Goal: Information Seeking & Learning: Learn about a topic

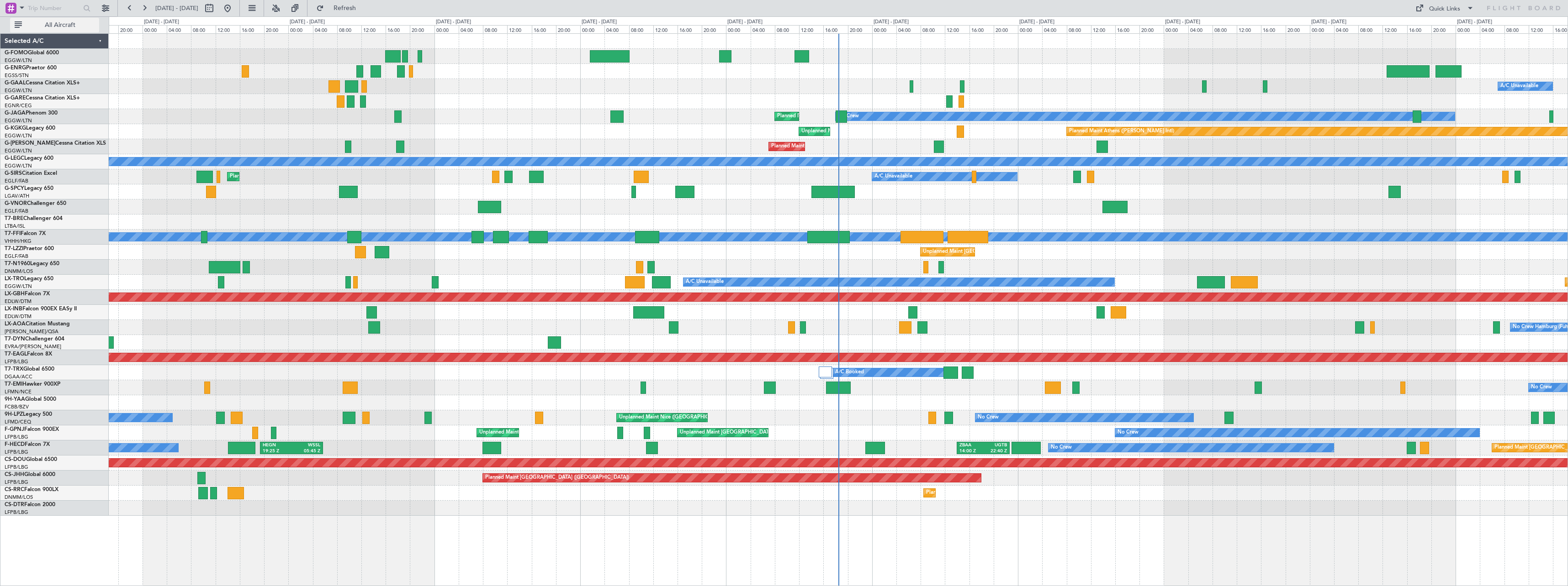
click at [32, 26] on span "All Aircraft" at bounding box center [60, 25] width 73 height 6
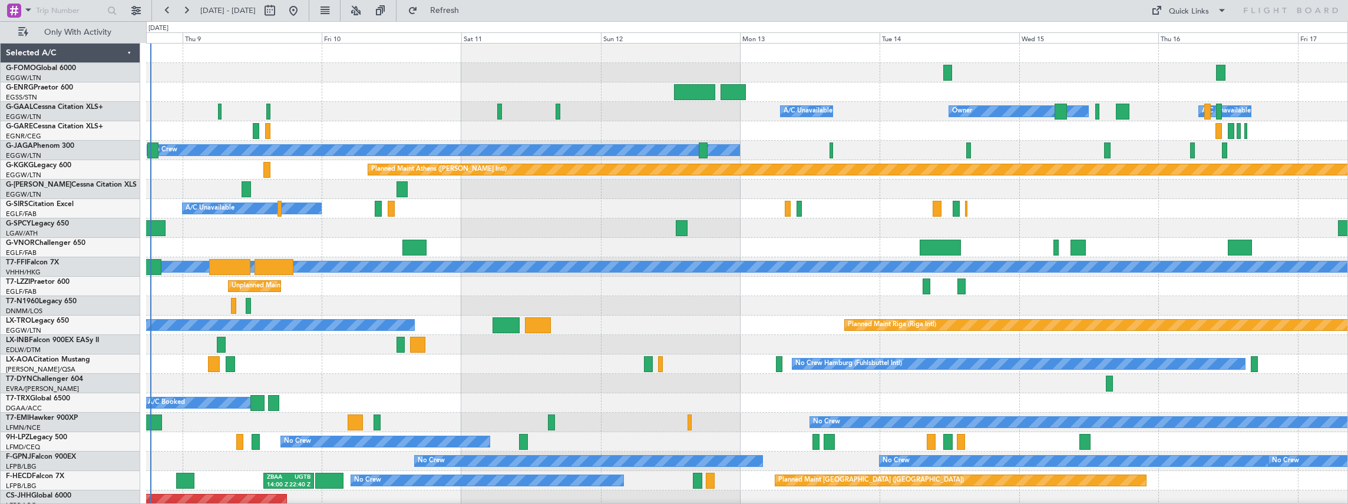
click at [212, 298] on div "A/C Unavailable Owner Owner A/C Unavailable Owner No Crew Planned Maint [GEOGRA…" at bounding box center [747, 287] width 1202 height 486
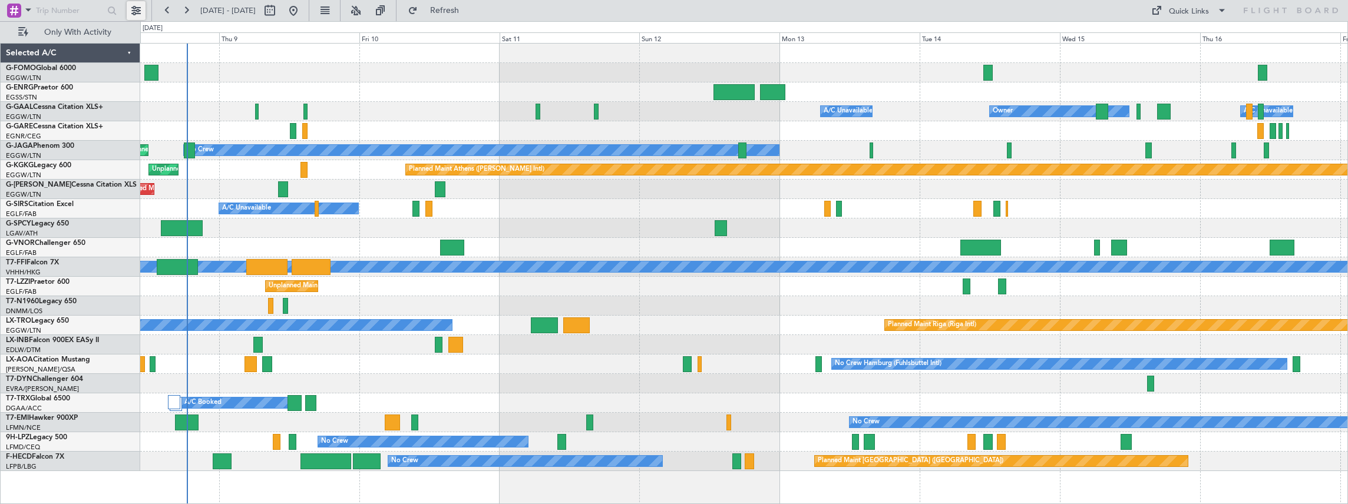
click at [131, 12] on button at bounding box center [136, 10] width 19 height 19
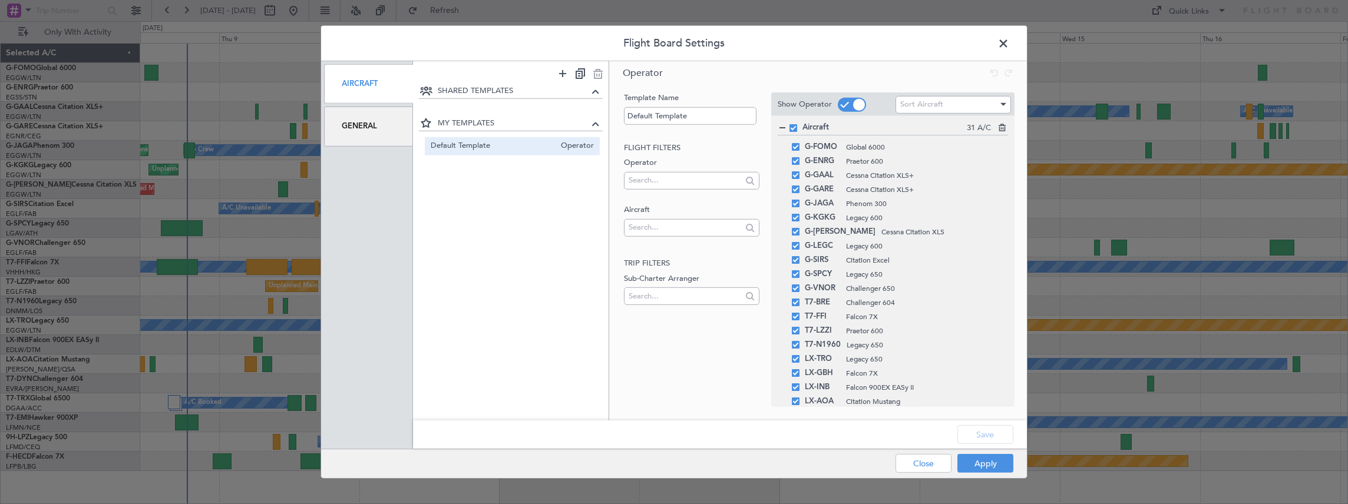
drag, startPoint x: 347, startPoint y: 133, endPoint x: 340, endPoint y: 133, distance: 7.1
click at [347, 133] on div "General" at bounding box center [368, 126] width 89 height 39
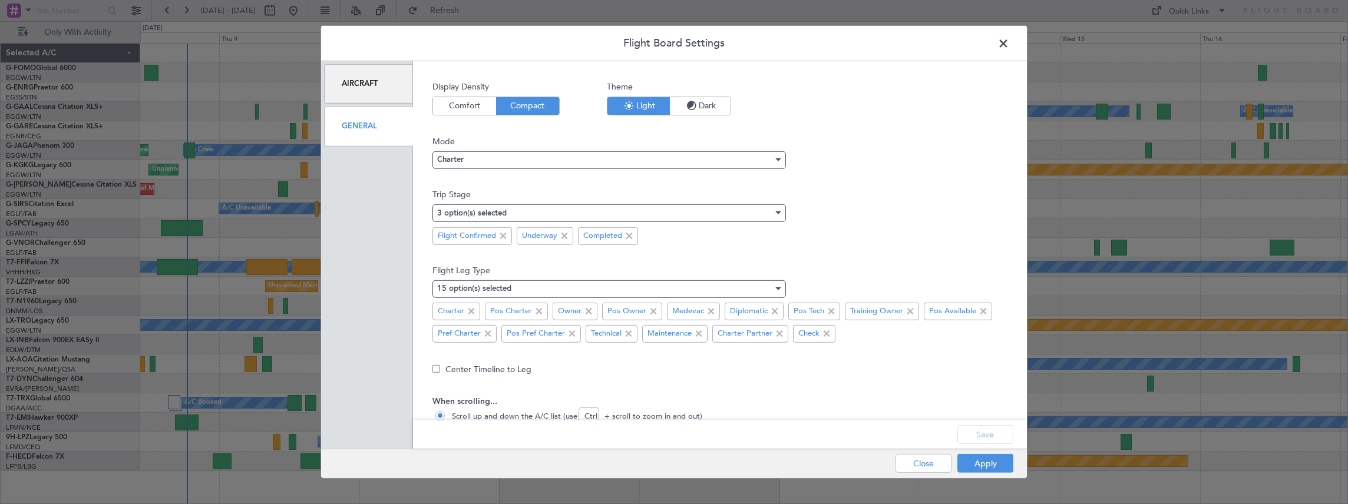
click at [689, 104] on icon "button" at bounding box center [692, 106] width 14 height 14
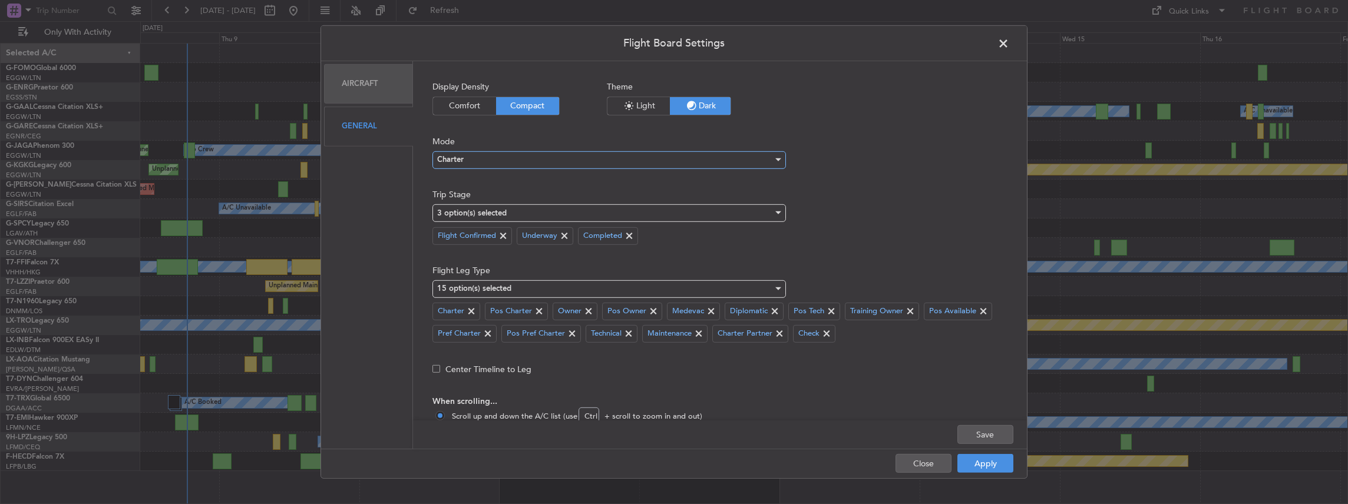
click at [464, 163] on div "Charter" at bounding box center [605, 160] width 336 height 18
click at [472, 201] on span "Ops" at bounding box center [608, 201] width 343 height 18
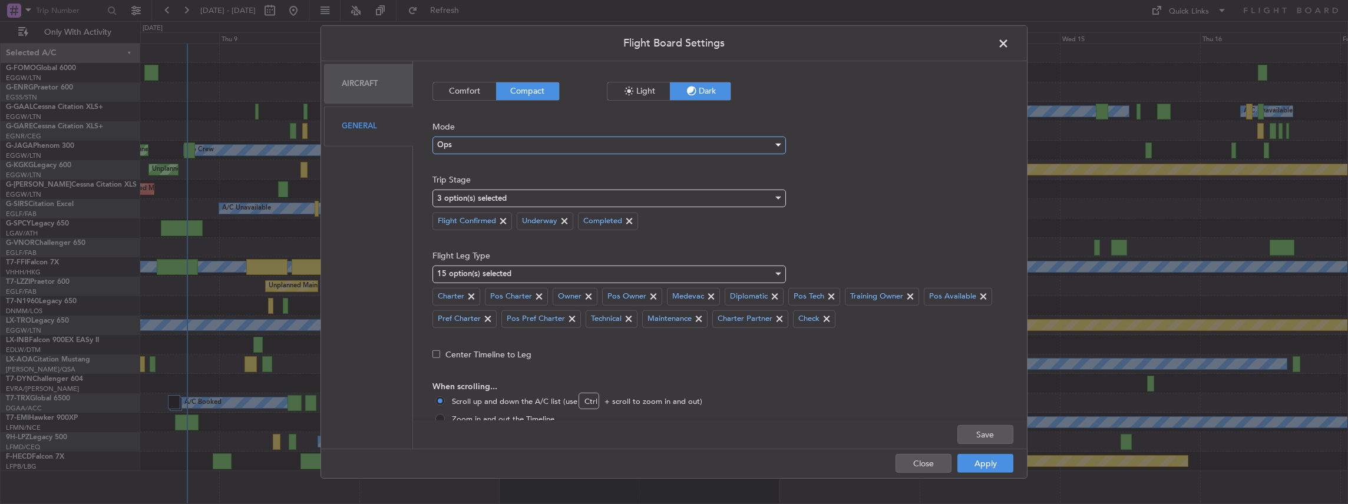
scroll to position [41, 0]
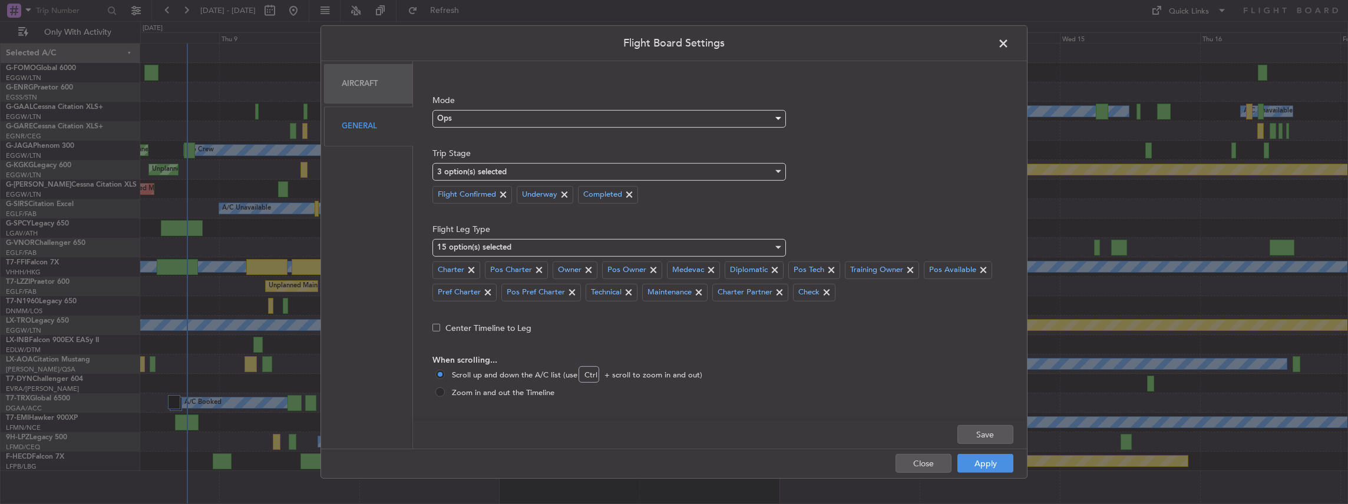
click at [467, 391] on span "Zoom in and out the Timeline" at bounding box center [500, 394] width 107 height 12
click at [447, 391] on input "Zoom in and out the Timeline" at bounding box center [441, 394] width 12 height 12
radio input "true"
click at [986, 427] on button "Save" at bounding box center [985, 434] width 56 height 19
click at [995, 464] on button "Apply" at bounding box center [985, 463] width 56 height 19
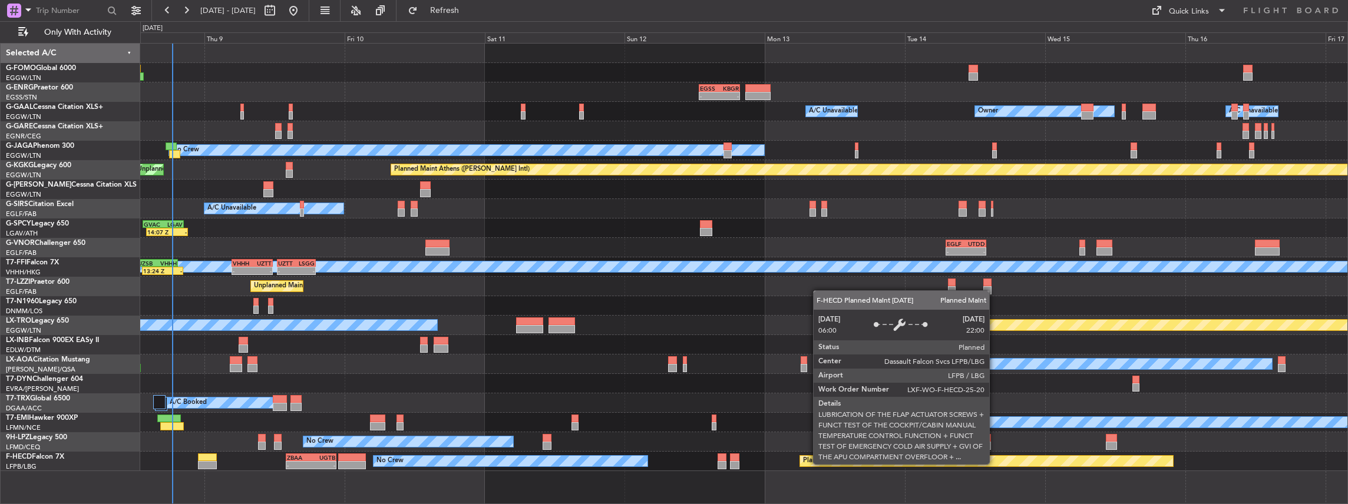
click at [613, 371] on div "No Crew Hamburg (Fuhlsbuttel Intl) No Crew" at bounding box center [744, 364] width 1208 height 19
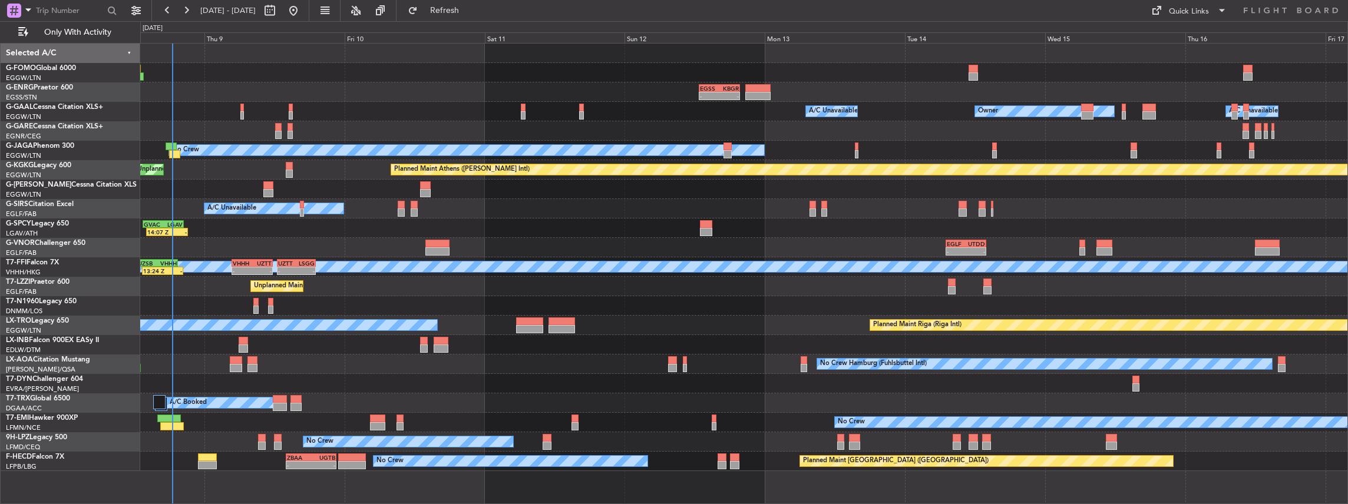
click at [716, 421] on div "No Crew" at bounding box center [744, 422] width 1208 height 19
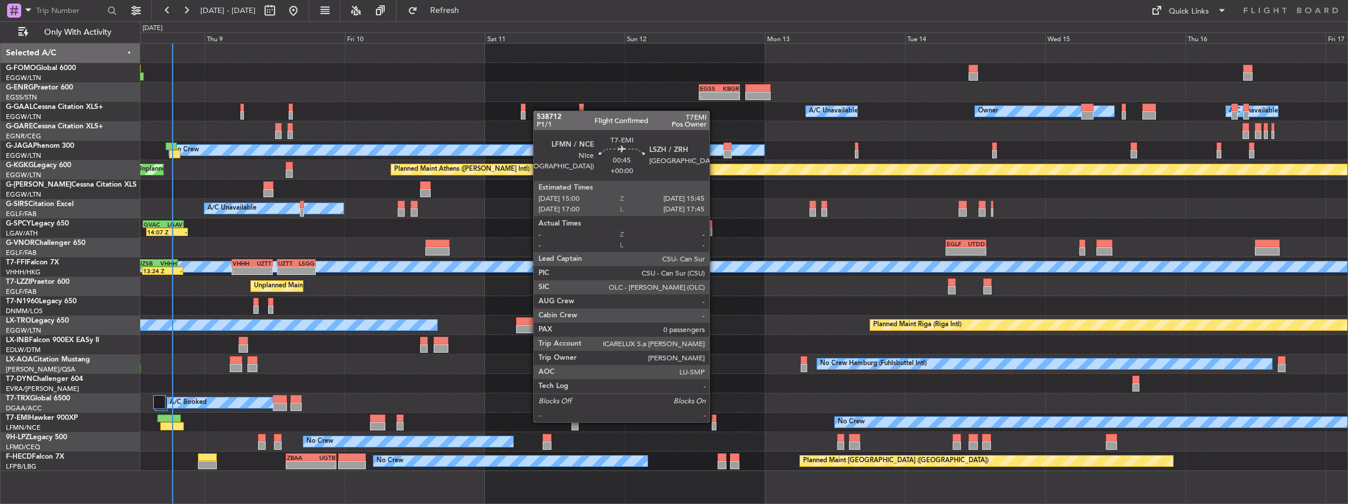
click at [715, 422] on div at bounding box center [714, 426] width 5 height 8
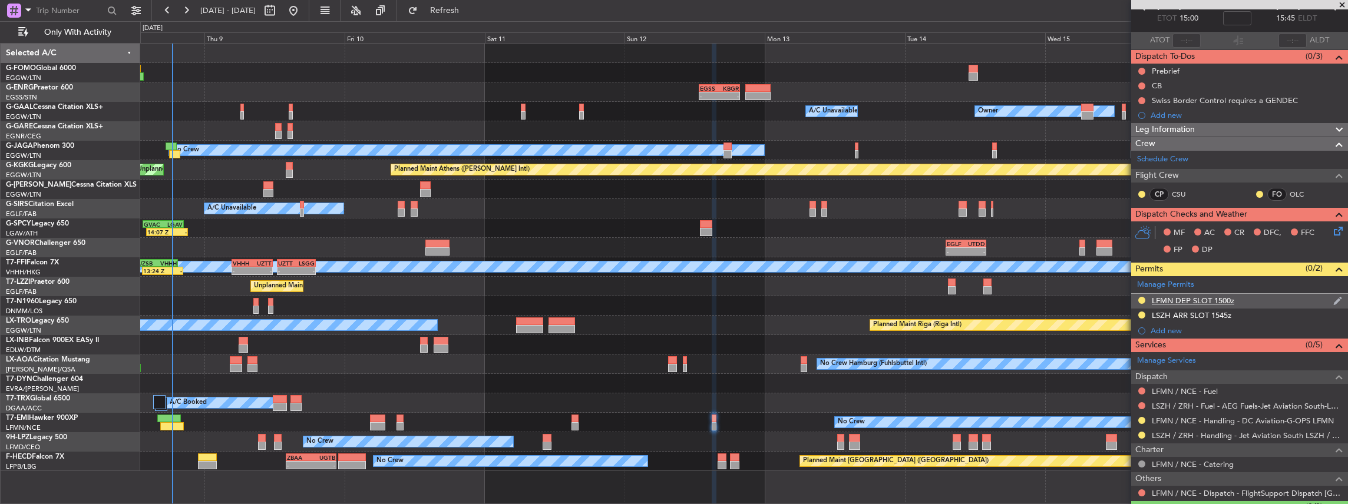
scroll to position [78, 0]
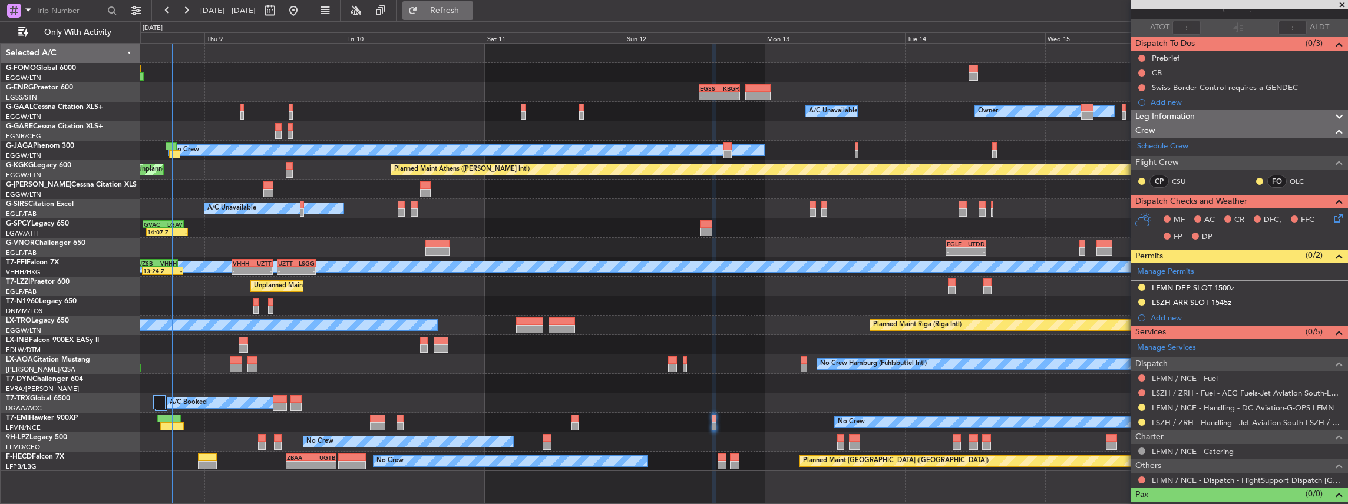
click at [470, 6] on span "Refresh" at bounding box center [444, 10] width 49 height 8
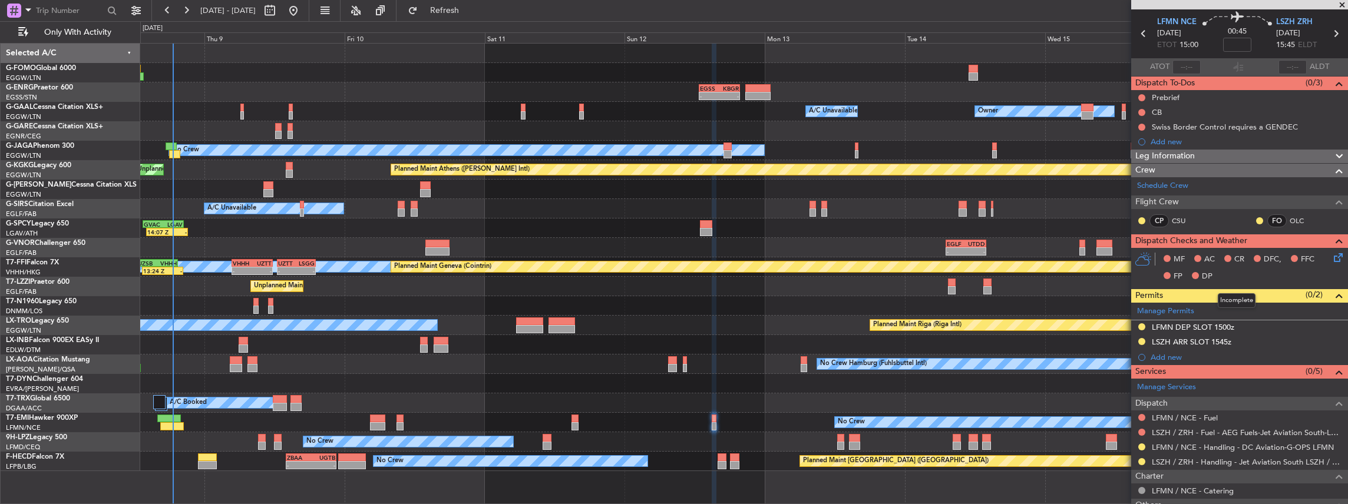
scroll to position [0, 0]
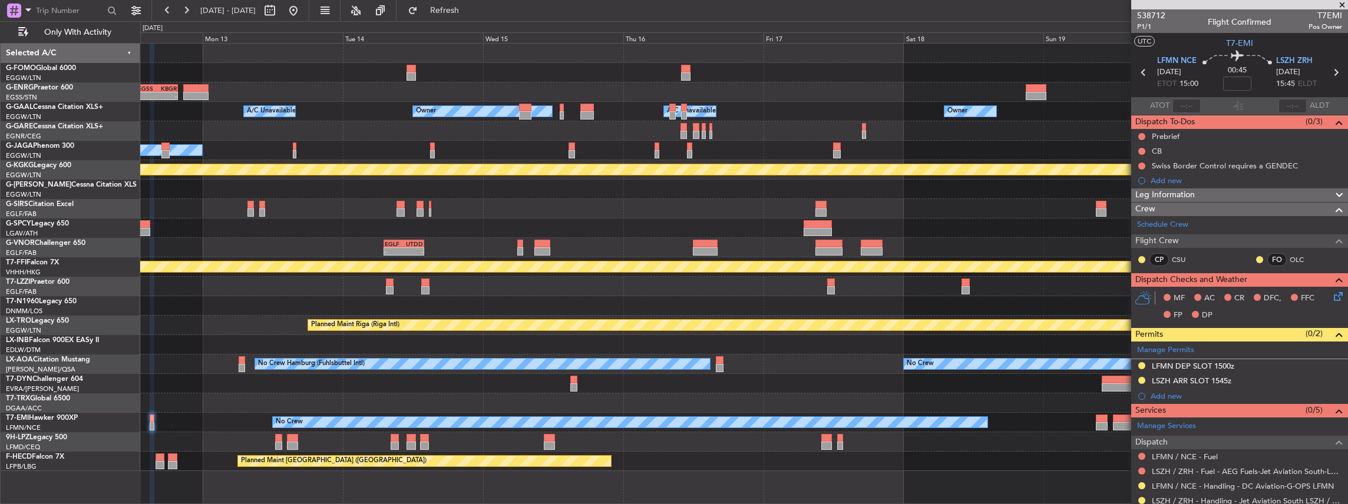
click at [470, 470] on div "- - EGSS 12:45 Z KBGR 19:45 Z Owner Owner A/C Unavailable A/C Unavailable Owner…" at bounding box center [744, 258] width 1208 height 428
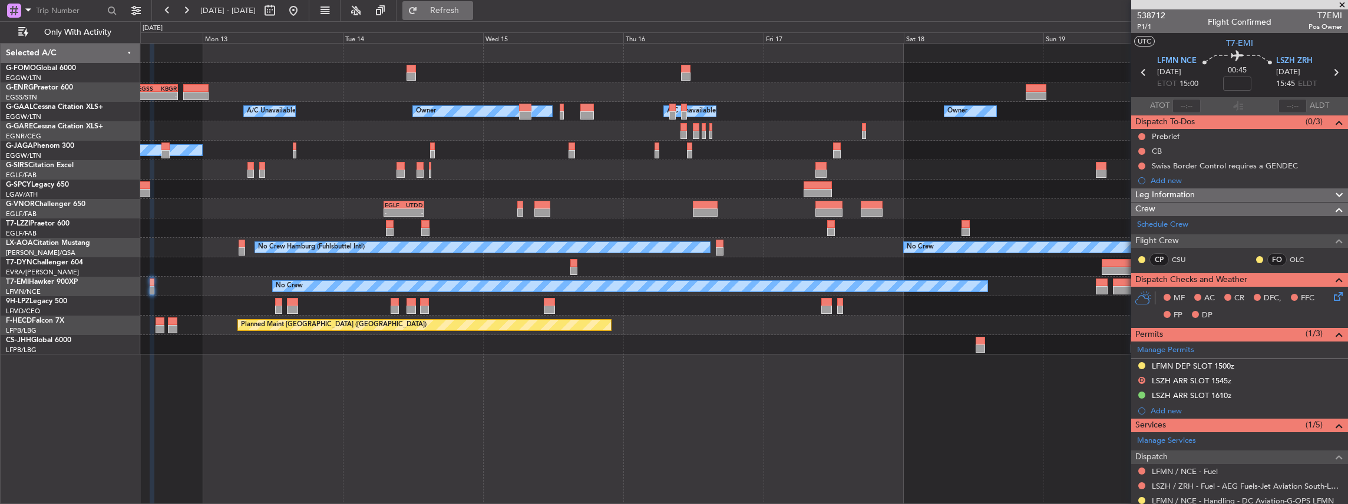
click at [469, 18] on button "Refresh" at bounding box center [437, 10] width 71 height 19
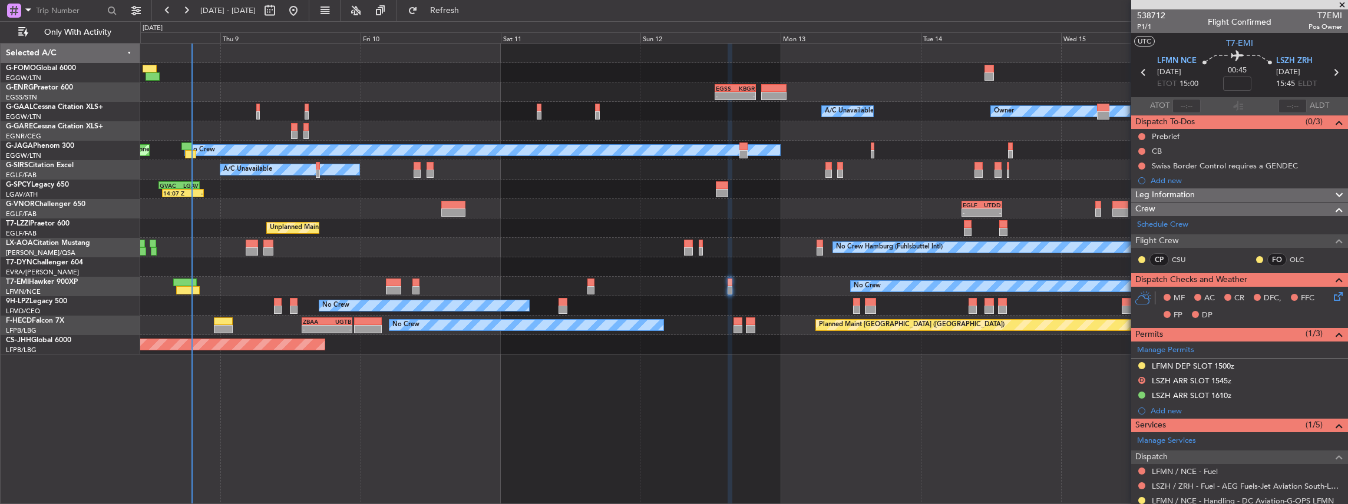
click at [822, 284] on div "No Crew" at bounding box center [744, 286] width 1208 height 19
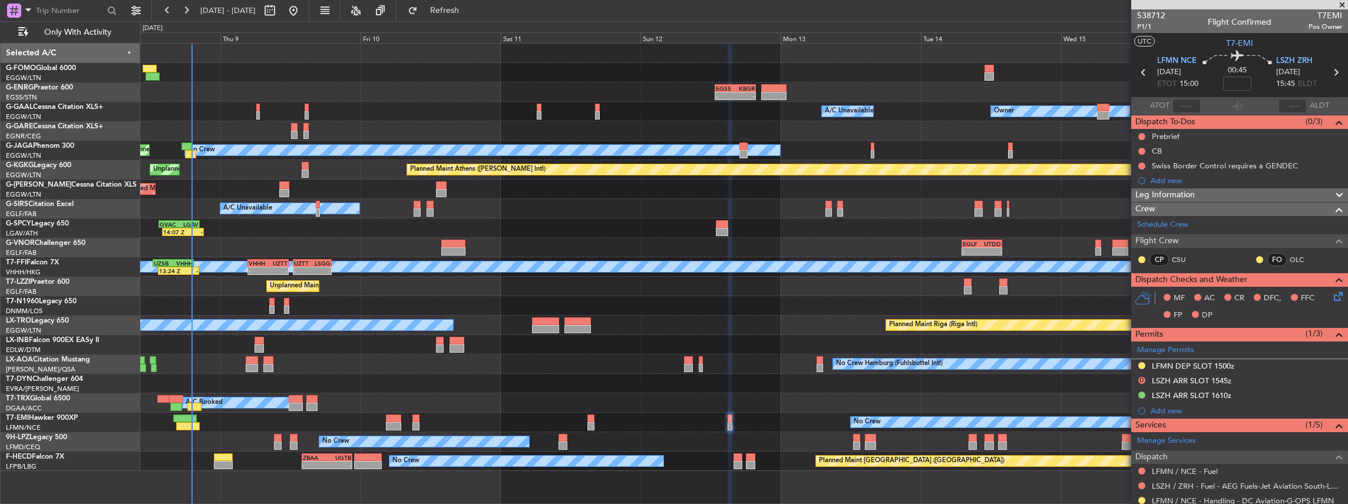
click at [862, 439] on div "No Crew [GEOGRAPHIC_DATA] ([GEOGRAPHIC_DATA])" at bounding box center [744, 441] width 1208 height 19
click at [850, 441] on div "No Crew [GEOGRAPHIC_DATA] ([GEOGRAPHIC_DATA])" at bounding box center [744, 441] width 1208 height 19
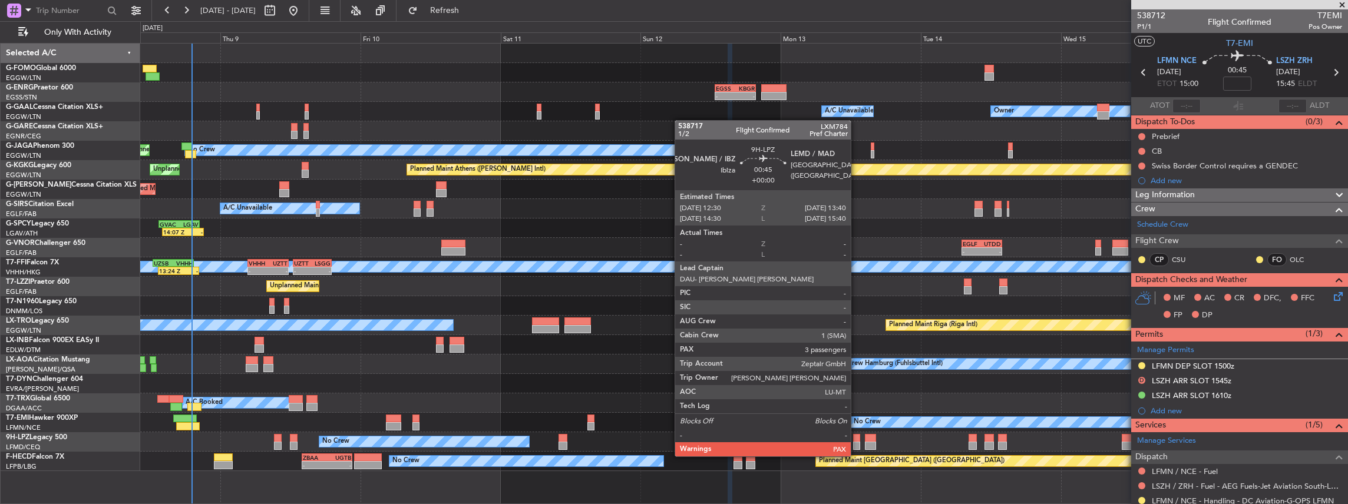
click at [857, 446] on div at bounding box center [856, 446] width 7 height 8
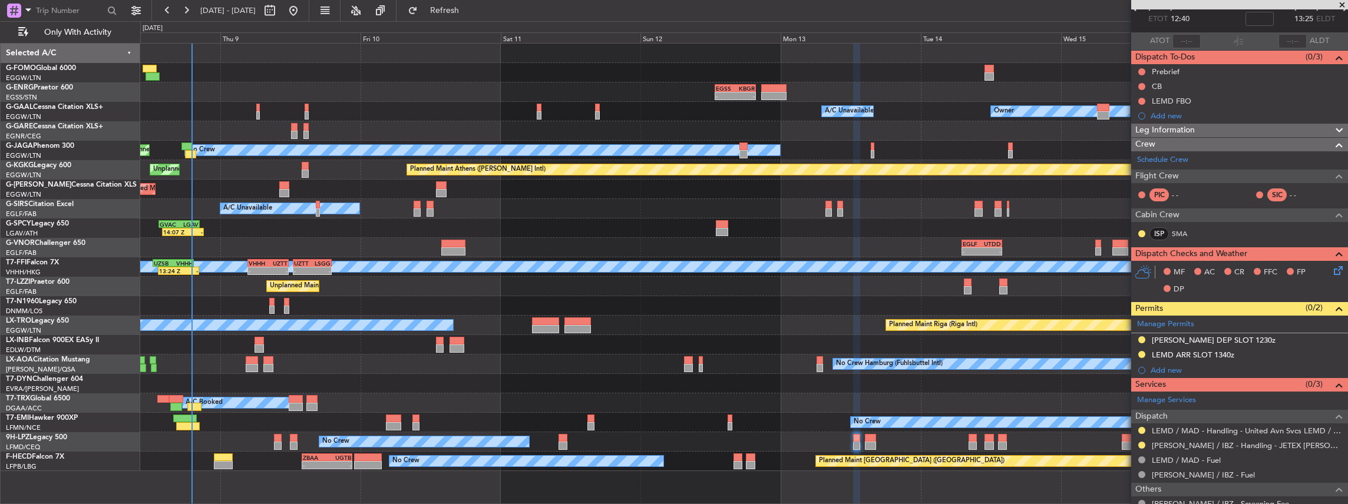
scroll to position [157, 0]
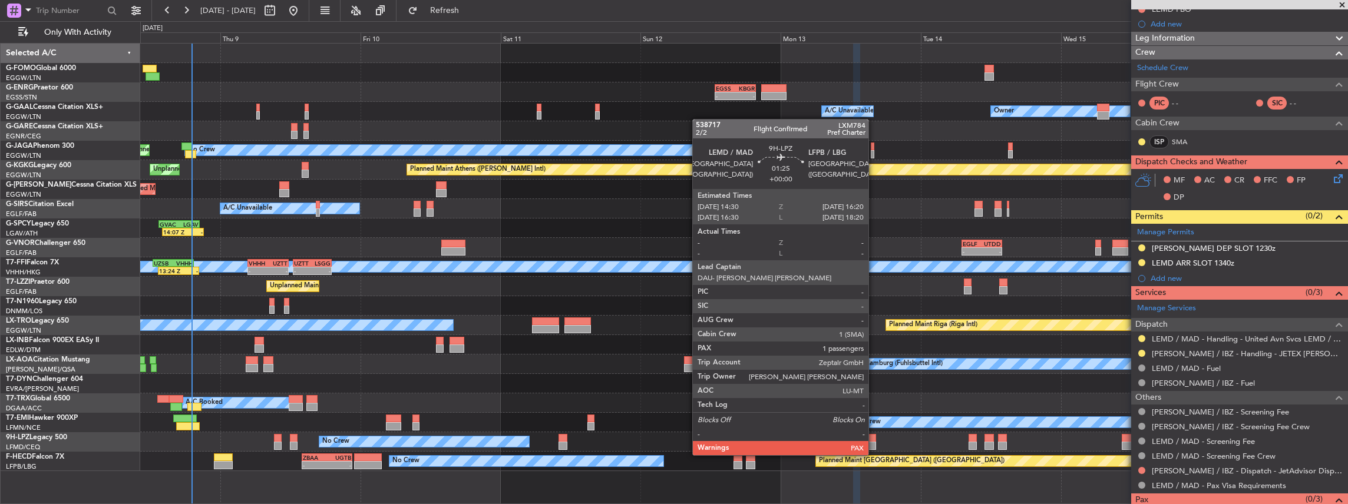
click at [874, 444] on div at bounding box center [870, 446] width 11 height 8
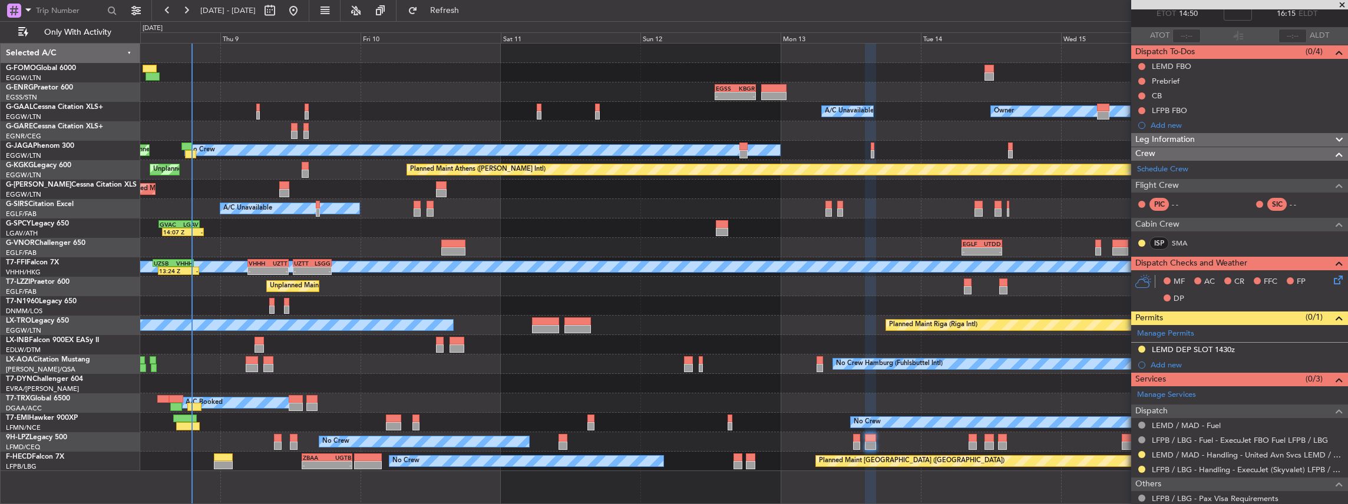
scroll to position [82, 0]
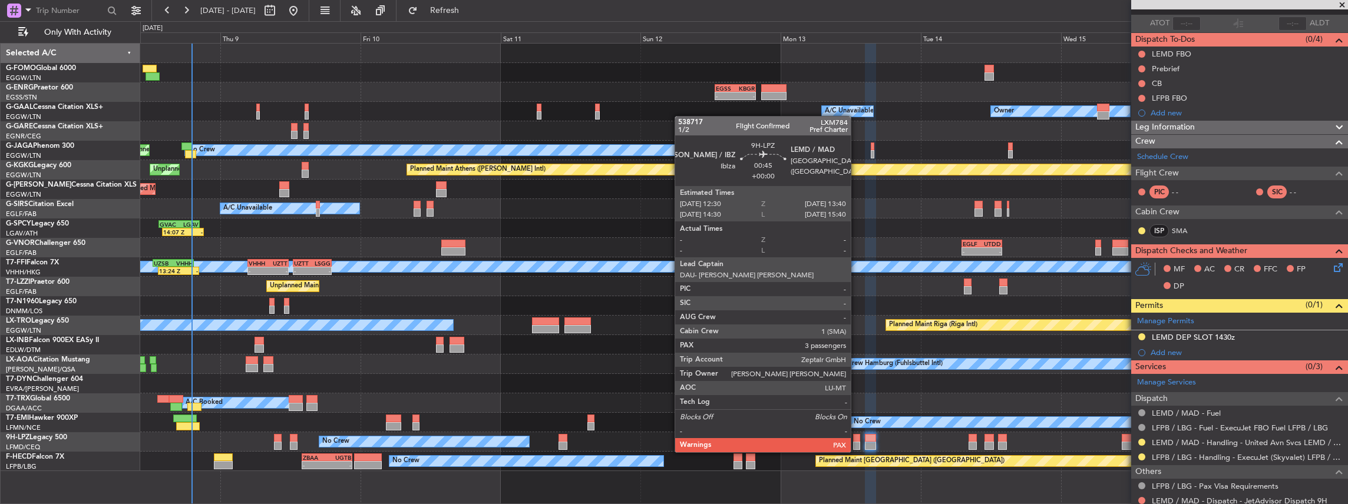
click at [857, 441] on div at bounding box center [856, 438] width 7 height 8
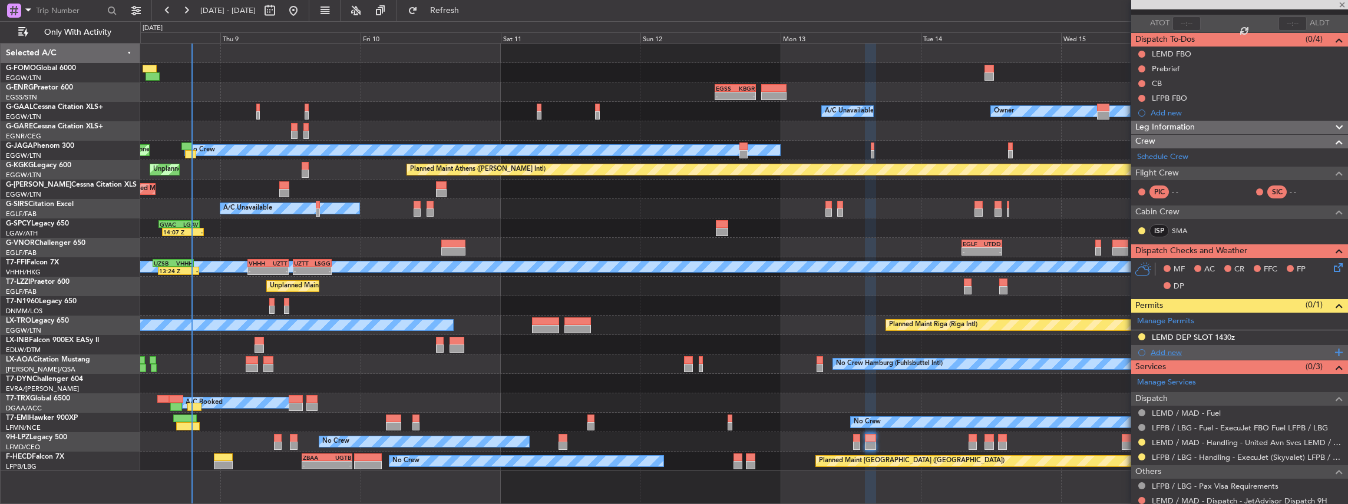
scroll to position [0, 0]
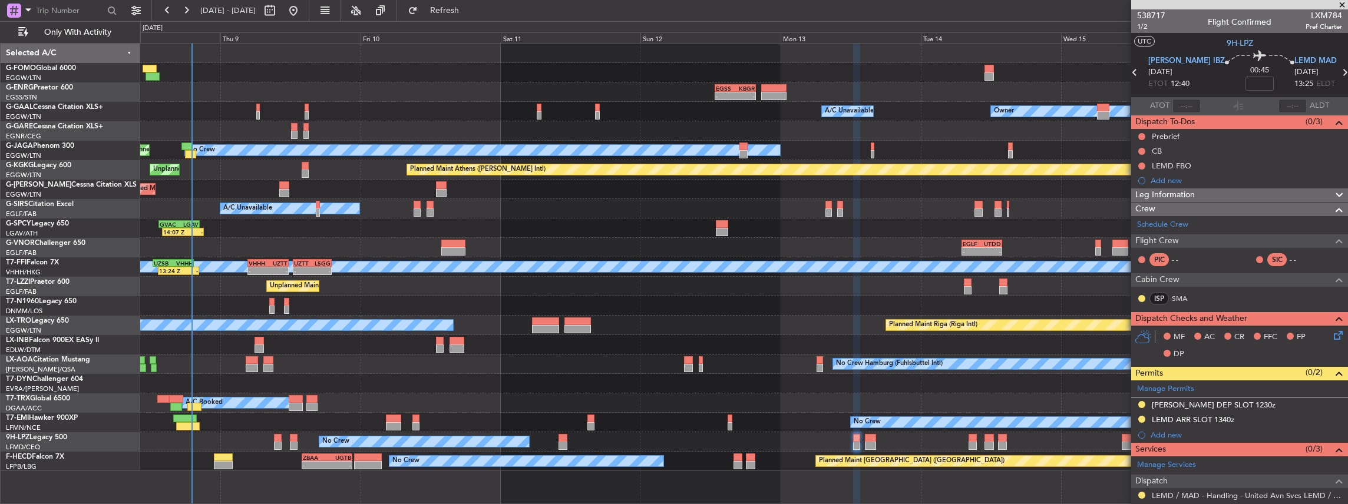
click at [885, 439] on div "No Crew [GEOGRAPHIC_DATA] ([GEOGRAPHIC_DATA])" at bounding box center [744, 441] width 1208 height 19
click at [877, 444] on div "No Crew [GEOGRAPHIC_DATA] ([GEOGRAPHIC_DATA])" at bounding box center [744, 441] width 1208 height 19
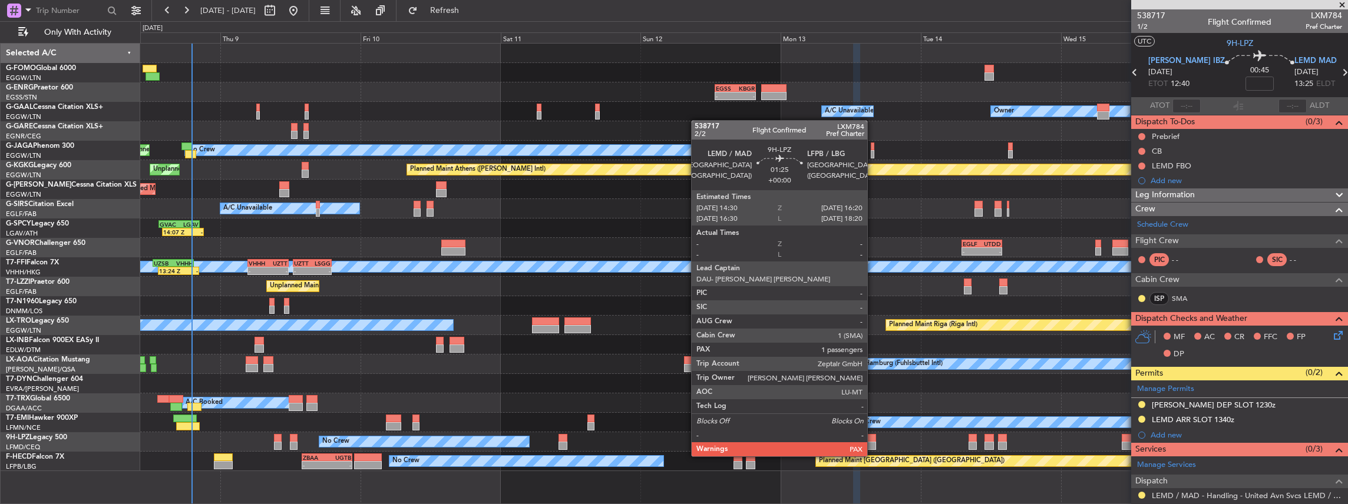
click at [873, 445] on div at bounding box center [870, 446] width 11 height 8
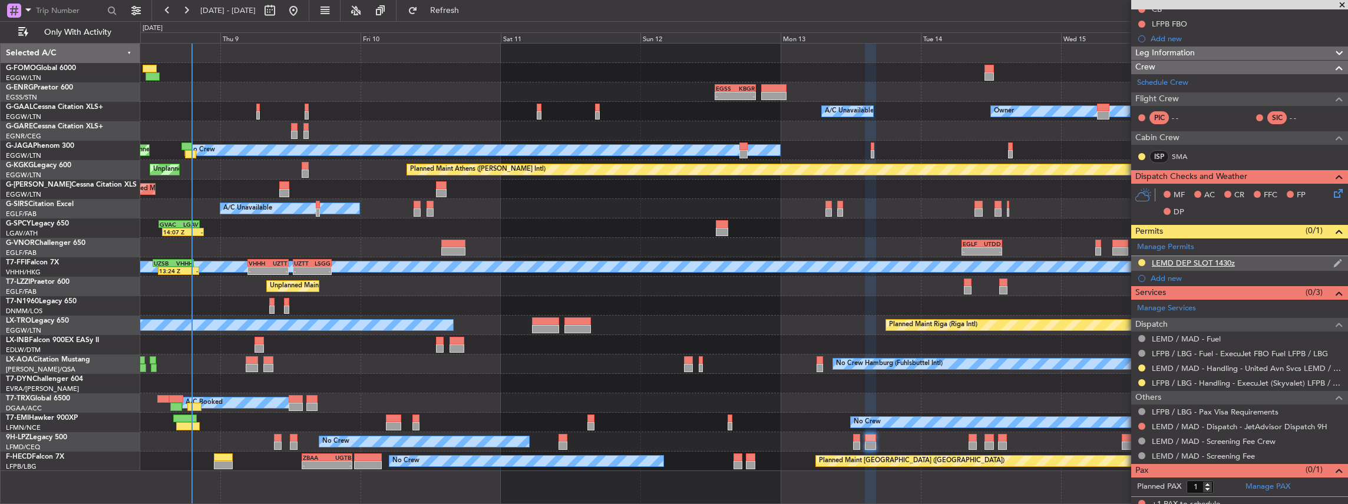
scroll to position [161, 0]
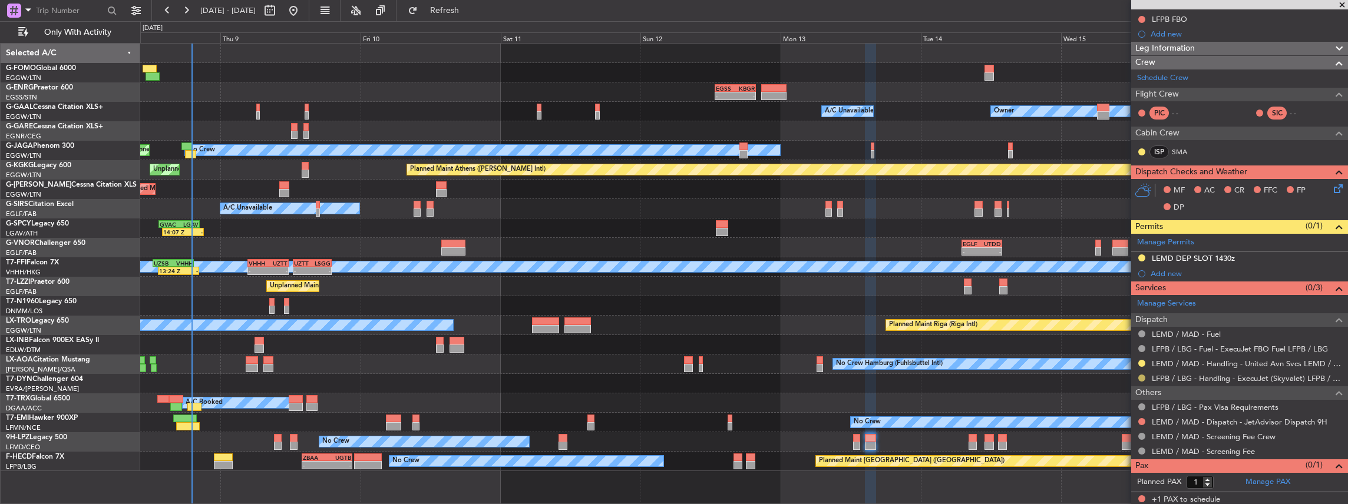
click at [1138, 376] on button at bounding box center [1141, 378] width 7 height 7
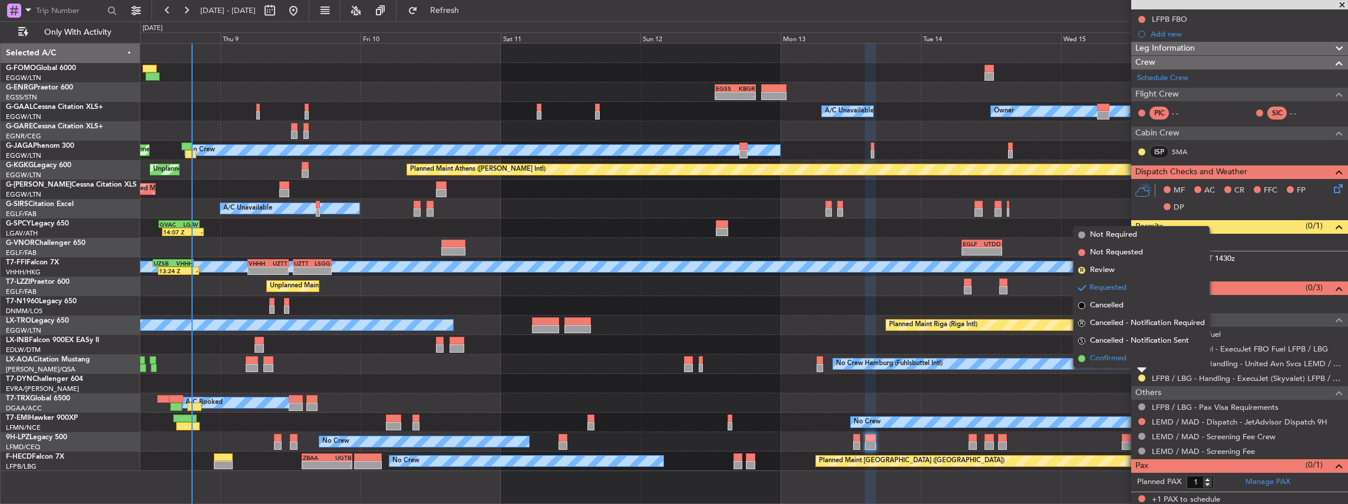
click at [1128, 363] on li "Confirmed" at bounding box center [1141, 359] width 136 height 18
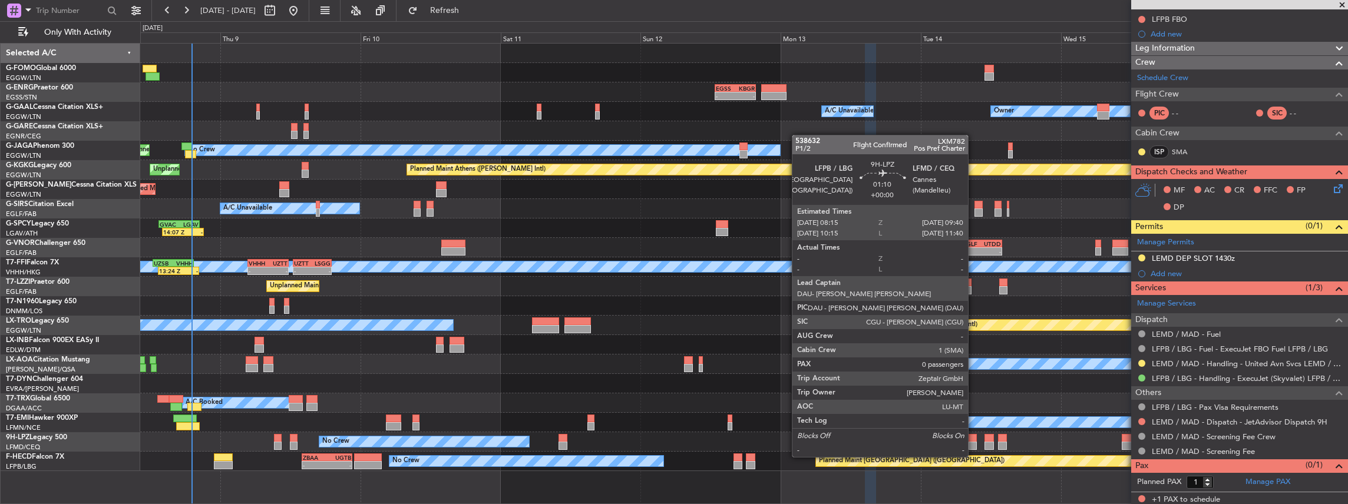
click at [974, 445] on div at bounding box center [973, 446] width 9 height 8
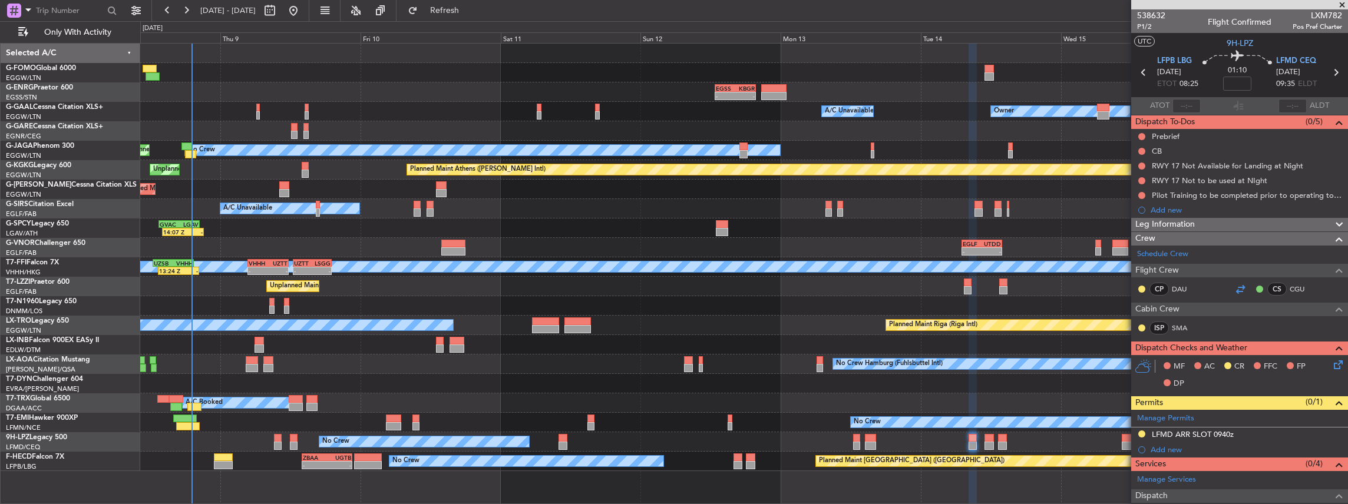
scroll to position [176, 0]
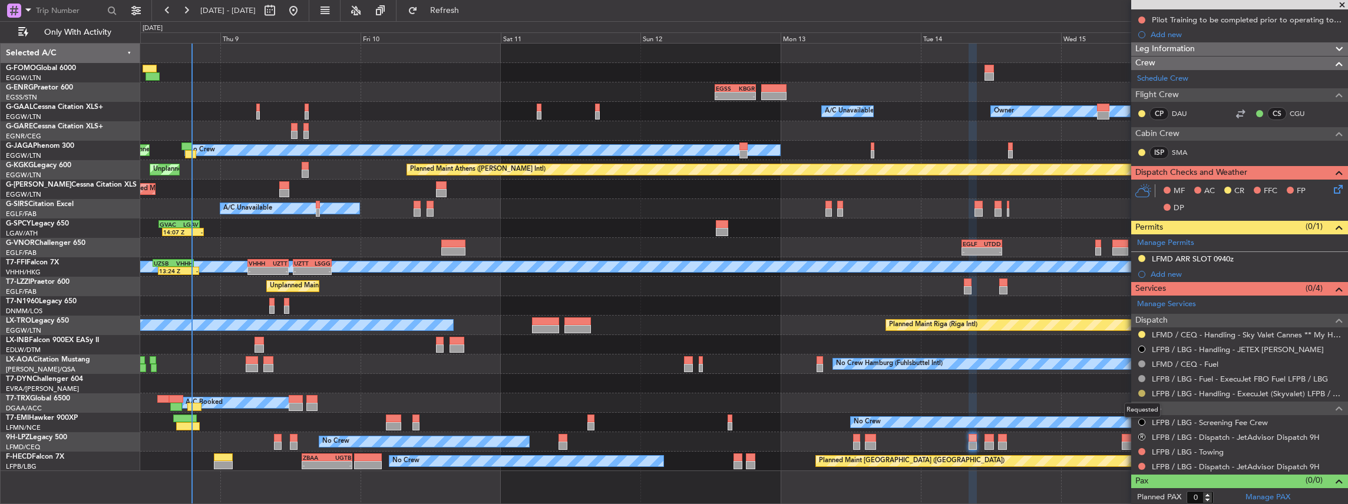
click at [1139, 392] on button at bounding box center [1141, 393] width 7 height 7
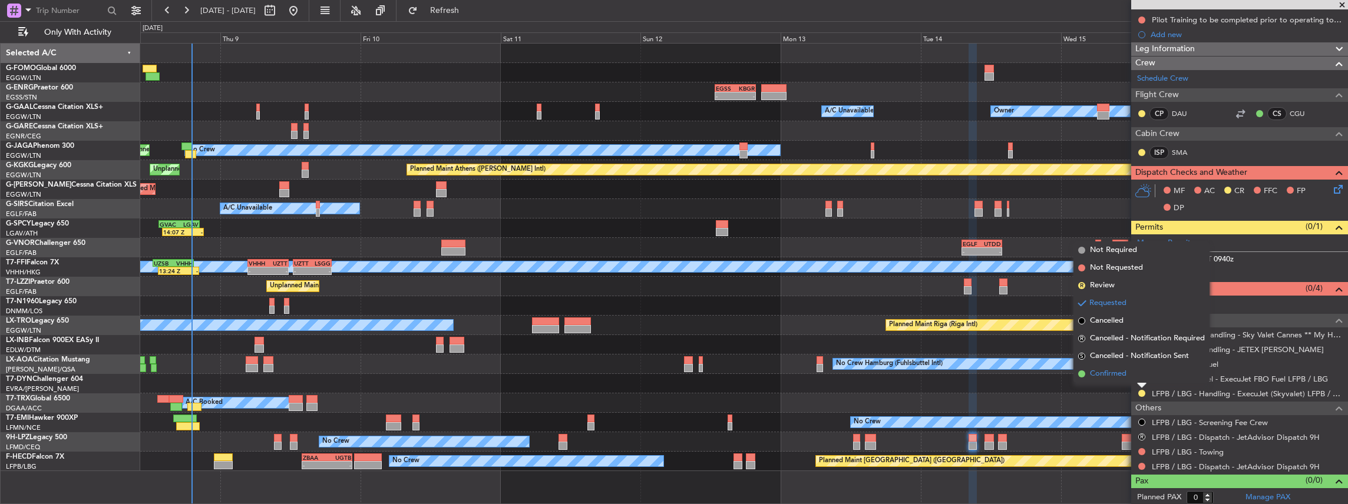
click at [1132, 376] on li "Confirmed" at bounding box center [1141, 374] width 136 height 18
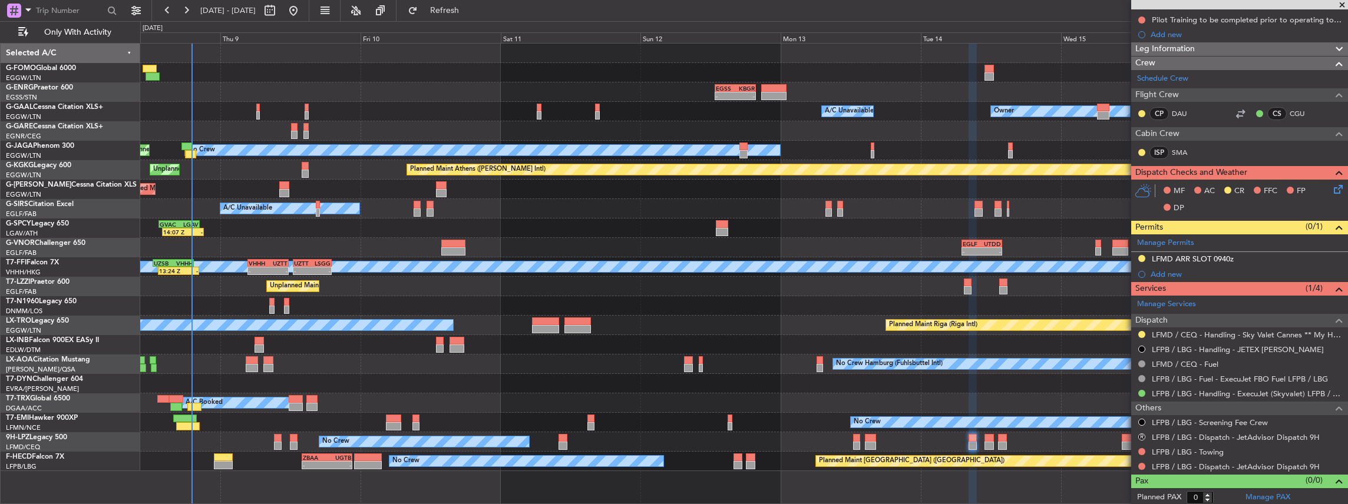
click at [1010, 472] on div "- - EGSS 12:45 Z KBGR 19:45 Z Owner A/C Unavailable Owner A/C Unavailable Owner…" at bounding box center [744, 274] width 1208 height 462
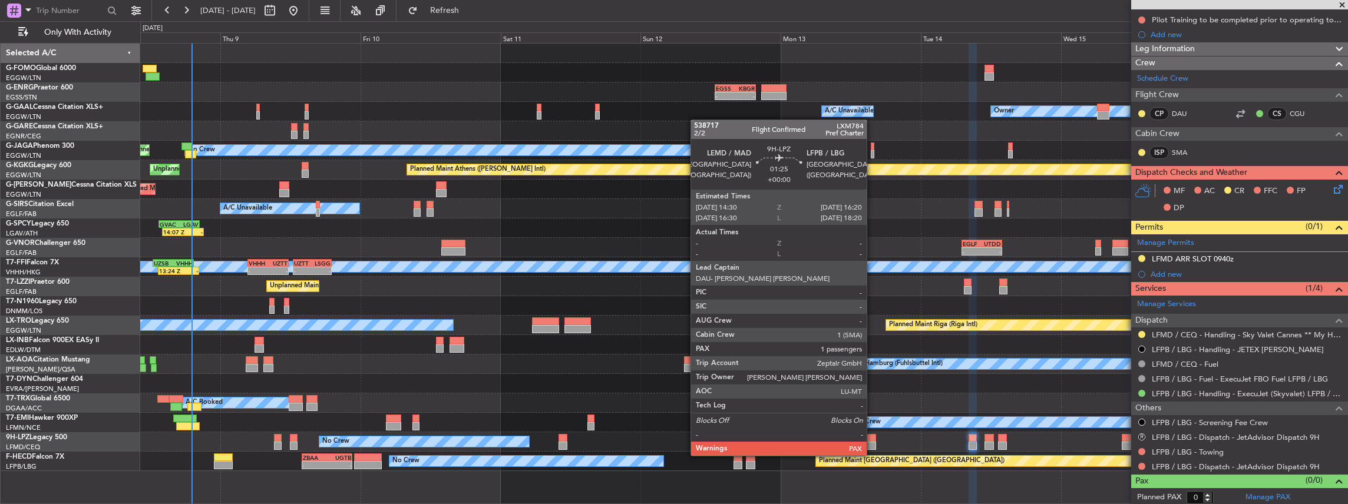
click at [873, 443] on div at bounding box center [870, 446] width 11 height 8
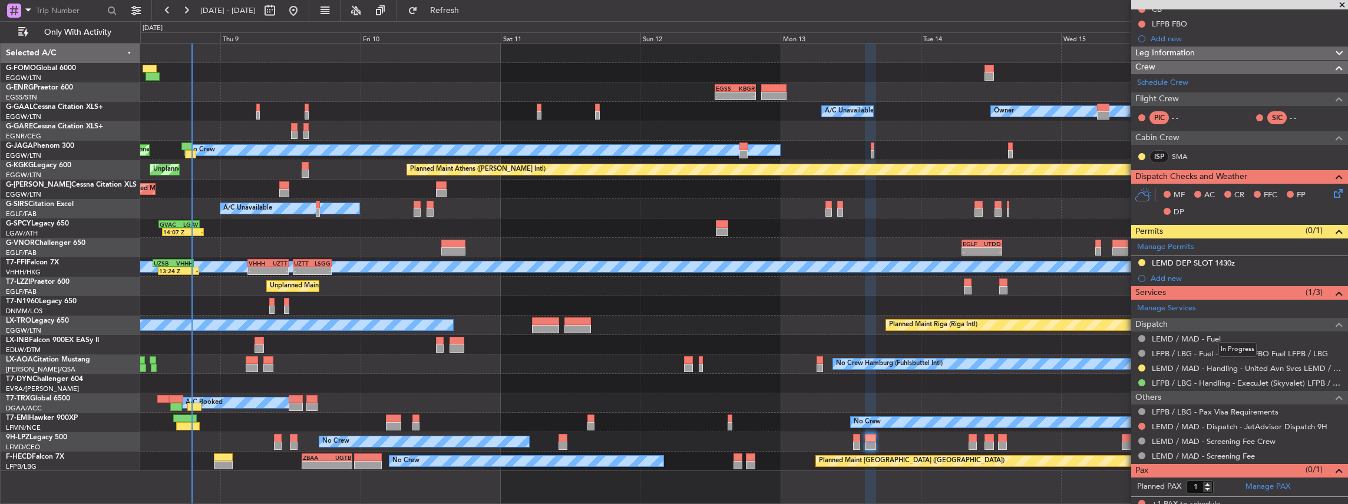
scroll to position [161, 0]
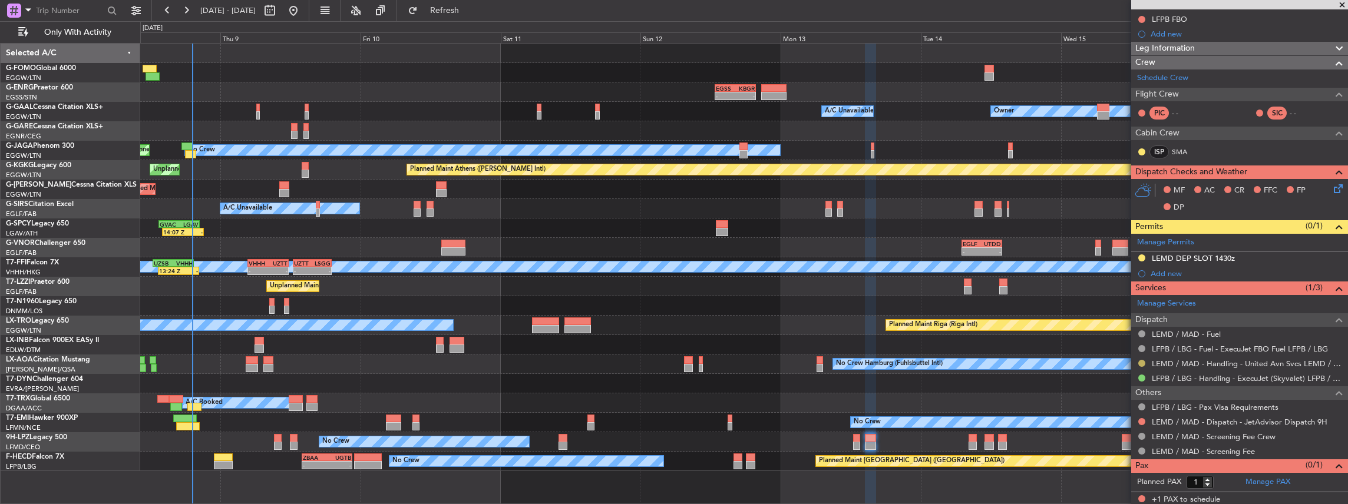
click at [1142, 360] on button at bounding box center [1141, 363] width 7 height 7
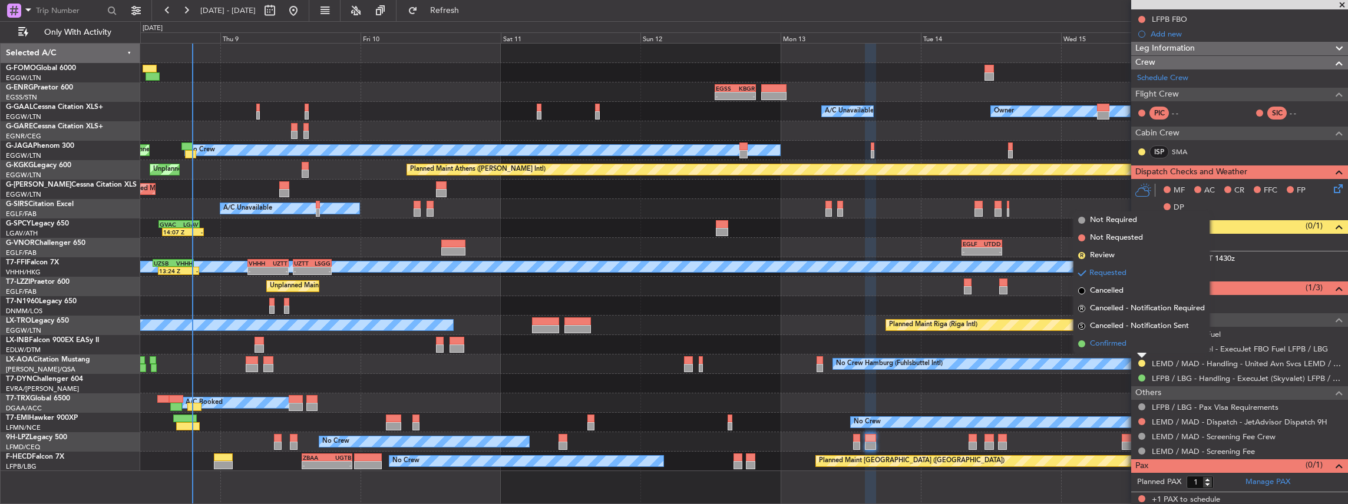
click at [1133, 346] on li "Confirmed" at bounding box center [1141, 344] width 136 height 18
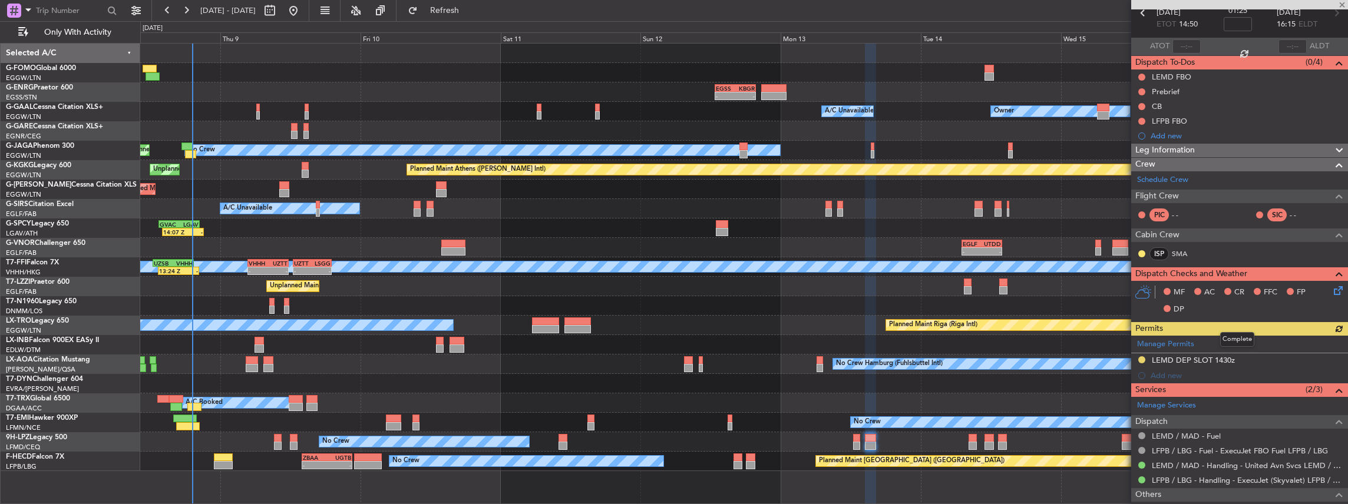
scroll to position [0, 0]
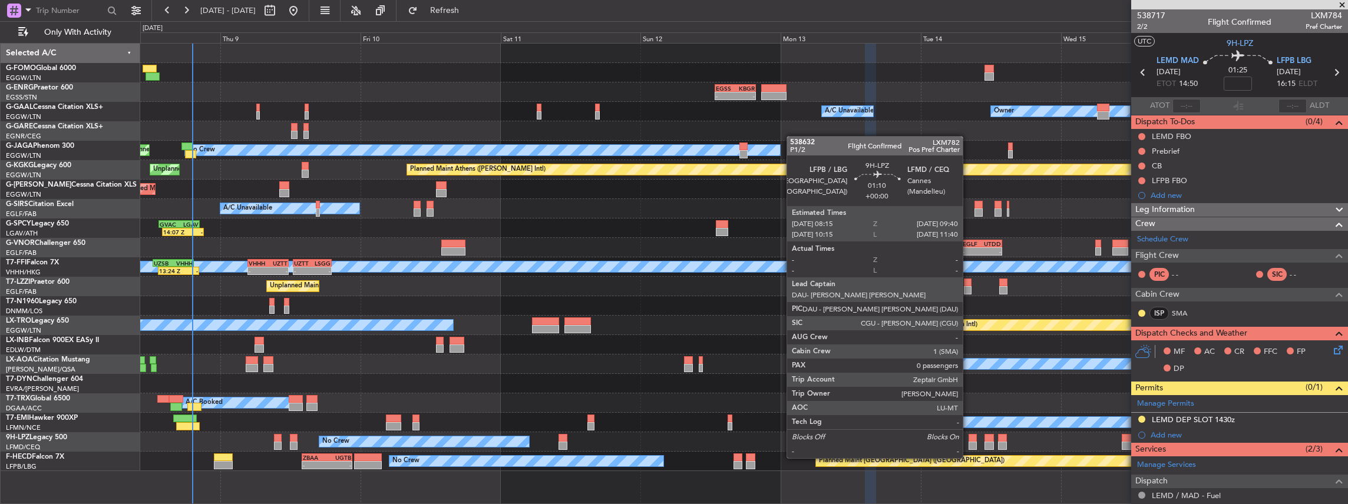
click at [969, 447] on div at bounding box center [973, 446] width 9 height 8
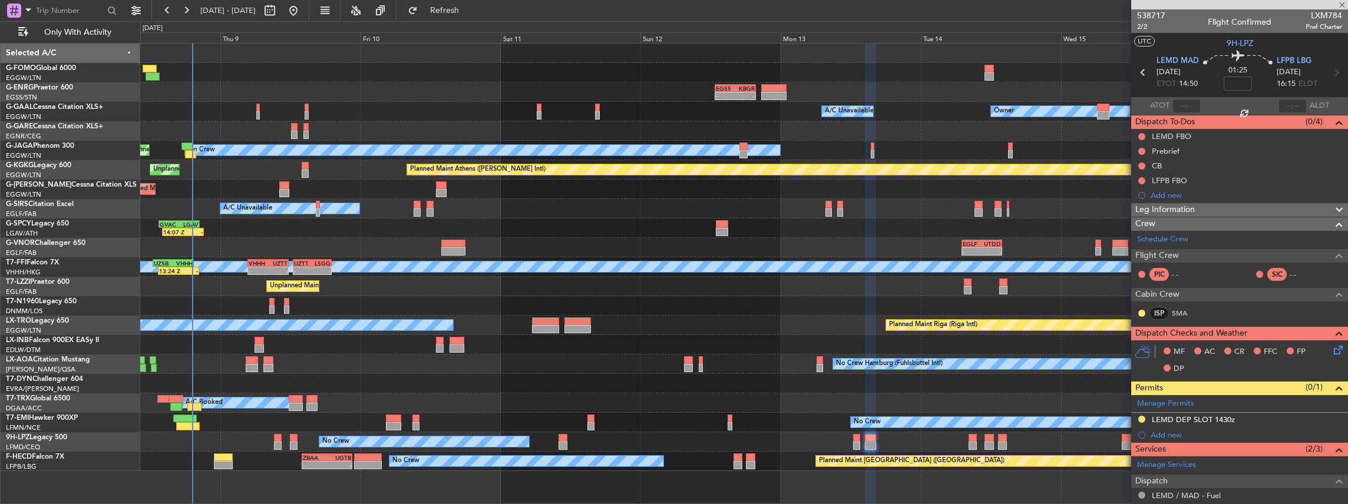
type input "0"
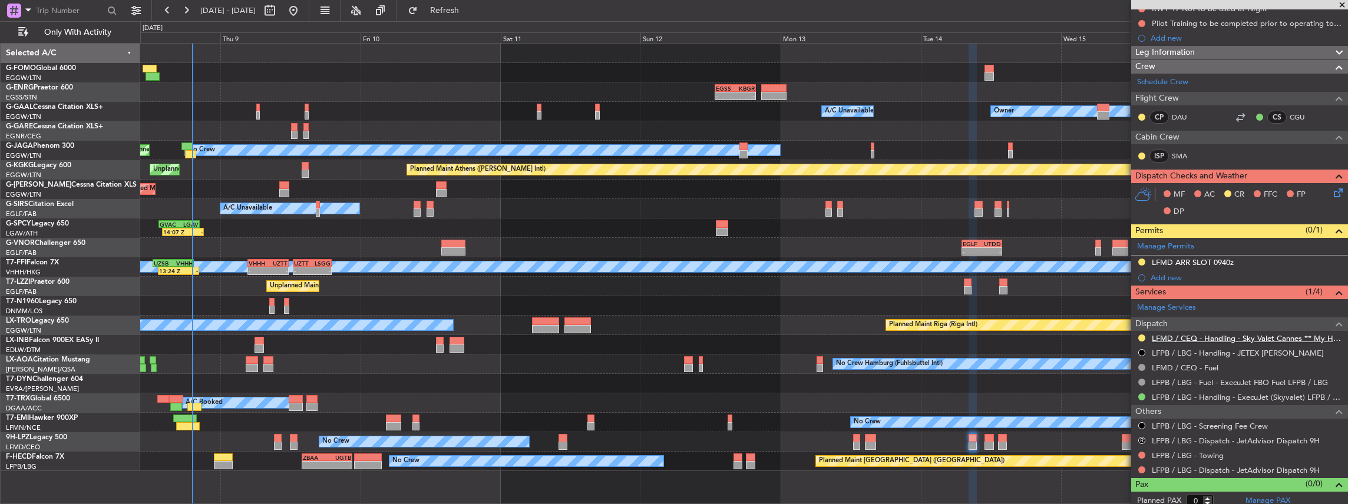
scroll to position [176, 0]
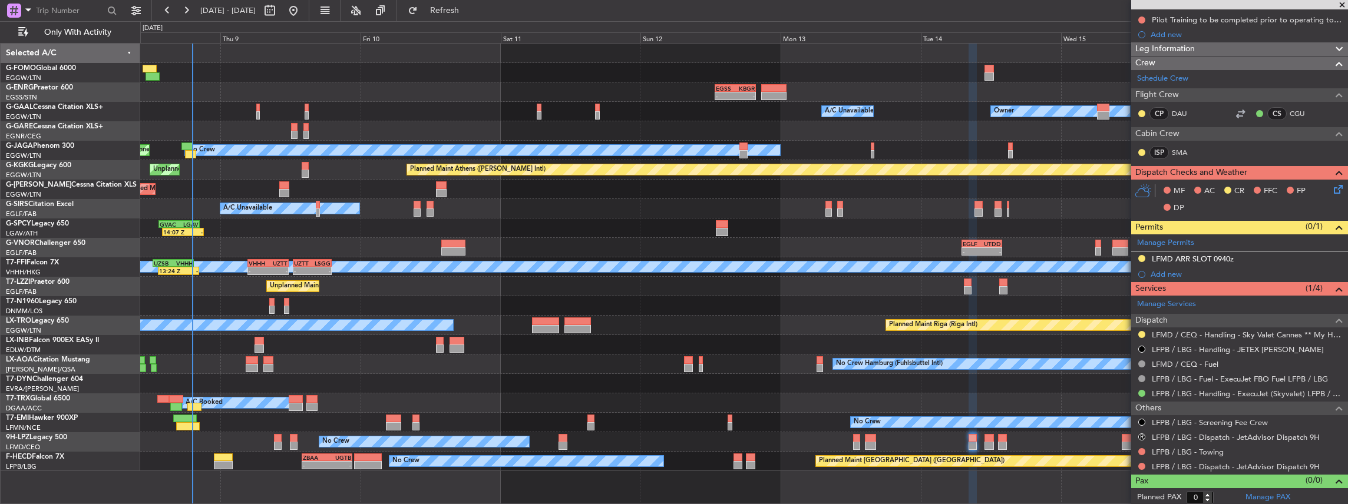
click at [1341, 6] on span at bounding box center [1342, 5] width 12 height 11
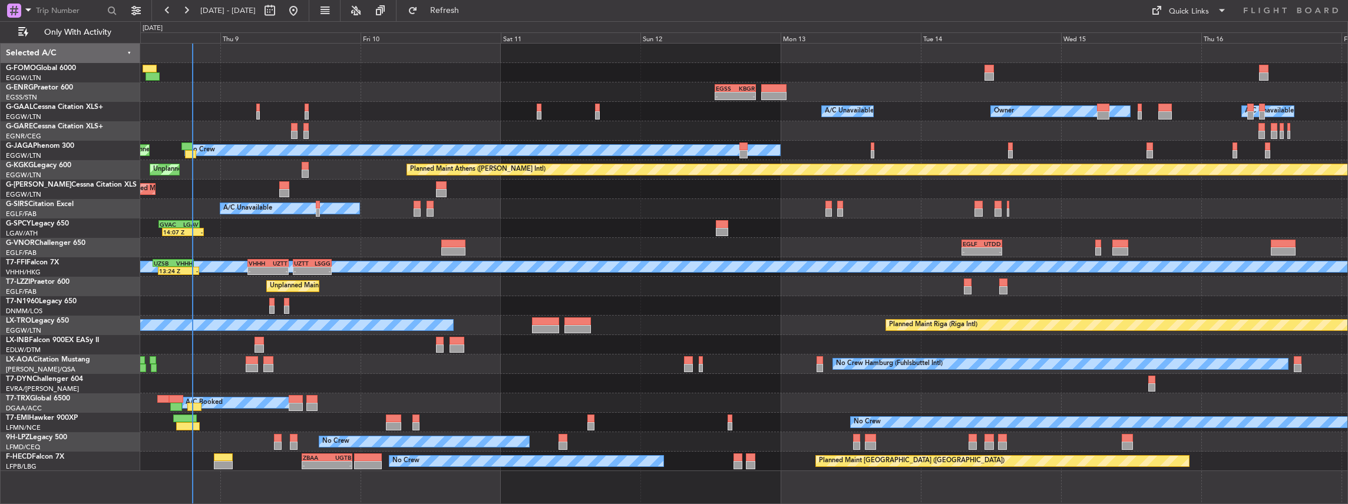
scroll to position [0, 0]
click at [470, 6] on span "Refresh" at bounding box center [444, 10] width 49 height 8
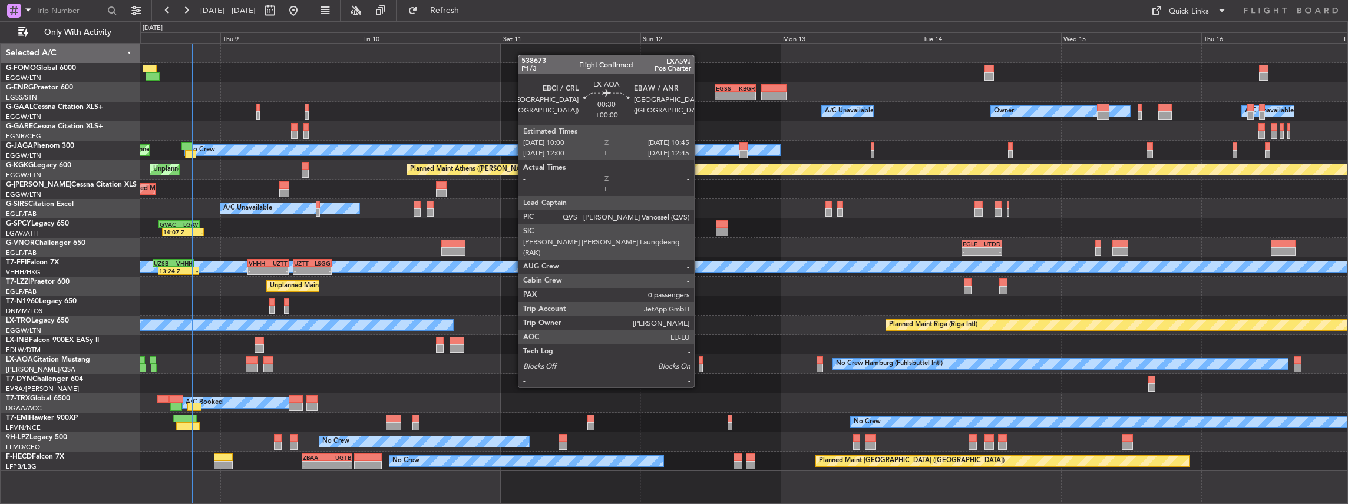
click at [700, 365] on div at bounding box center [701, 368] width 5 height 8
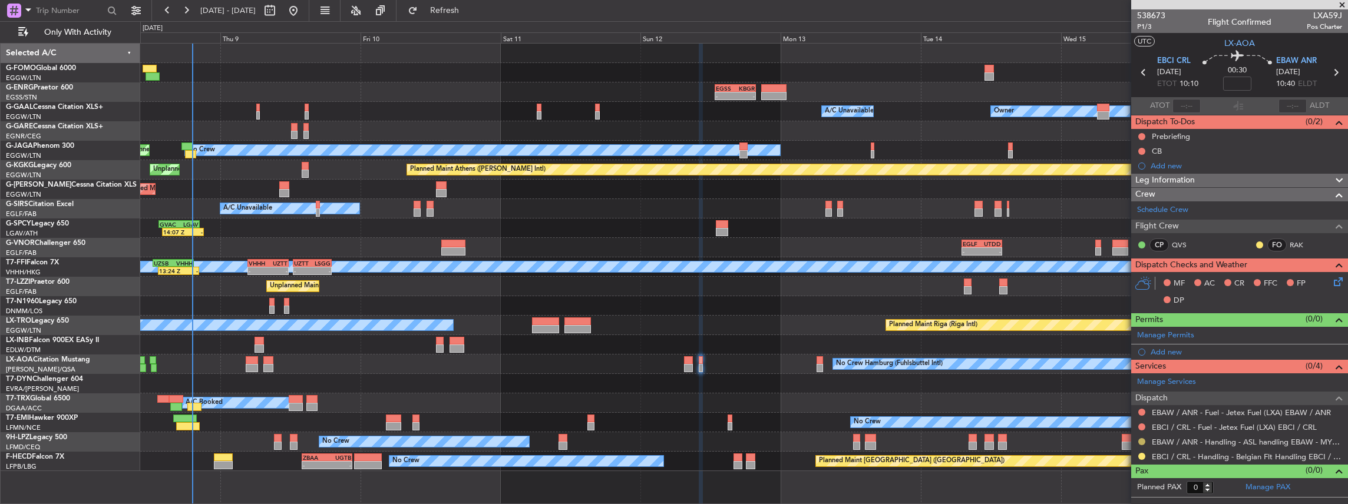
click at [1143, 440] on button at bounding box center [1141, 441] width 7 height 7
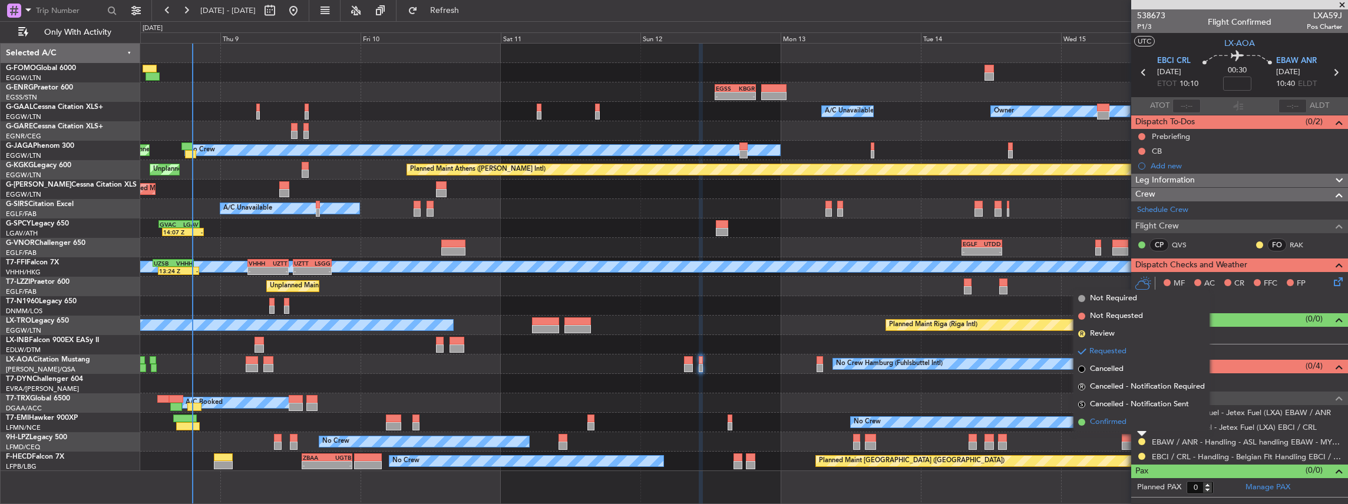
click at [1131, 419] on li "Confirmed" at bounding box center [1141, 423] width 136 height 18
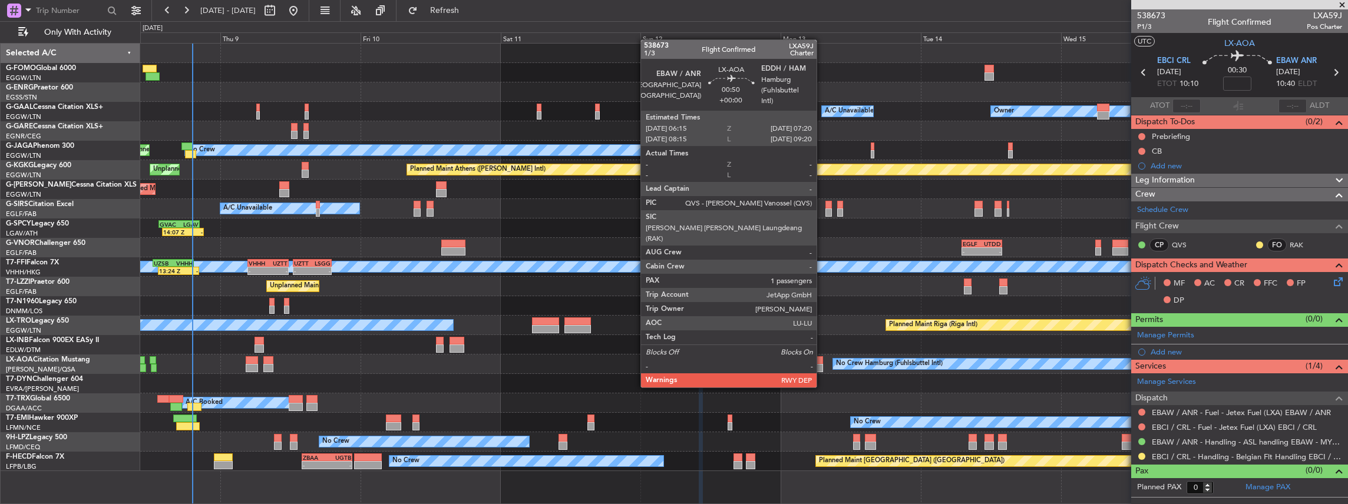
click at [822, 364] on div at bounding box center [820, 368] width 6 height 8
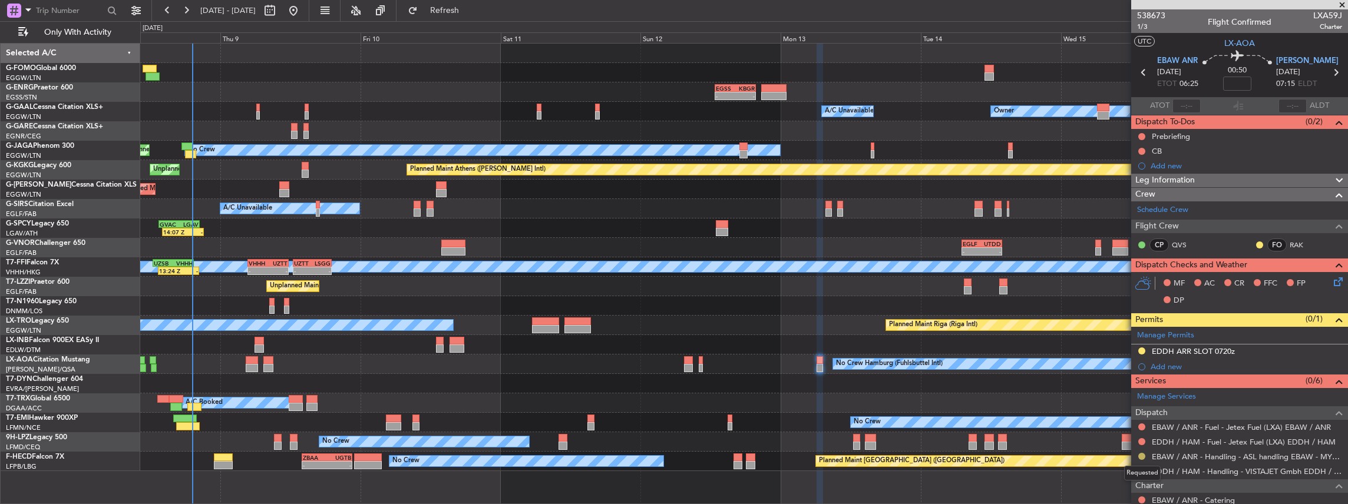
click at [1144, 455] on button at bounding box center [1141, 456] width 7 height 7
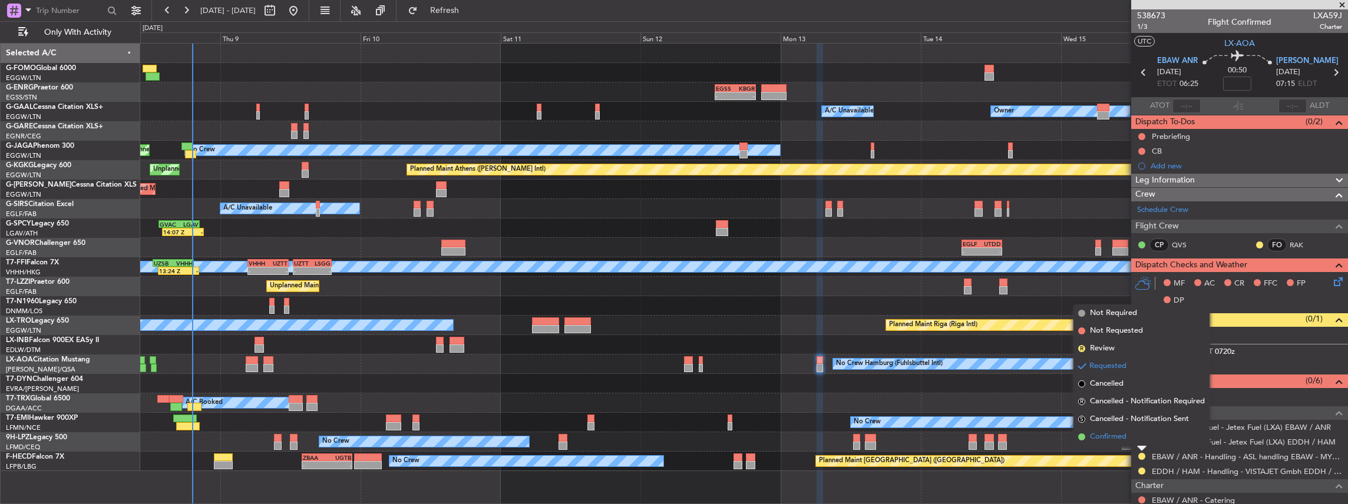
click at [1135, 431] on li "Confirmed" at bounding box center [1141, 437] width 136 height 18
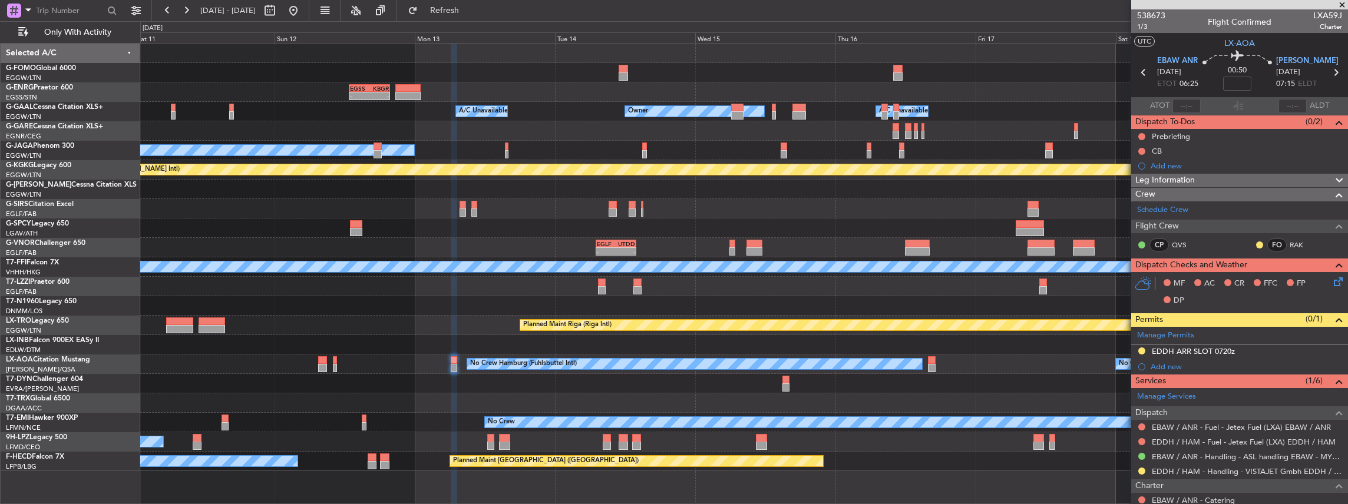
click at [685, 386] on div "- - EGSS 12:45 Z KBGR 19:45 Z Owner Owner A/C Unavailable A/C Unavailable Owner…" at bounding box center [744, 258] width 1208 height 428
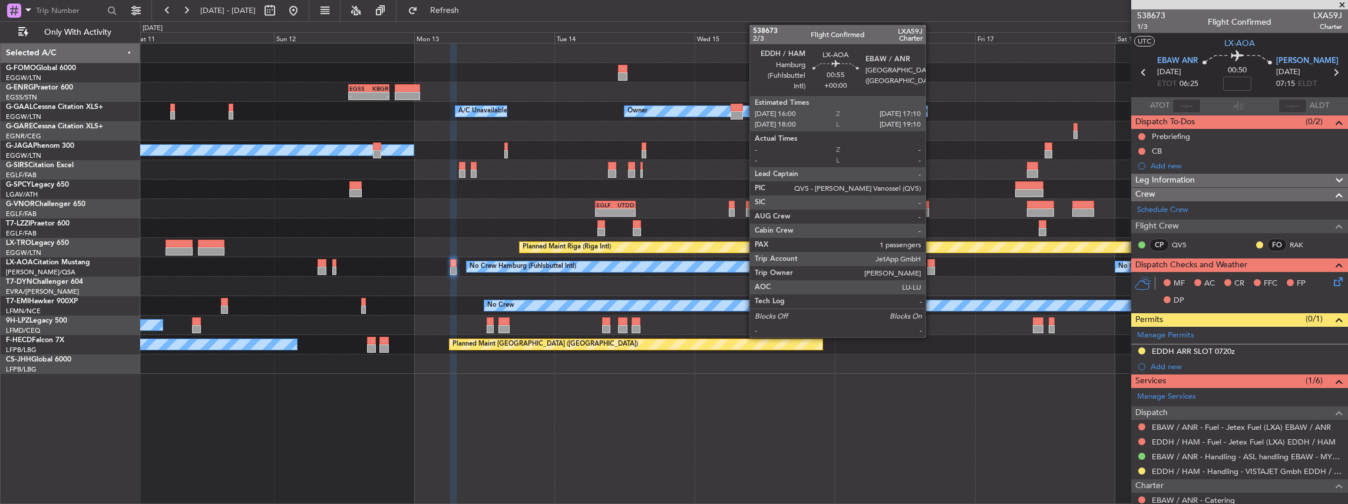
click at [931, 270] on div at bounding box center [930, 271] width 7 height 8
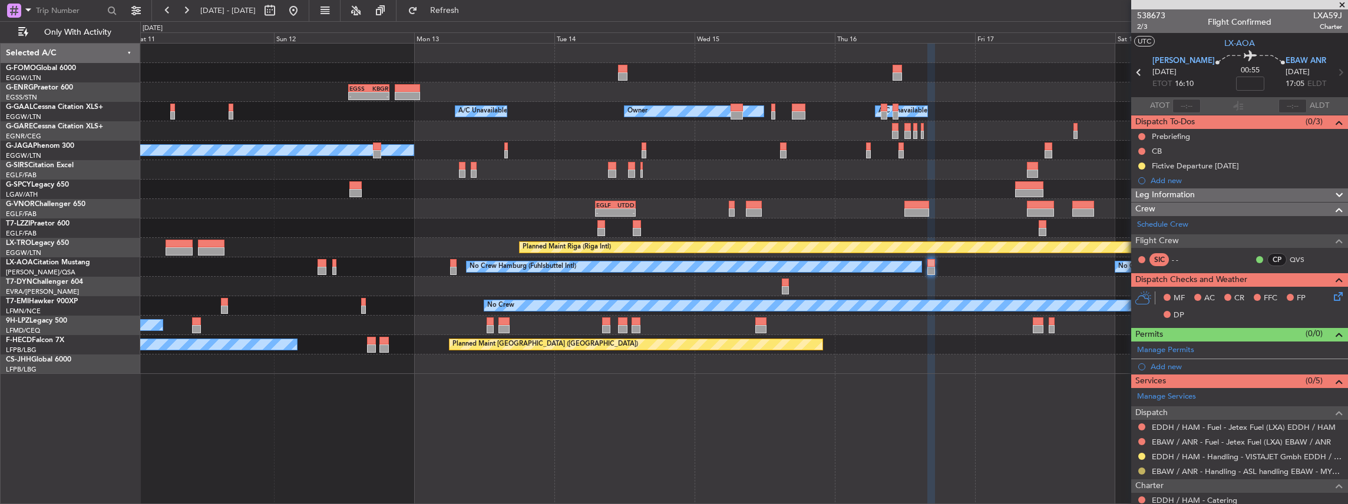
click at [1143, 468] on button at bounding box center [1141, 471] width 7 height 7
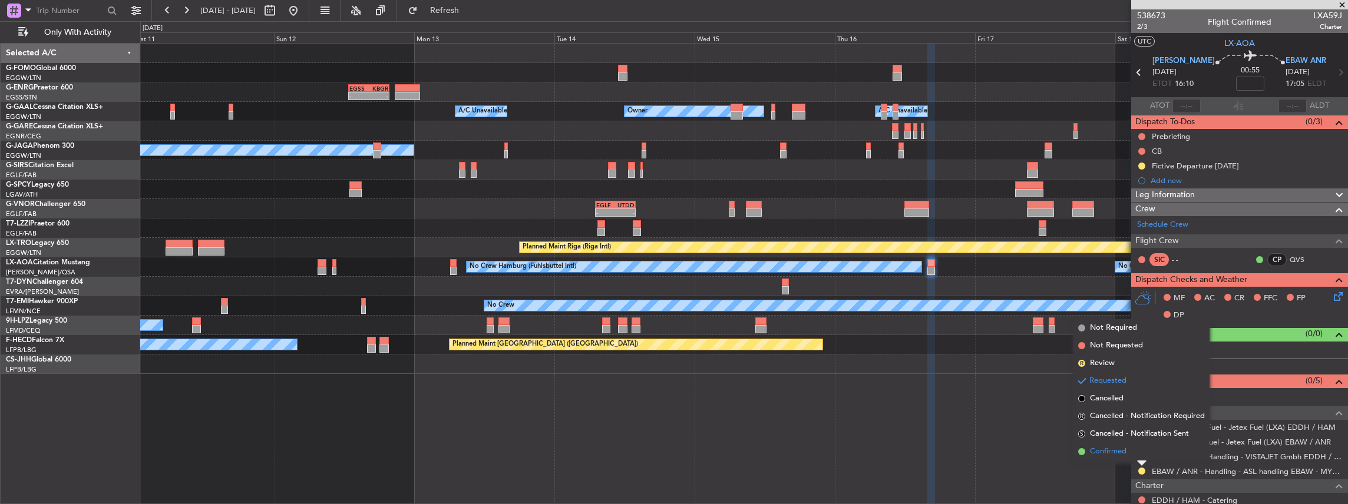
click at [1144, 451] on li "Confirmed" at bounding box center [1141, 452] width 136 height 18
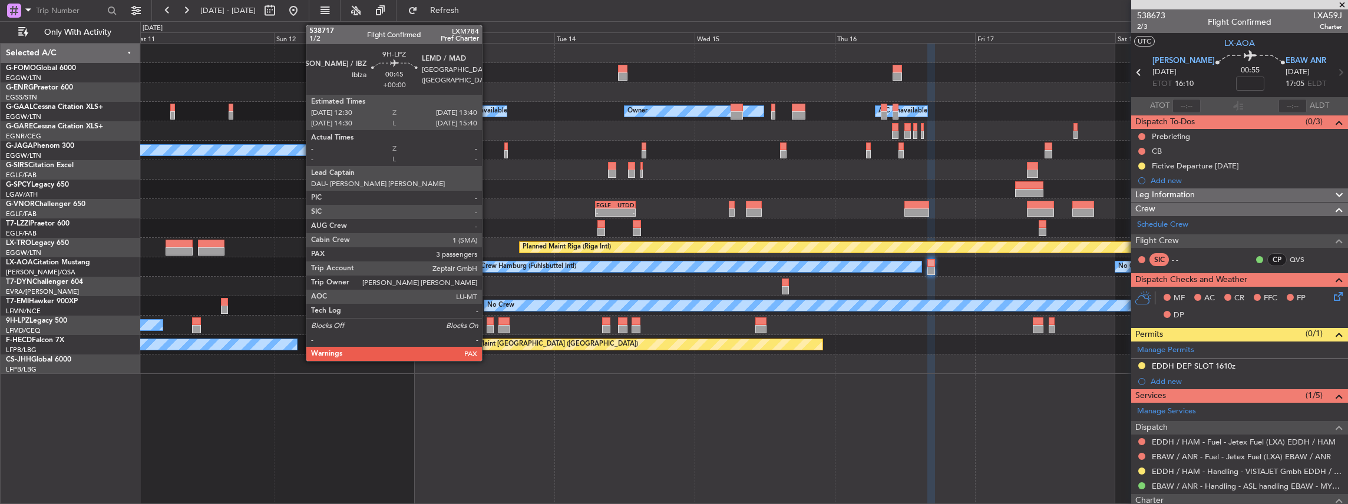
click at [488, 324] on div at bounding box center [490, 322] width 7 height 8
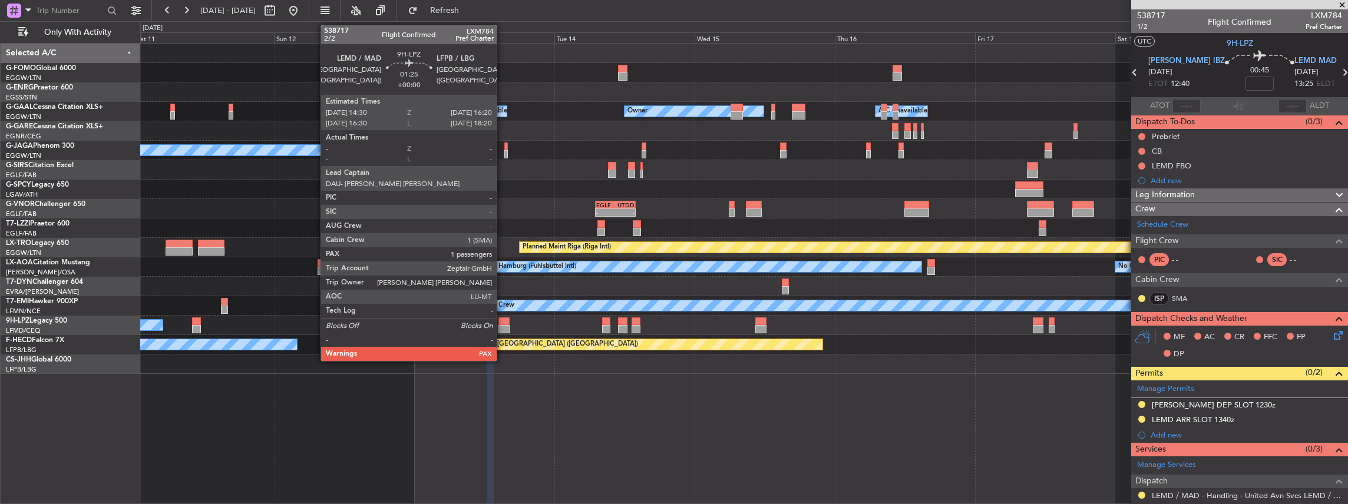
click at [503, 323] on div at bounding box center [503, 322] width 11 height 8
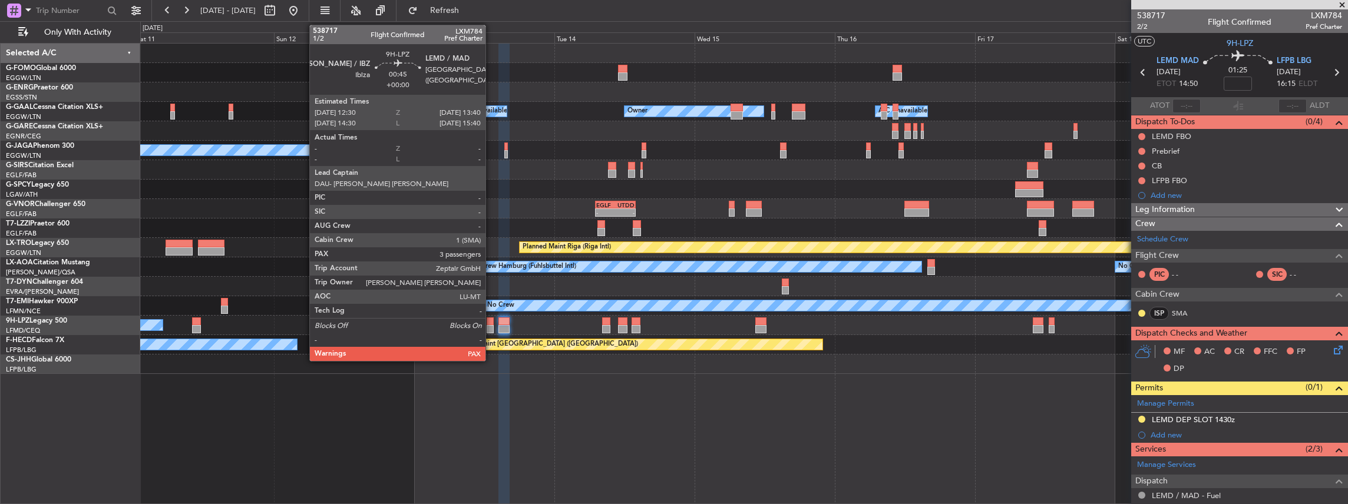
click at [491, 328] on div at bounding box center [490, 329] width 7 height 8
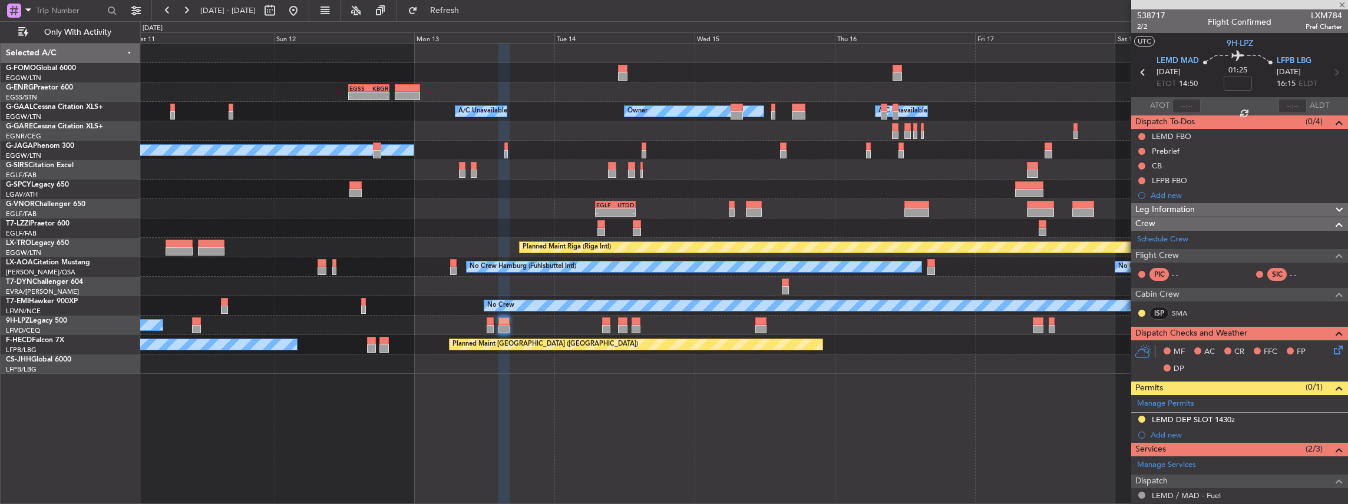
type input "3"
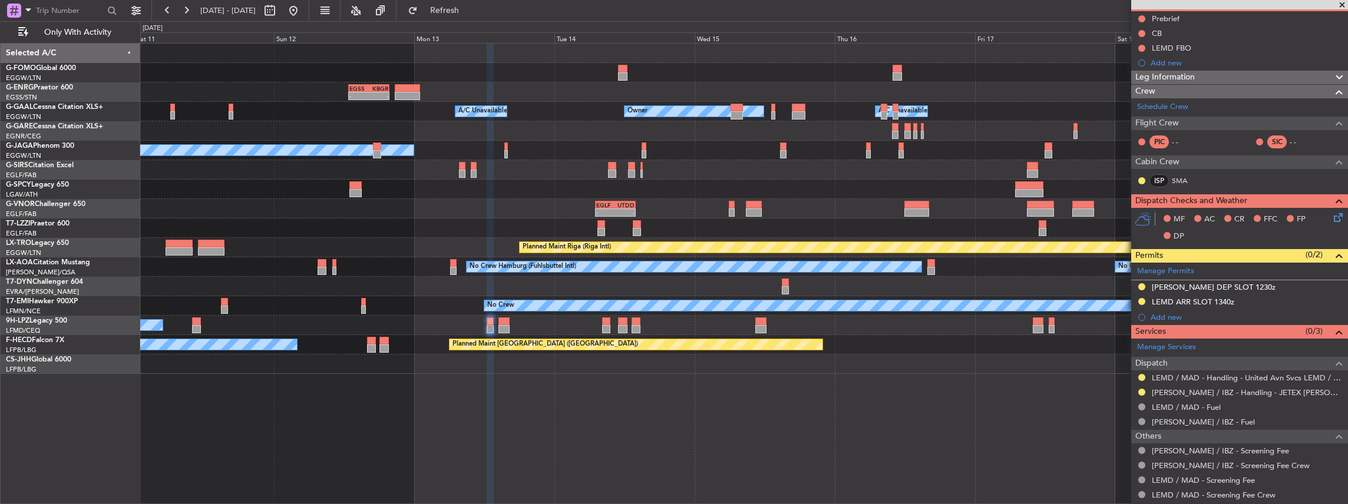
scroll to position [157, 0]
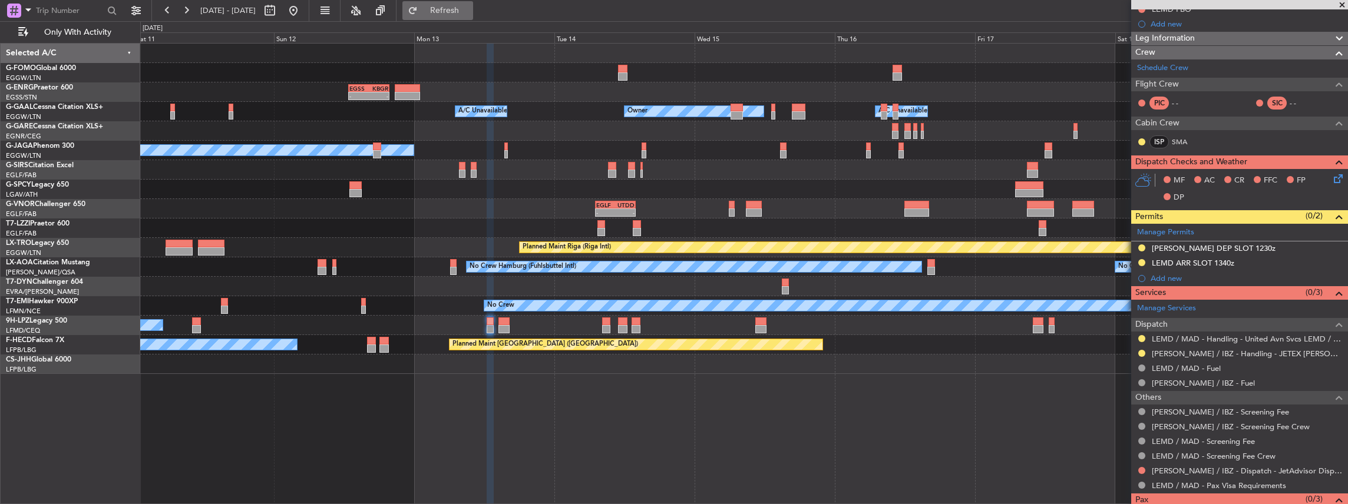
click at [470, 8] on span "Refresh" at bounding box center [444, 10] width 49 height 8
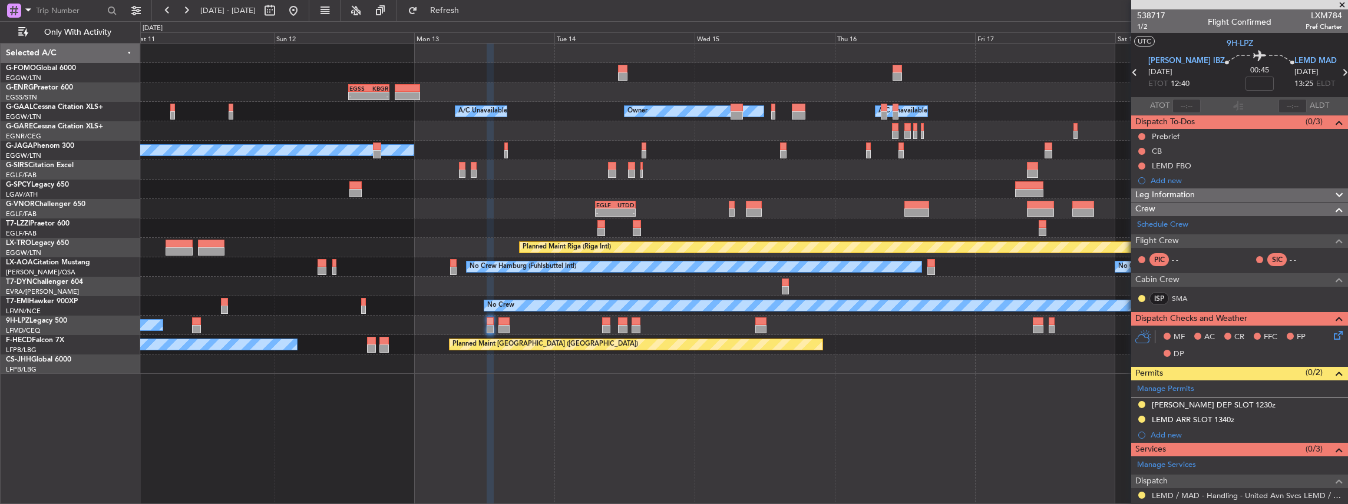
scroll to position [157, 0]
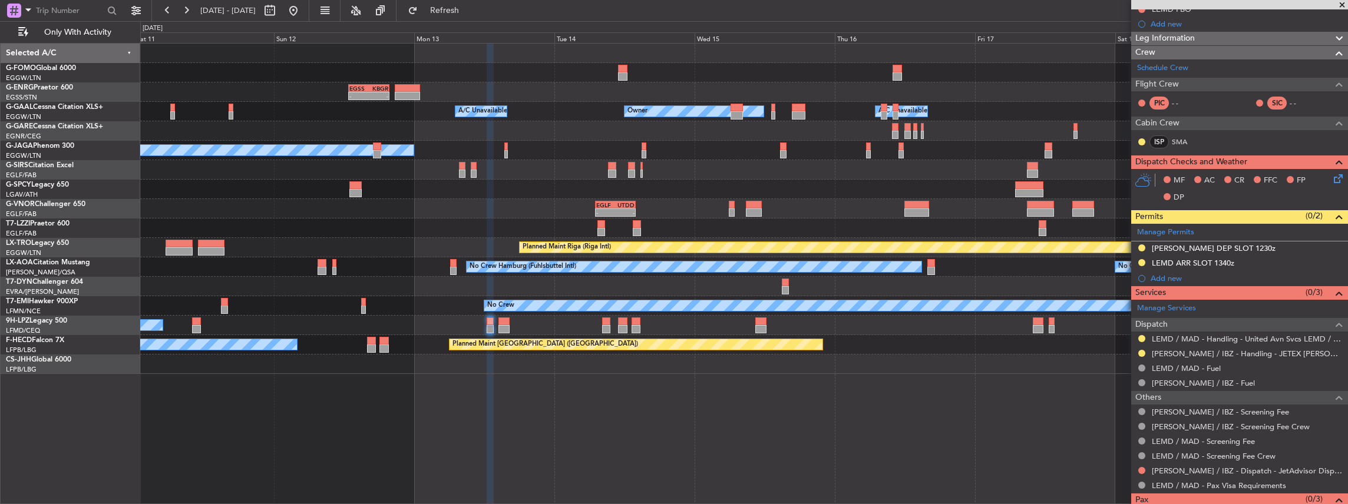
click at [1337, 6] on span at bounding box center [1342, 5] width 12 height 11
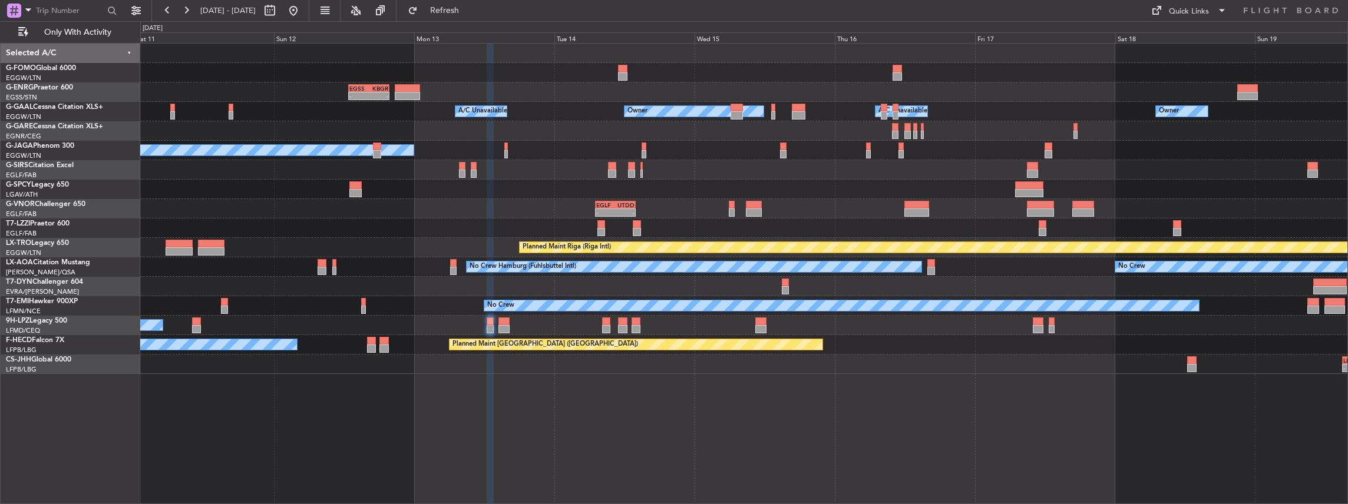
type input "0"
click at [473, 15] on button "Refresh" at bounding box center [437, 10] width 71 height 19
click at [303, 9] on button at bounding box center [293, 10] width 19 height 19
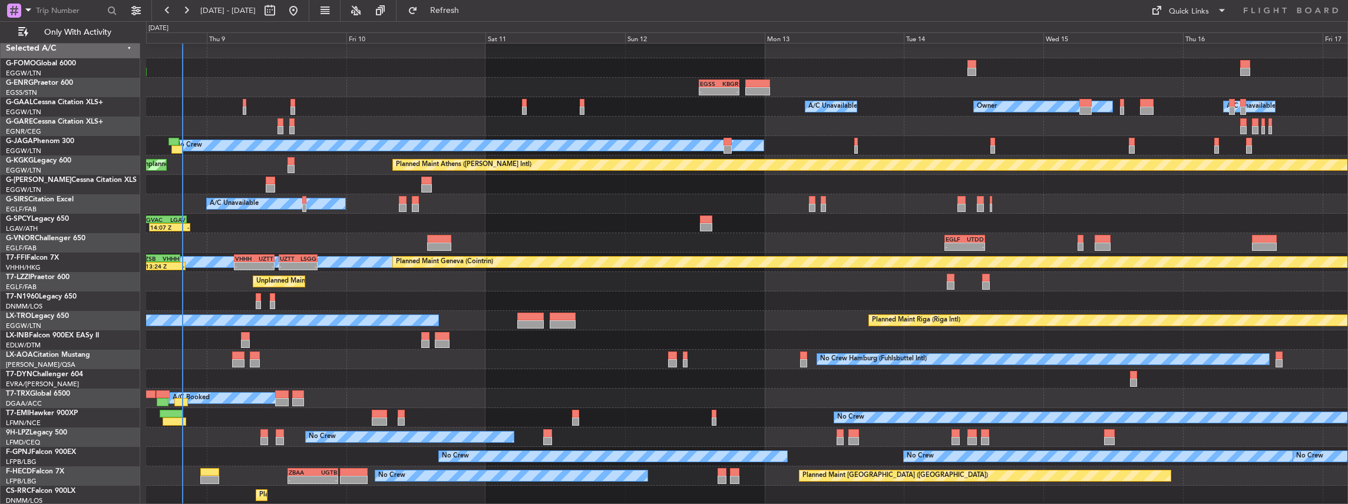
scroll to position [5, 0]
click at [356, 278] on div "Unplanned Maint [GEOGRAPHIC_DATA] ([GEOGRAPHIC_DATA])" at bounding box center [747, 281] width 1202 height 19
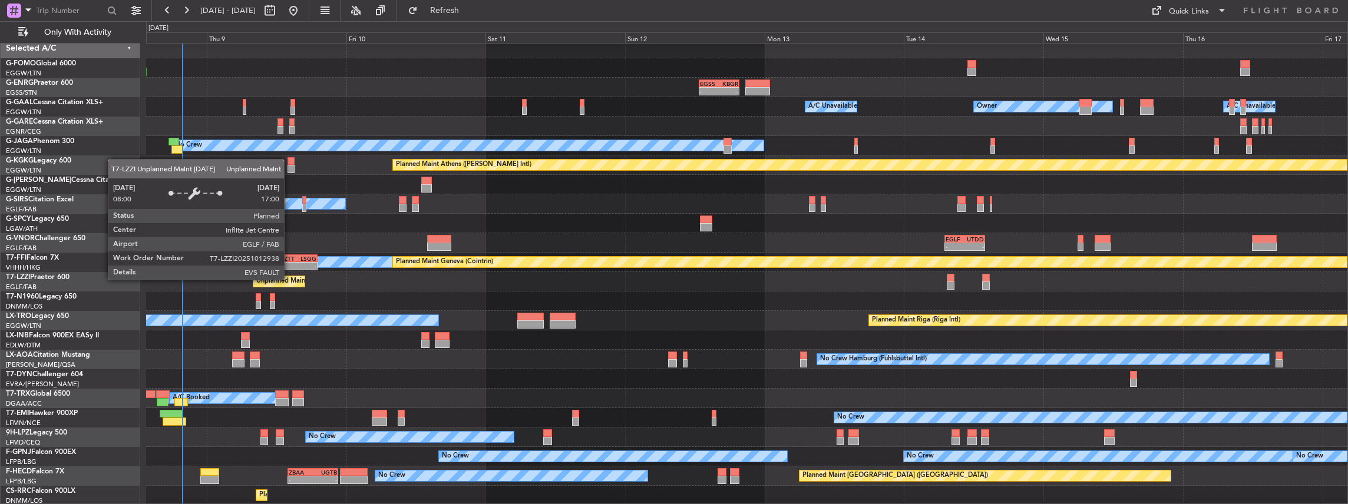
scroll to position [0, 0]
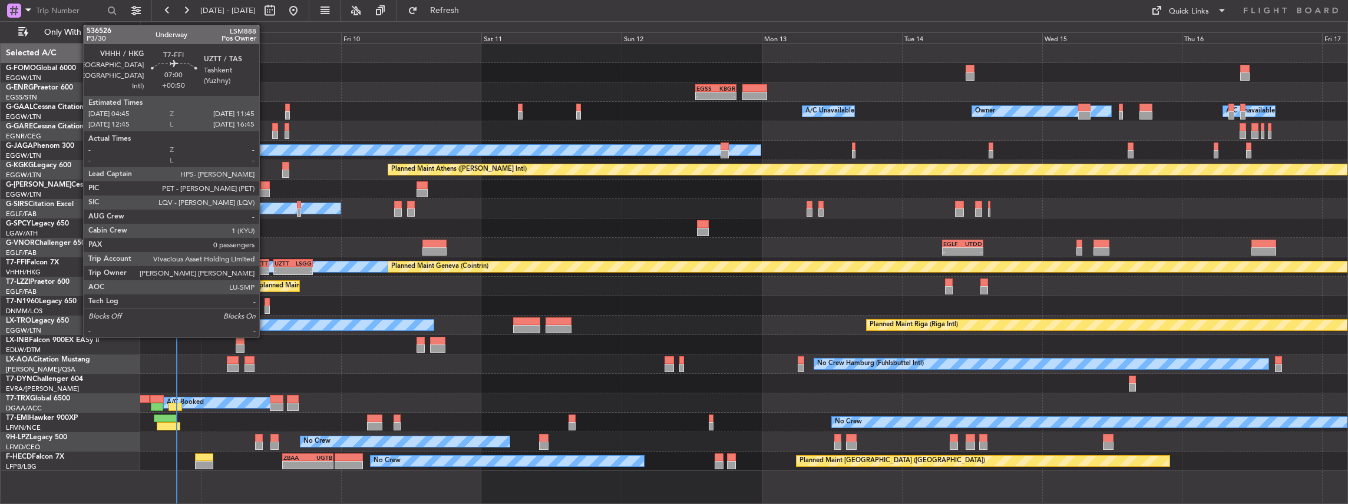
click at [297, 247] on div "EGLF 07:00 Z UTDD 14:00 Z - -" at bounding box center [744, 247] width 1208 height 19
click at [256, 267] on div "-" at bounding box center [258, 270] width 19 height 7
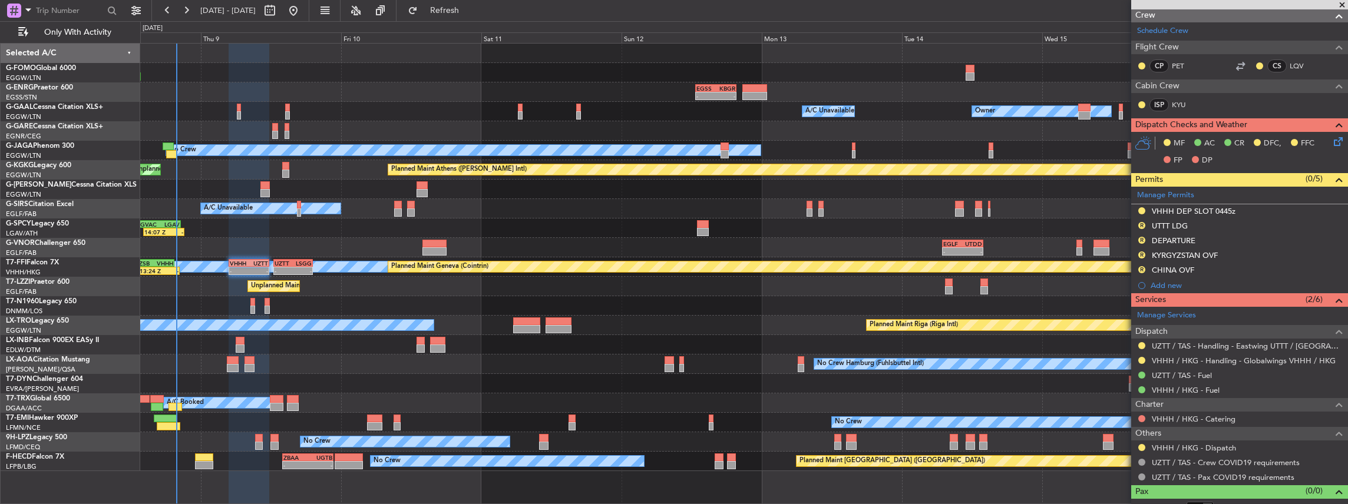
scroll to position [233, 0]
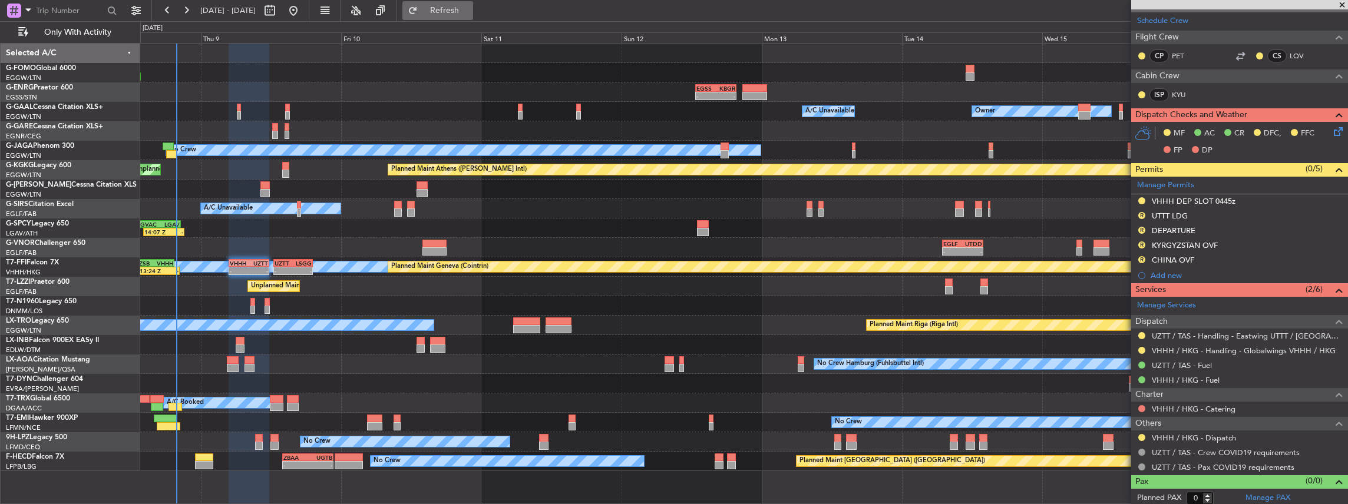
click at [470, 12] on span "Refresh" at bounding box center [444, 10] width 49 height 8
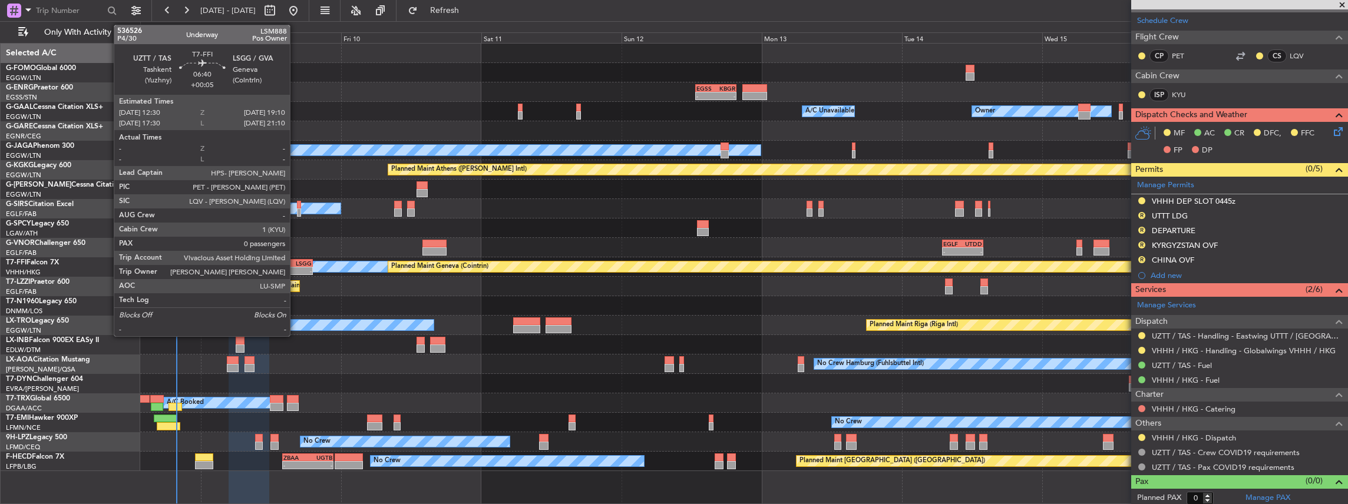
click at [296, 267] on div "-" at bounding box center [302, 270] width 18 height 7
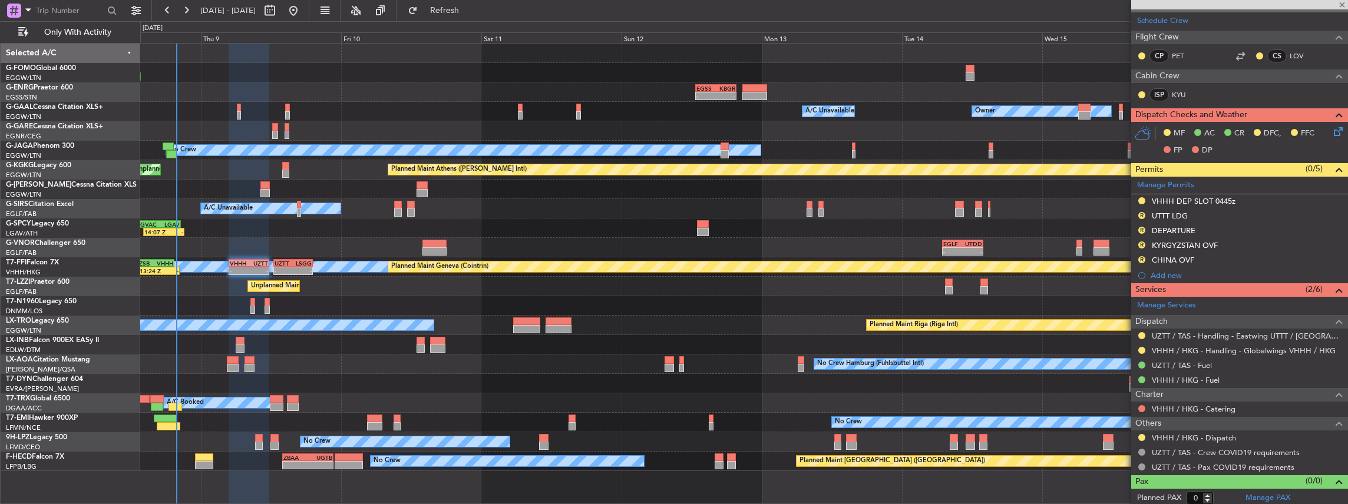
type input "+00:05"
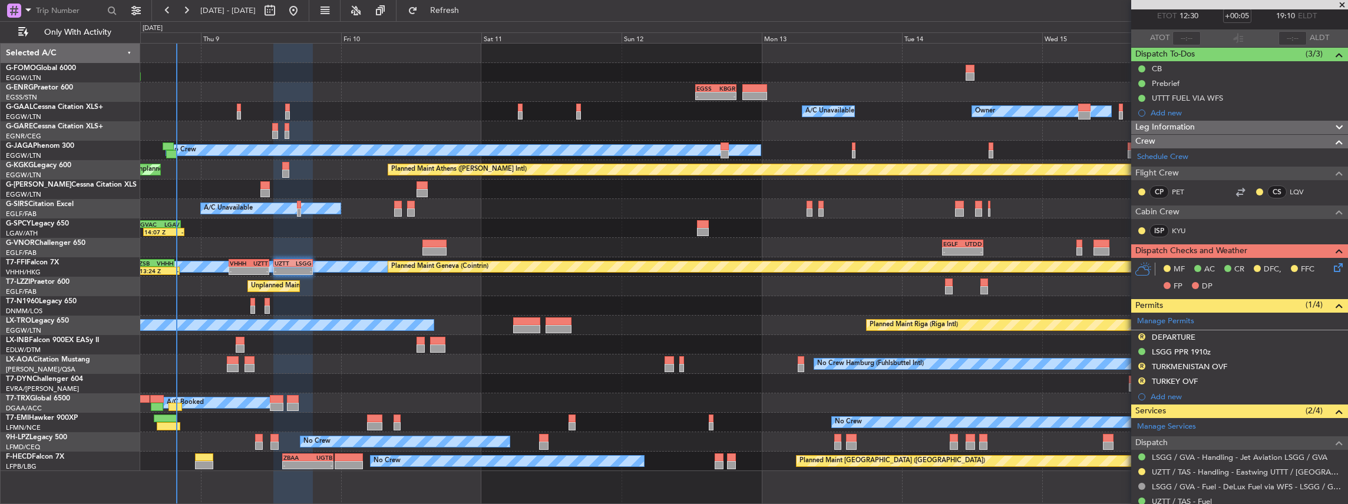
scroll to position [0, 0]
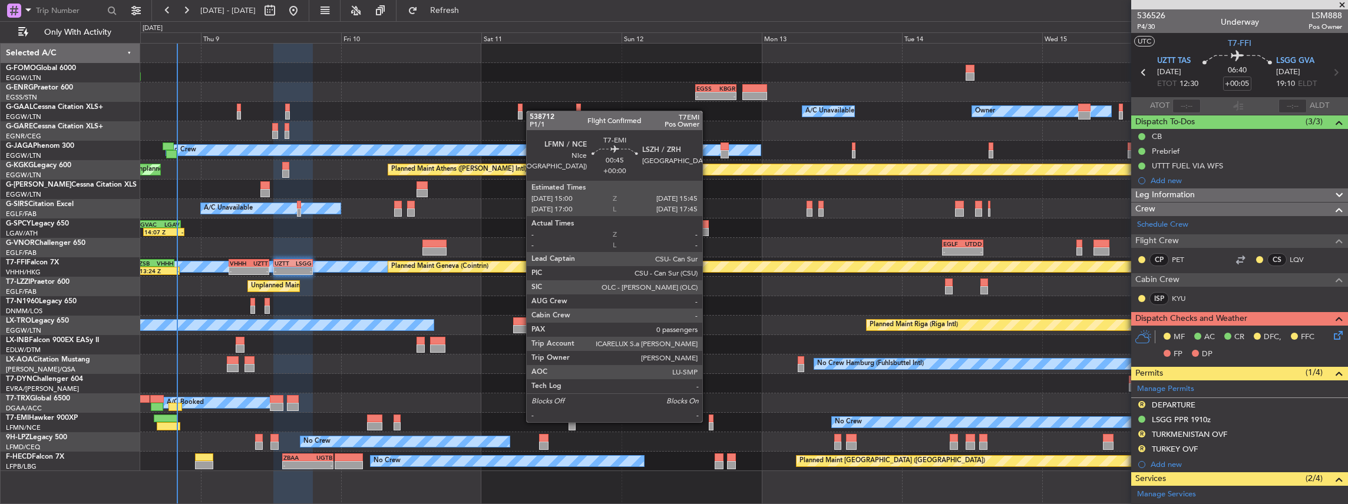
click at [709, 422] on div at bounding box center [711, 426] width 5 height 8
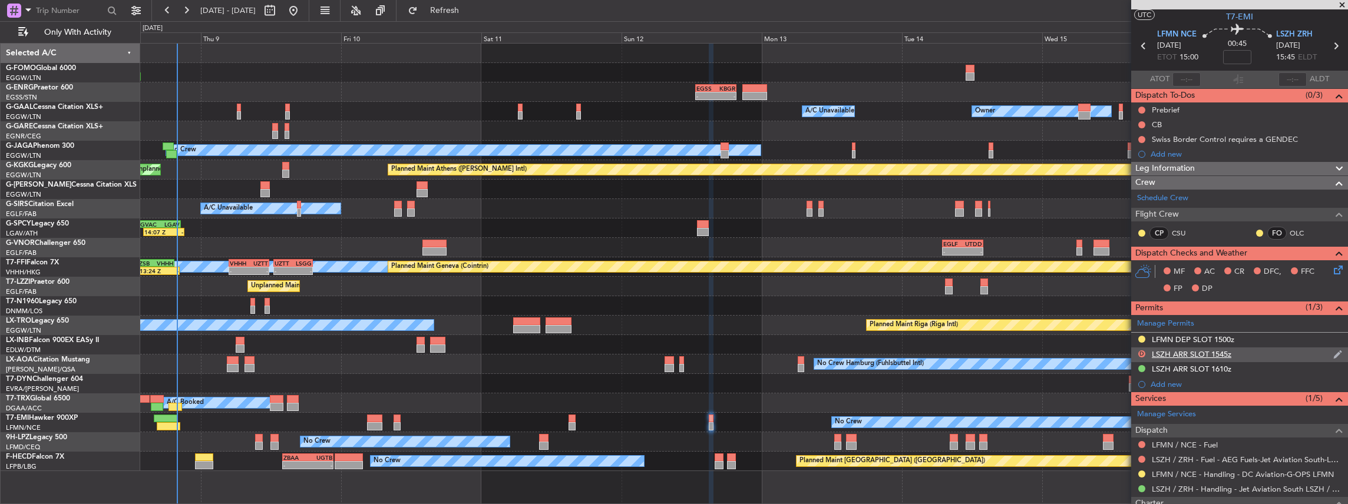
scroll to position [39, 0]
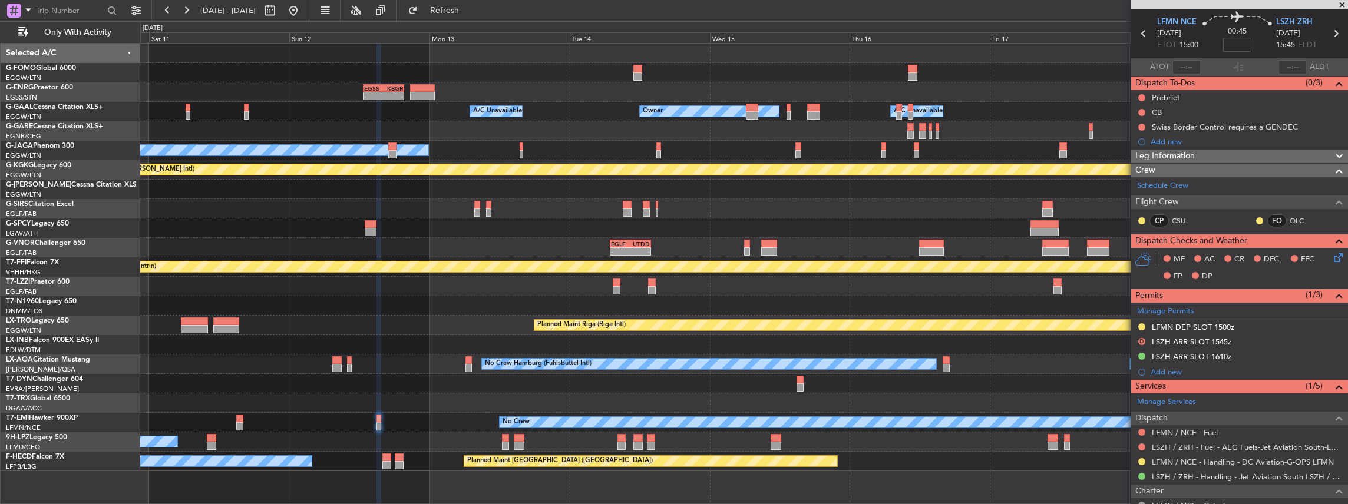
click at [749, 383] on div at bounding box center [744, 383] width 1208 height 19
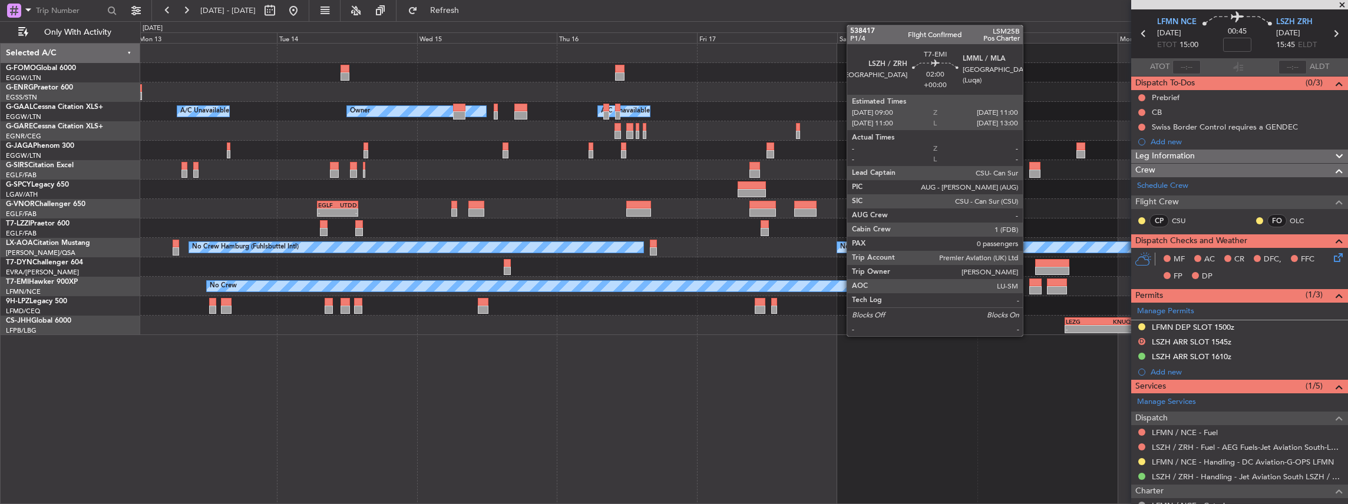
click at [1029, 286] on div at bounding box center [1035, 290] width 12 height 8
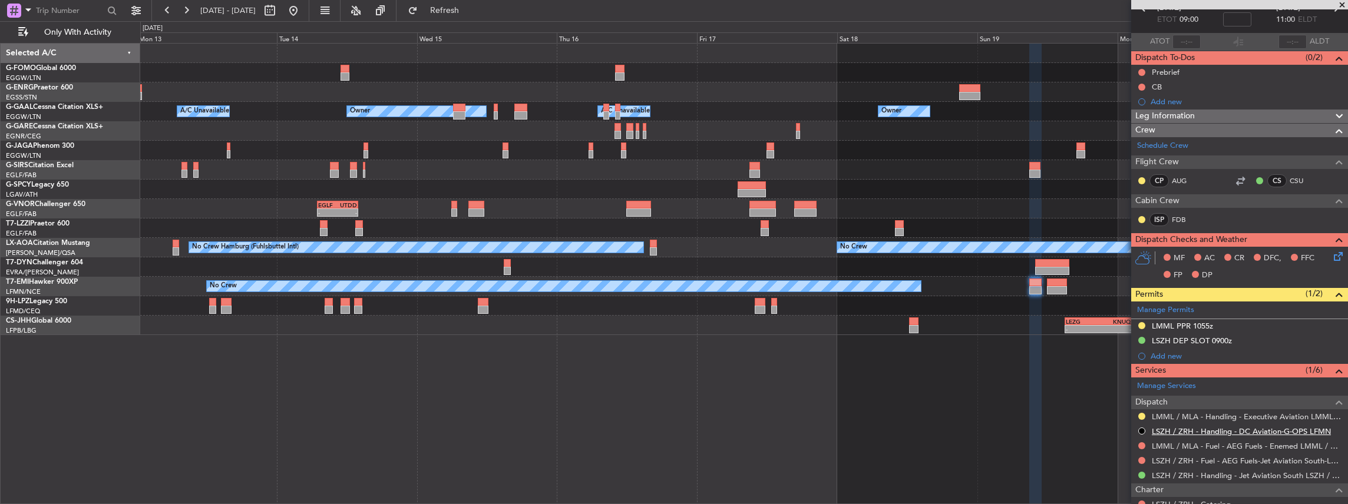
scroll to position [118, 0]
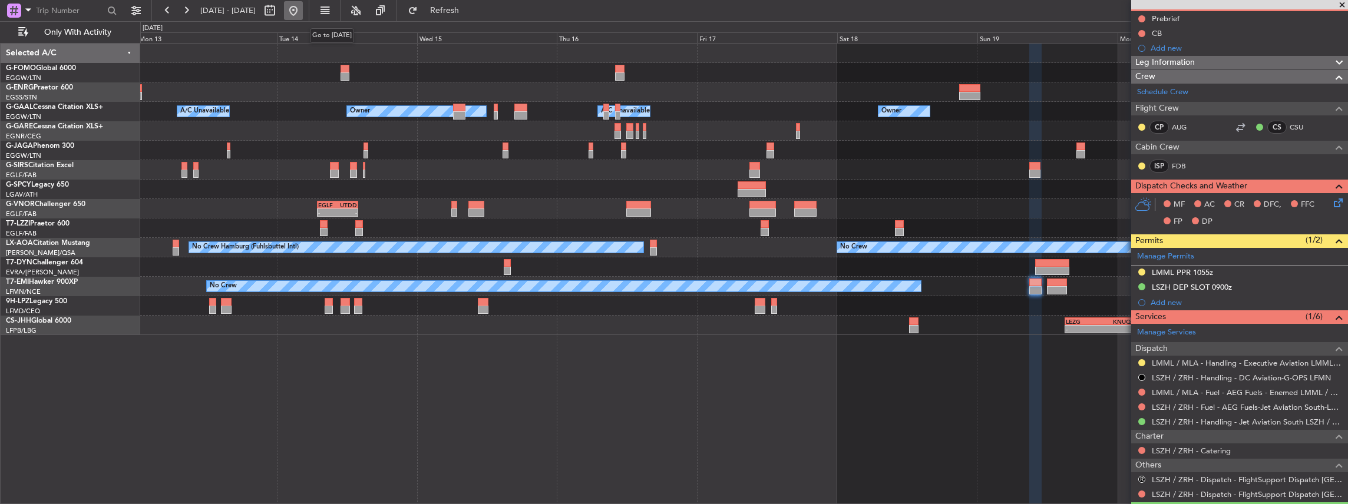
click at [303, 10] on button at bounding box center [293, 10] width 19 height 19
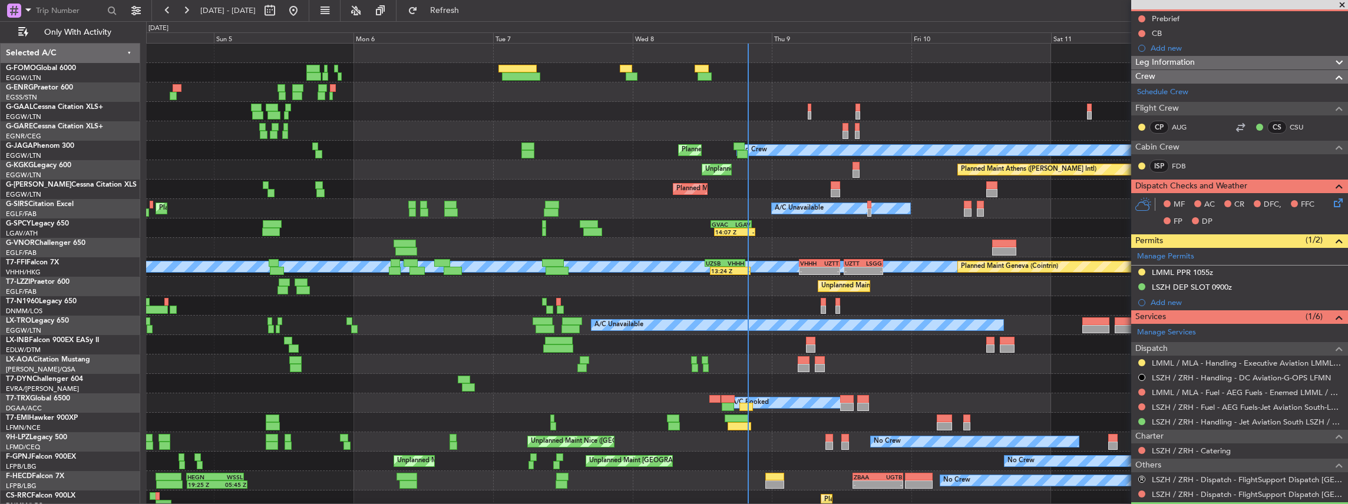
click at [1343, 4] on span at bounding box center [1342, 5] width 12 height 11
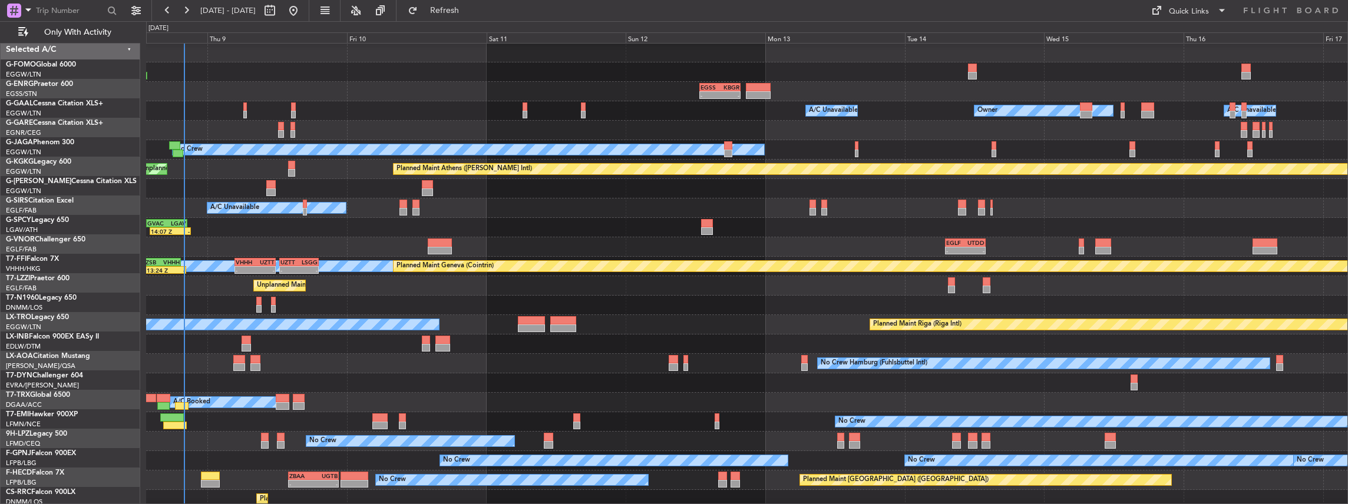
scroll to position [1, 0]
click at [326, 332] on div "A/C Unavailable Planned Maint Riga (Riga Intl)" at bounding box center [747, 324] width 1202 height 19
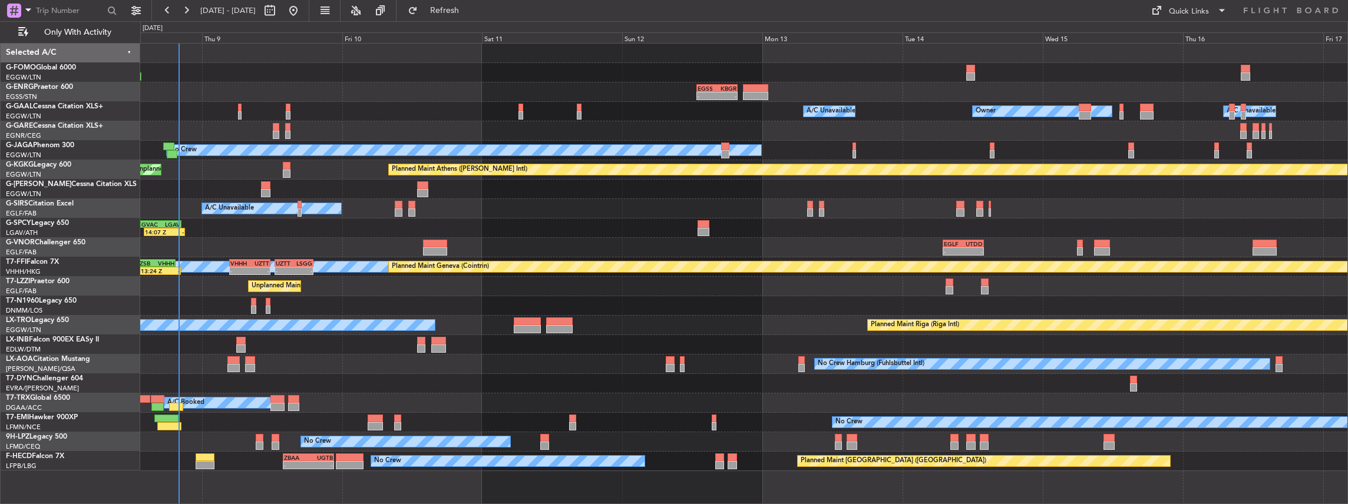
scroll to position [0, 0]
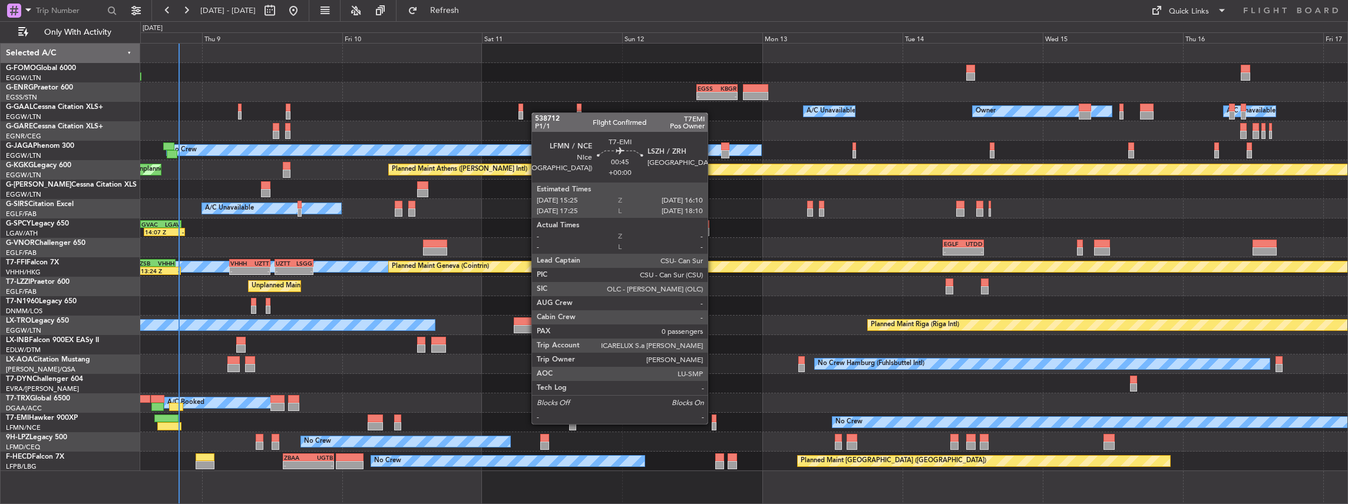
click at [713, 423] on div at bounding box center [714, 426] width 5 height 8
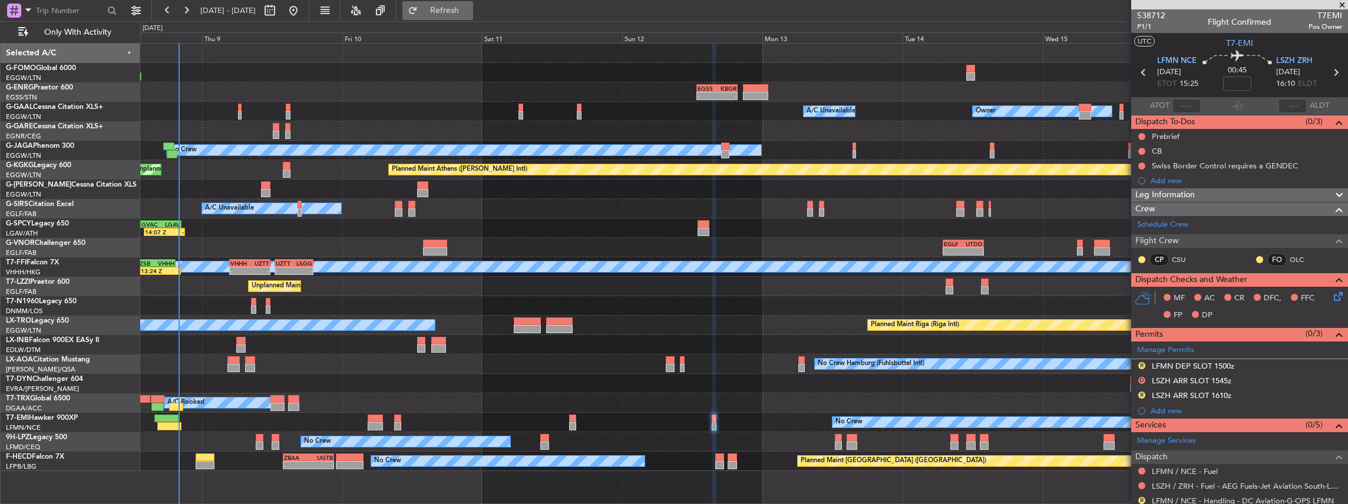
click at [473, 4] on button "Refresh" at bounding box center [437, 10] width 71 height 19
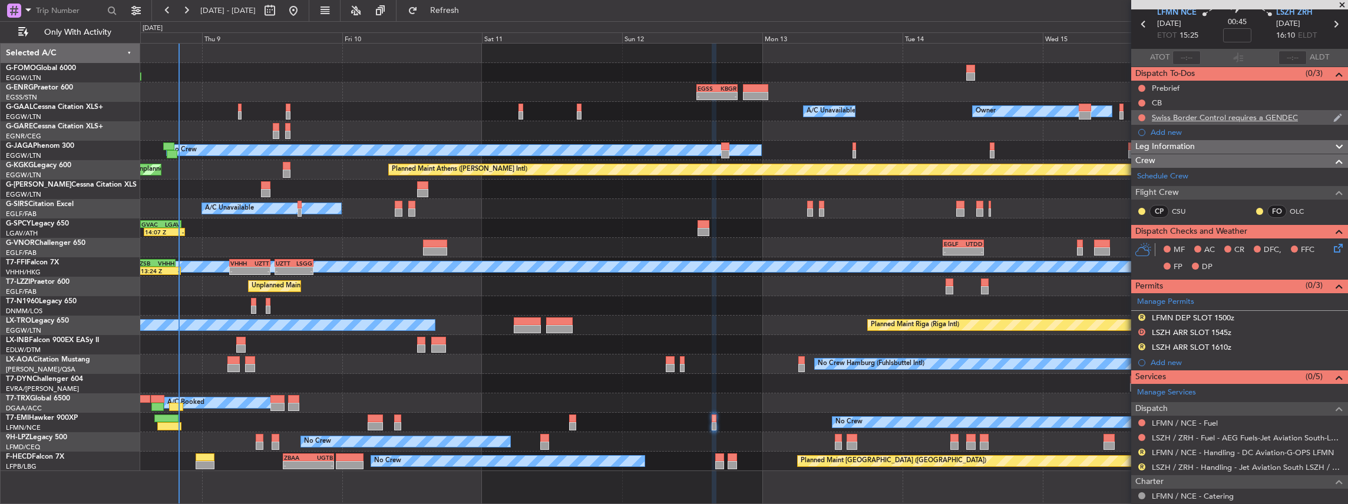
scroll to position [107, 0]
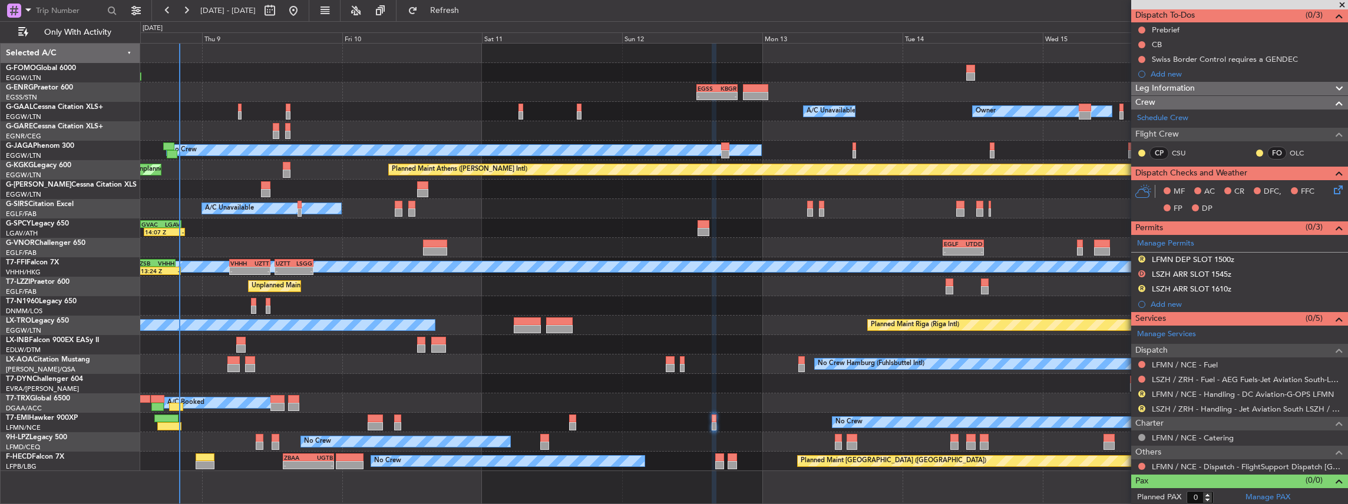
click at [1343, 4] on span at bounding box center [1342, 5] width 12 height 11
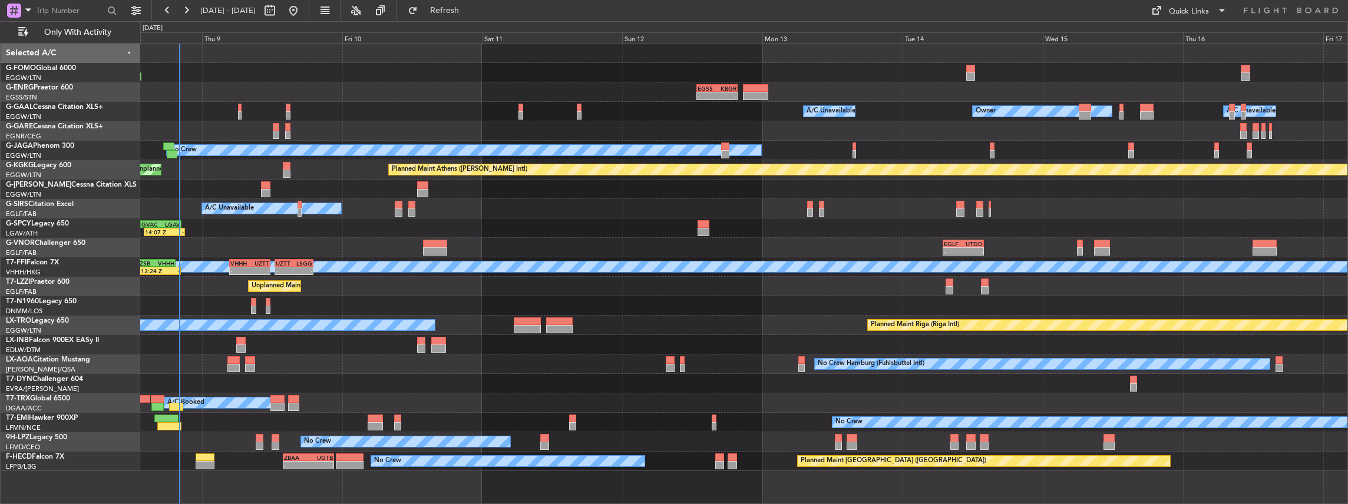
scroll to position [0, 0]
click at [548, 261] on div "- - EGSS 12:45 Z KBGR 19:45 Z Owner Owner A/C Unavailable A/C Unavailable Owner…" at bounding box center [744, 258] width 1208 height 428
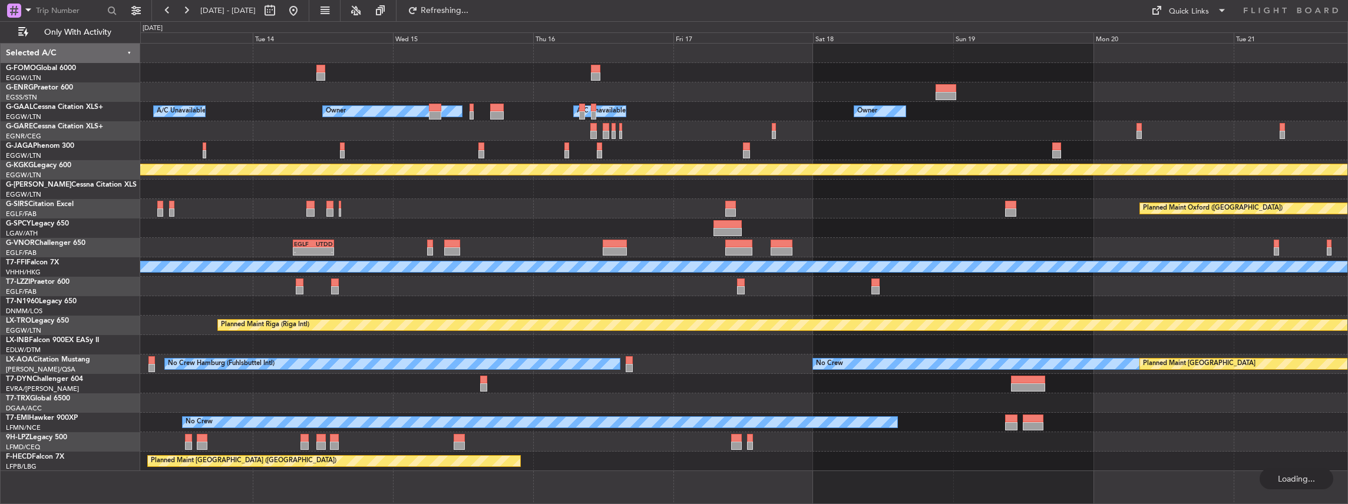
click at [581, 222] on div at bounding box center [744, 228] width 1208 height 19
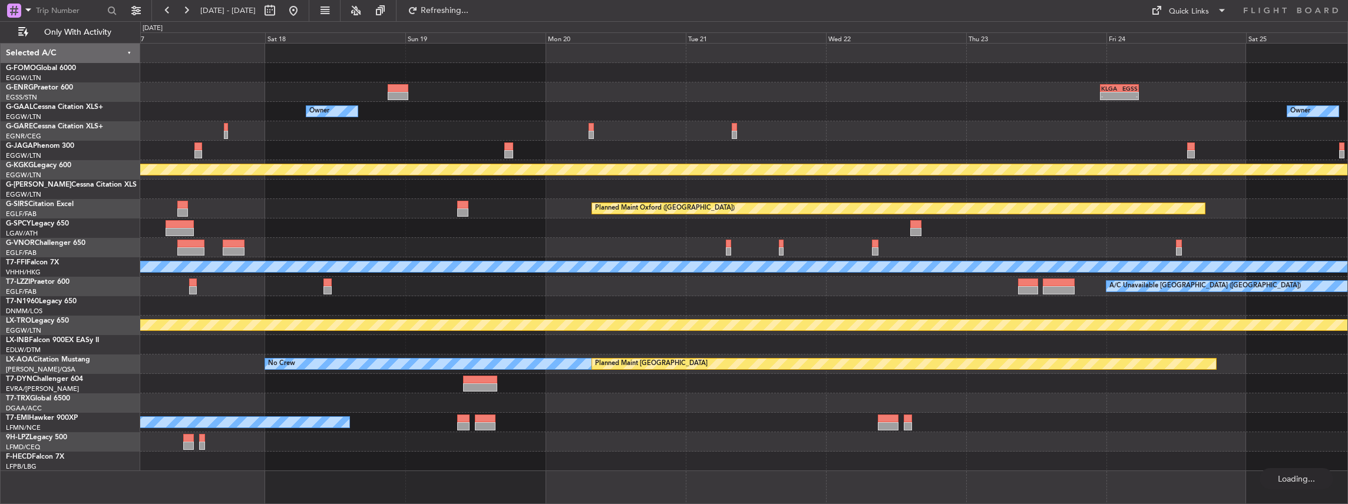
click at [514, 216] on div "- - KLGA 23:00 Z EGSS 05:40 Z - - EGSS 21:25 Z OERK 04:45 Z Owner Owner Owner A…" at bounding box center [744, 258] width 1208 height 428
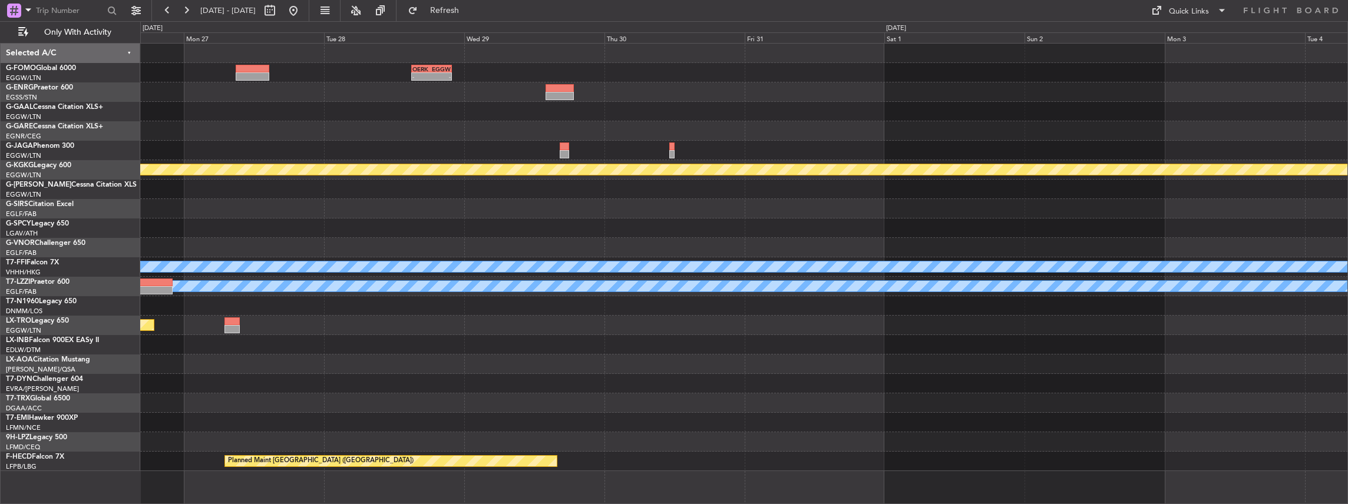
click at [813, 205] on div "- - OERK 15:00 Z EGGW 21:55 Z EGSS 21:25 Z OERK 04:45 Z - - Owner Planned Maint…" at bounding box center [744, 258] width 1208 height 428
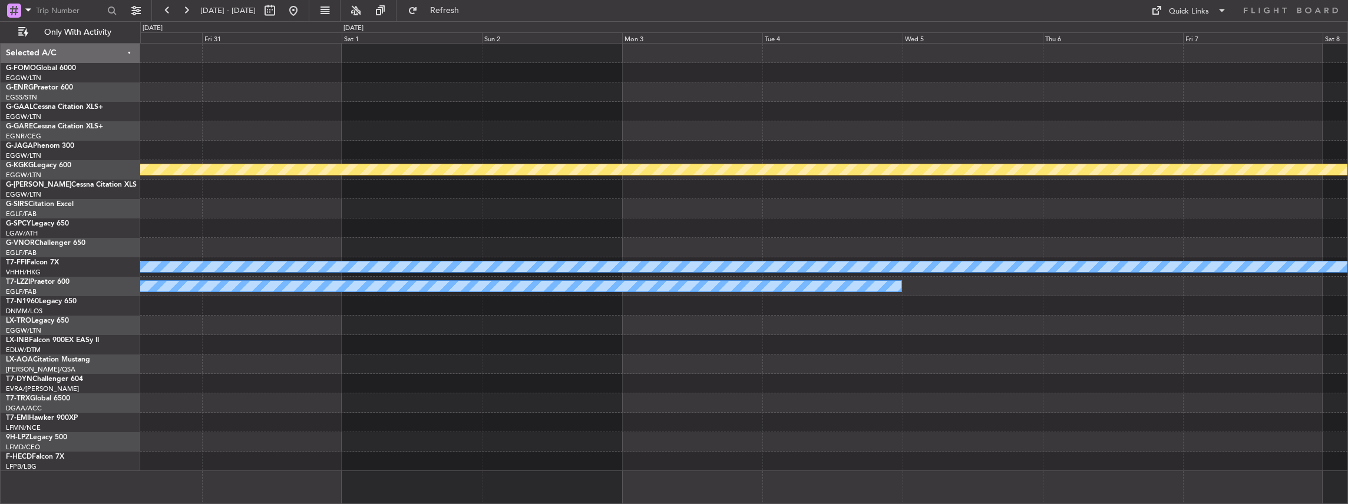
click at [610, 213] on div at bounding box center [744, 208] width 1208 height 19
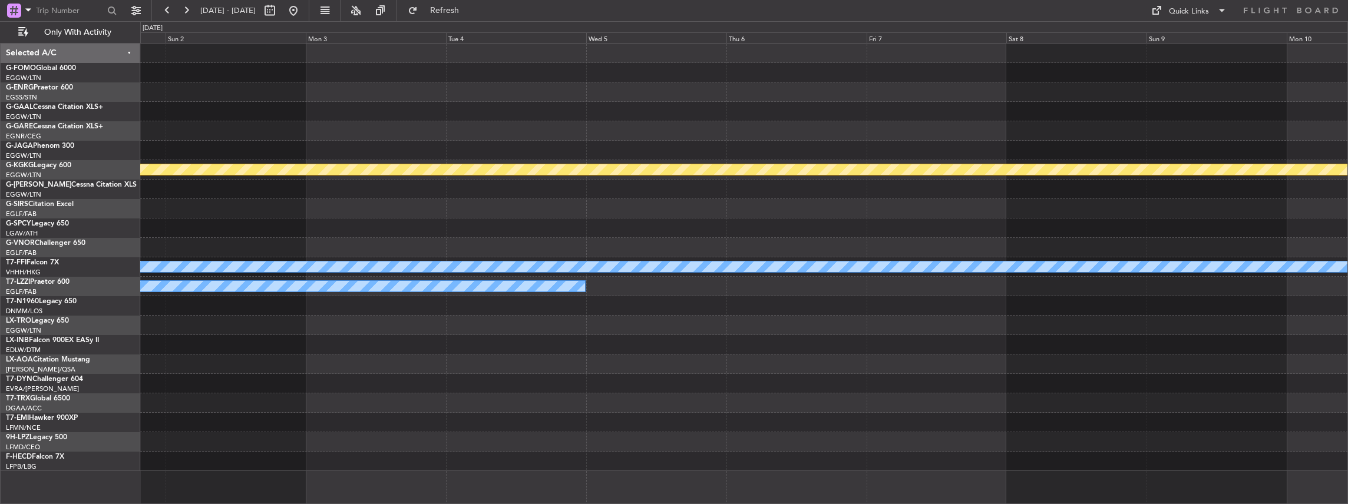
click at [509, 216] on div at bounding box center [744, 208] width 1208 height 19
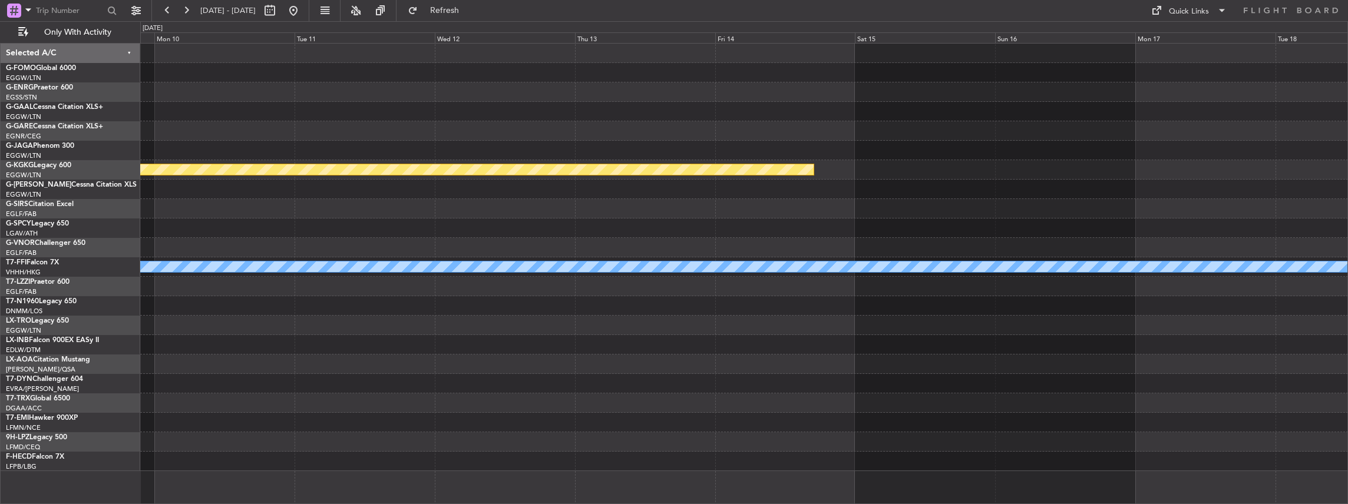
click at [402, 184] on div at bounding box center [744, 189] width 1208 height 19
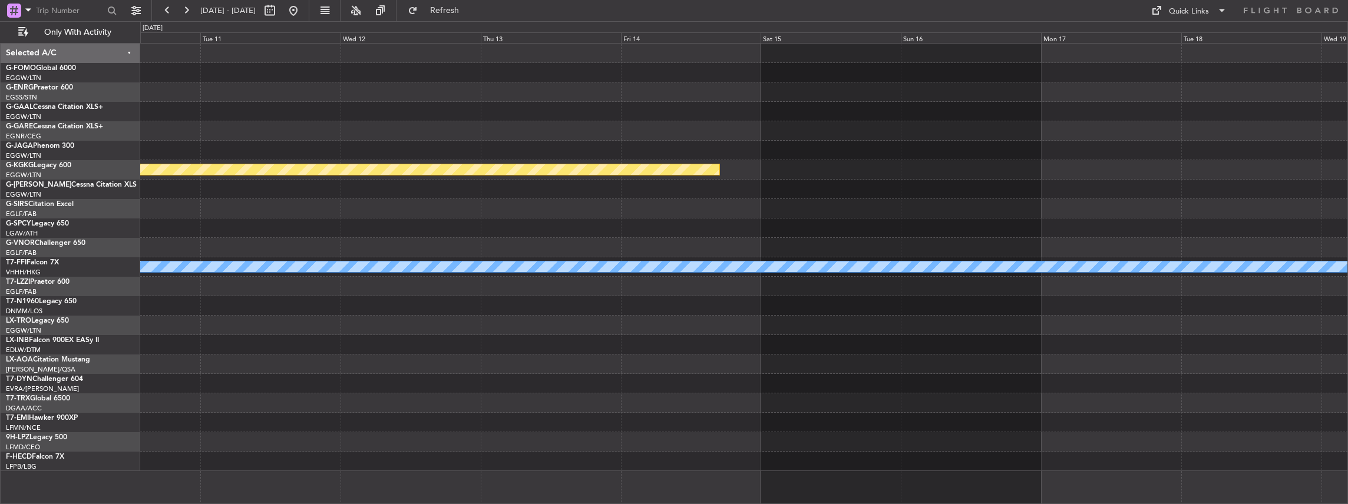
click at [715, 185] on div at bounding box center [744, 189] width 1208 height 19
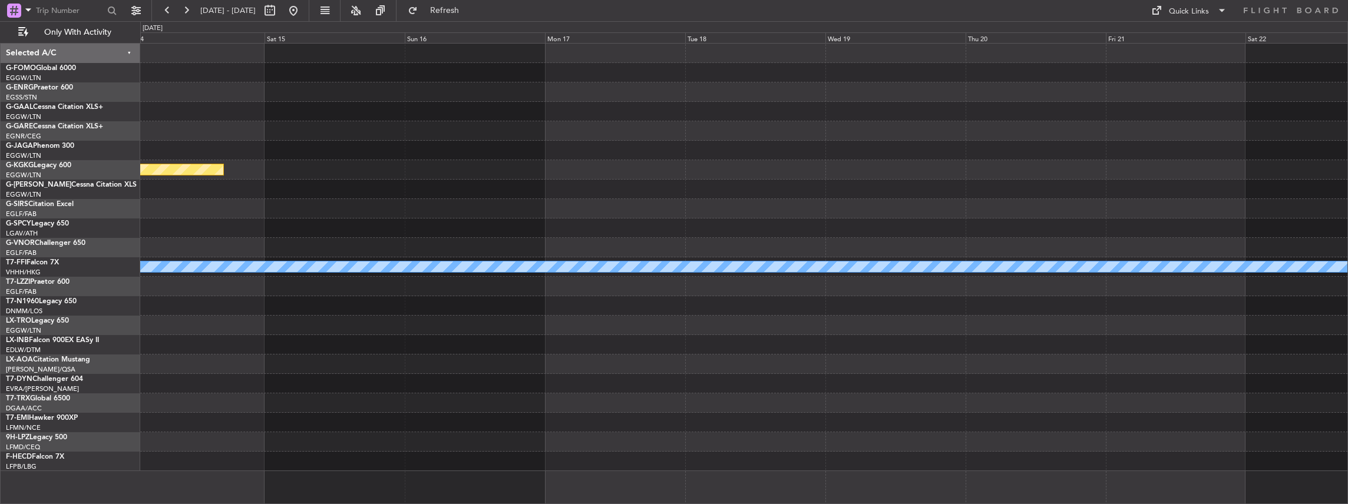
click at [893, 192] on div "Planned Maint Athens (Eleftherios Venizelos Intl) Planned Maint Geneva (Cointri…" at bounding box center [744, 258] width 1208 height 428
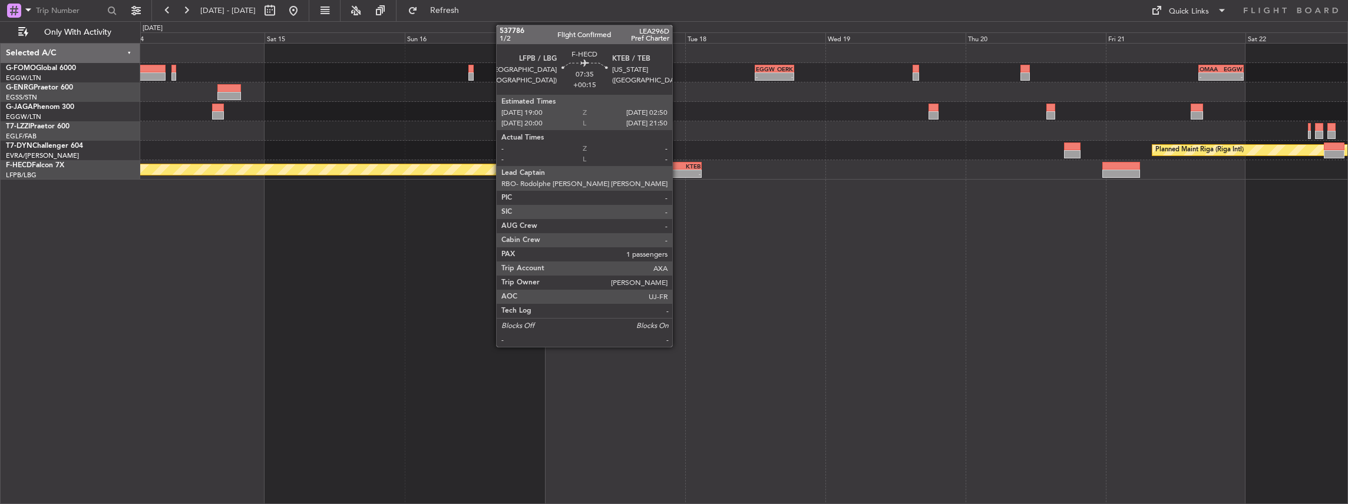
click at [679, 168] on div "KTEB" at bounding box center [690, 166] width 22 height 7
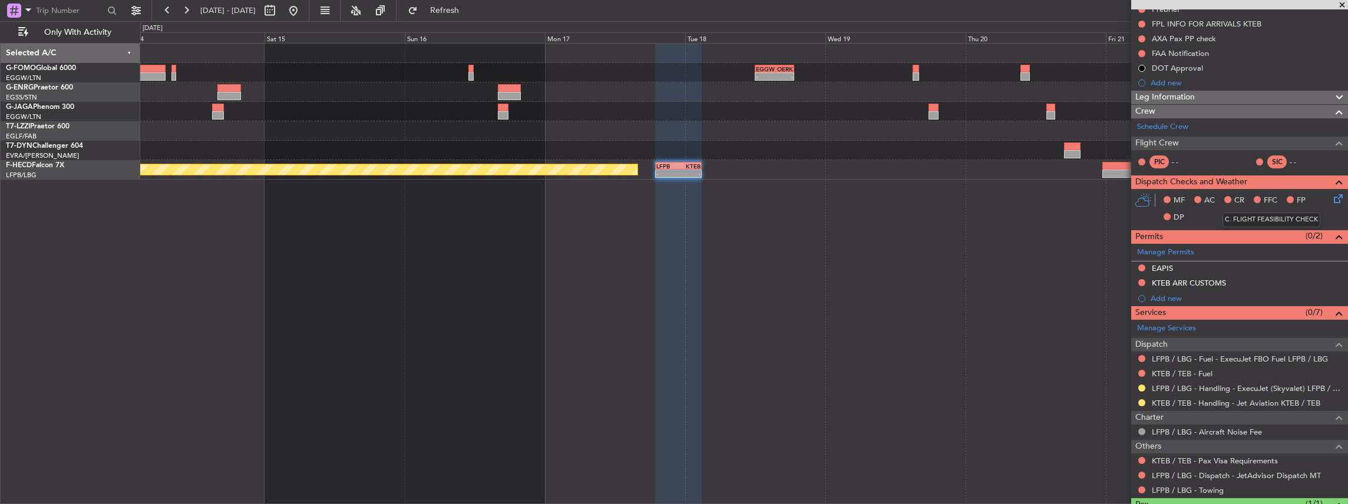
scroll to position [196, 0]
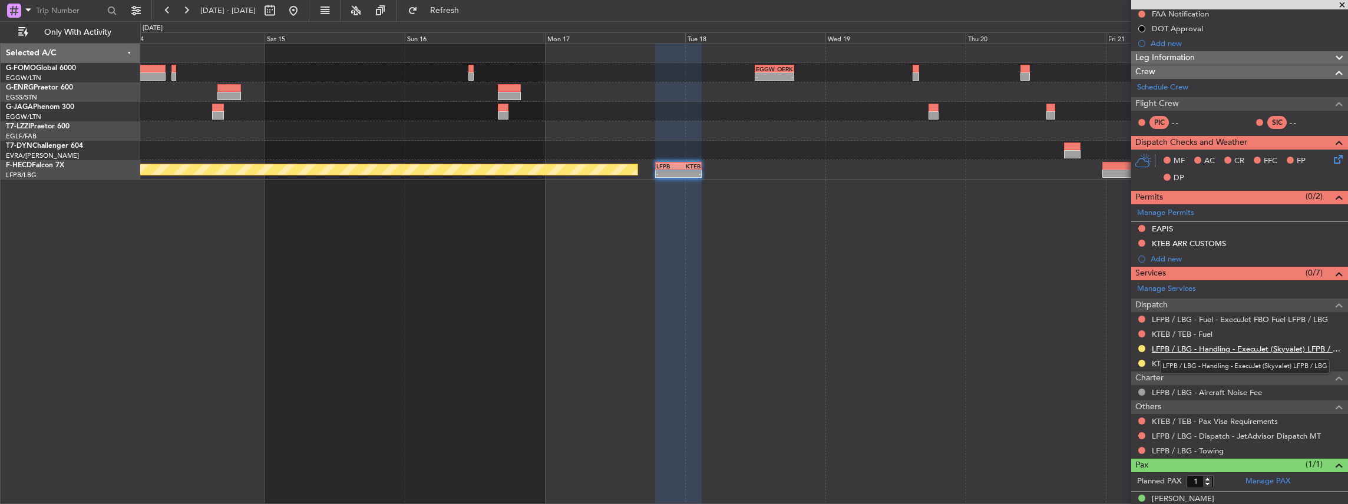
click at [1062, 320] on div "- - EGGW 12:00 Z OERK 18:40 Z - - OMAA 16:00 Z EGGW 23:45 Z - - EGGW 10:00 Z MY…" at bounding box center [744, 274] width 1208 height 462
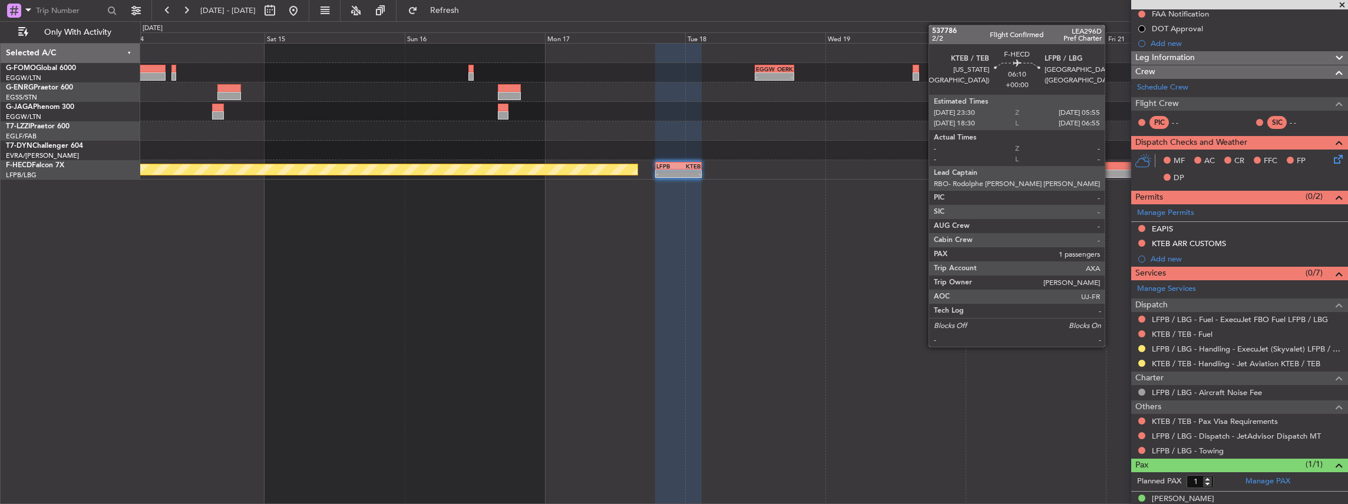
click at [1111, 170] on div at bounding box center [1121, 174] width 38 height 8
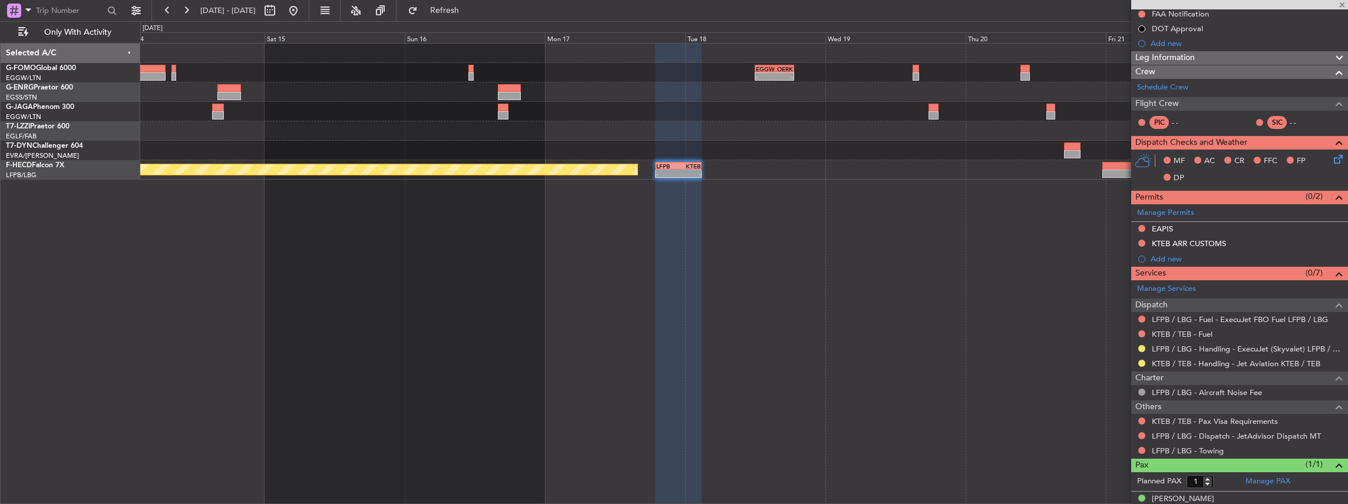
scroll to position [0, 0]
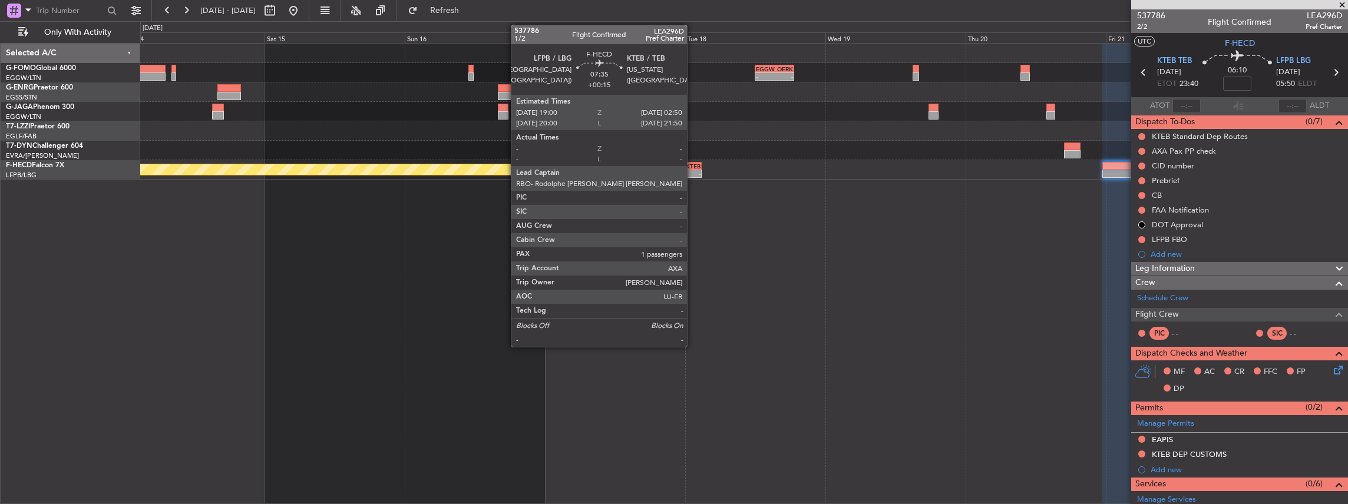
click at [693, 171] on div "-" at bounding box center [690, 173] width 22 height 7
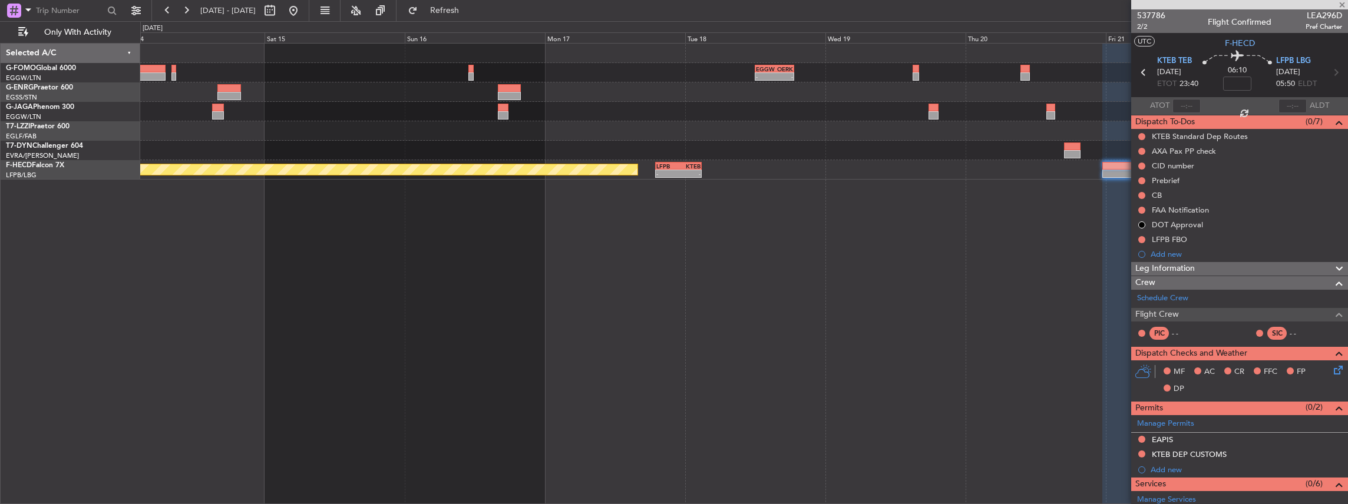
type input "+00:15"
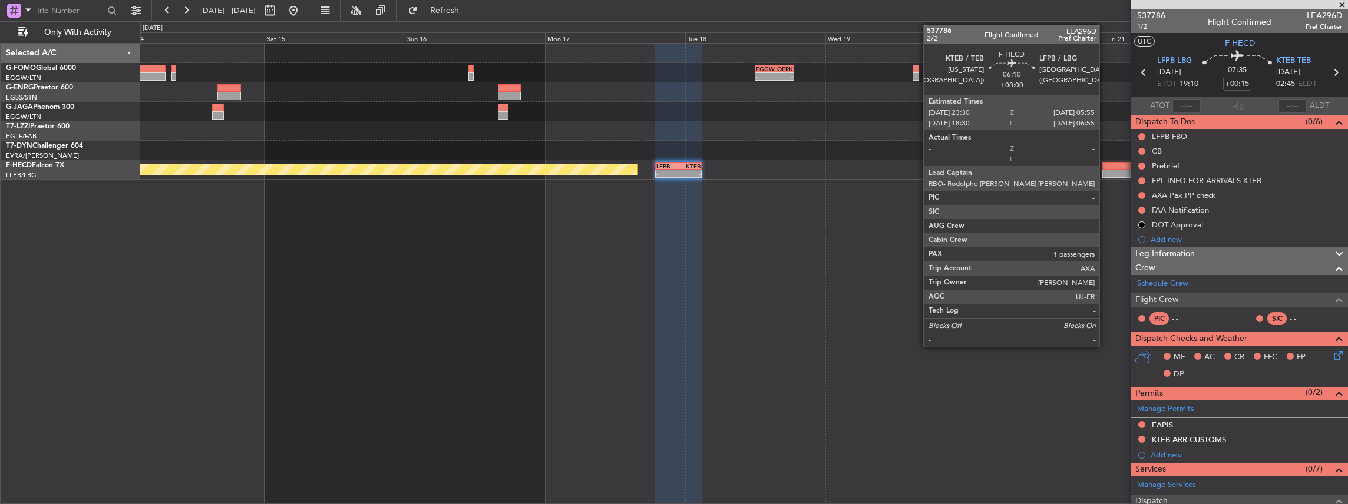
click at [1105, 170] on div at bounding box center [1121, 174] width 38 height 8
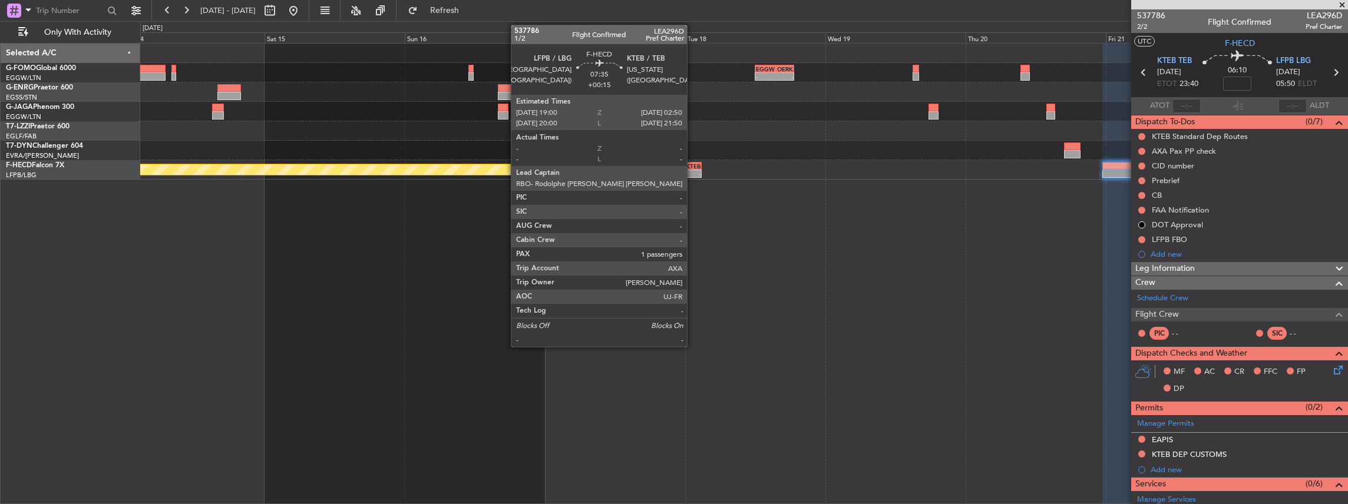
click at [693, 167] on div "KTEB" at bounding box center [690, 166] width 22 height 7
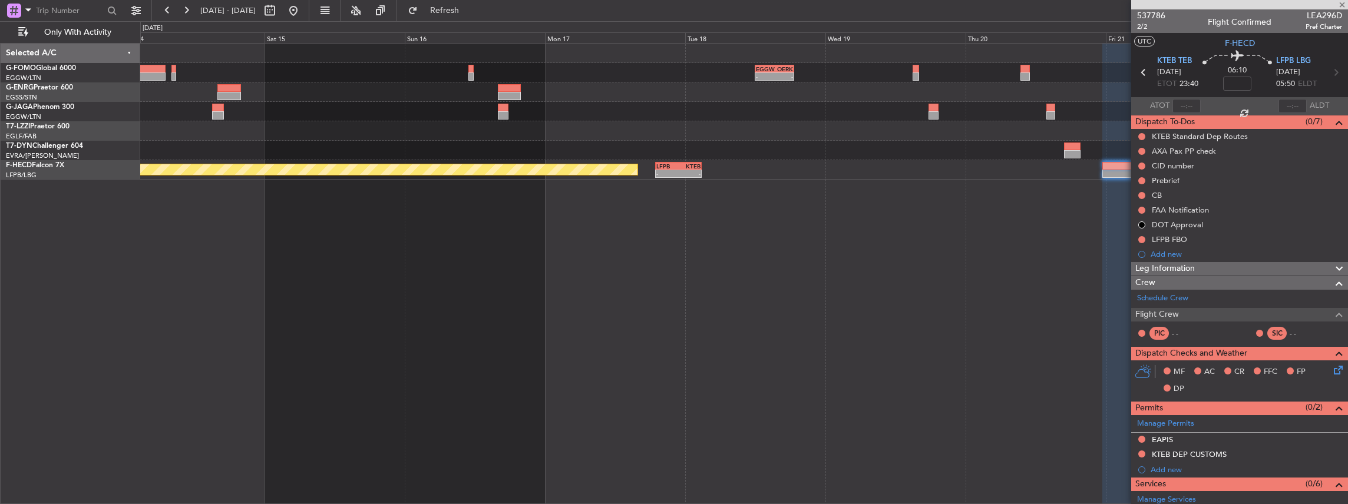
type input "+00:15"
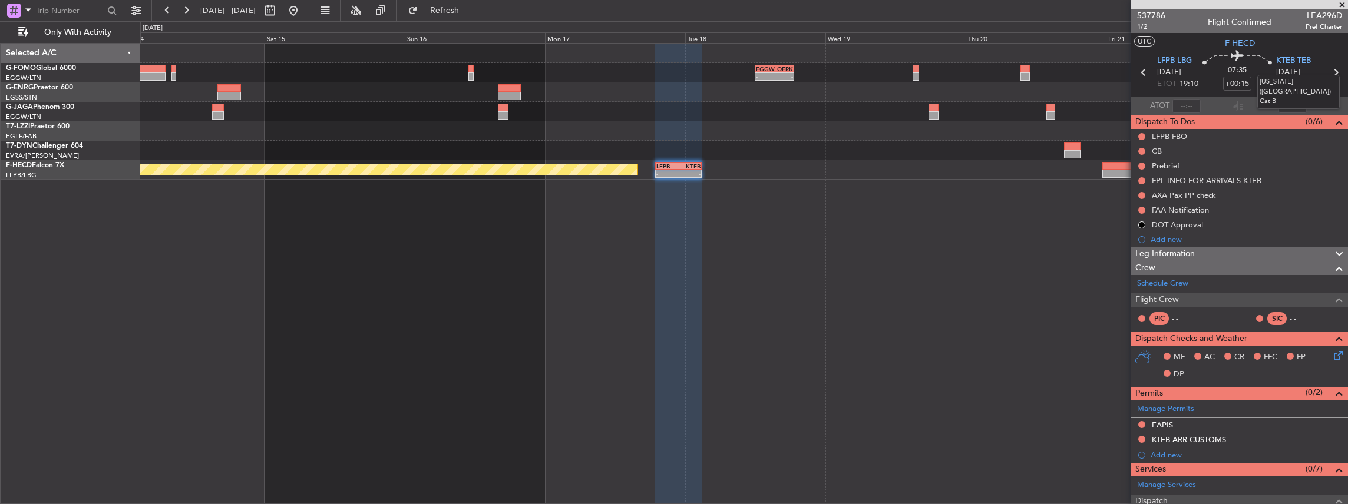
click at [1330, 74] on mat-tooltip-component "New York (Teterboro) Cat B" at bounding box center [1298, 92] width 99 height 51
click at [1190, 22] on div "537786 1/2 Flight Confirmed LEA296D Pref Charter" at bounding box center [1239, 21] width 217 height 24
click at [1340, 2] on span at bounding box center [1342, 5] width 12 height 11
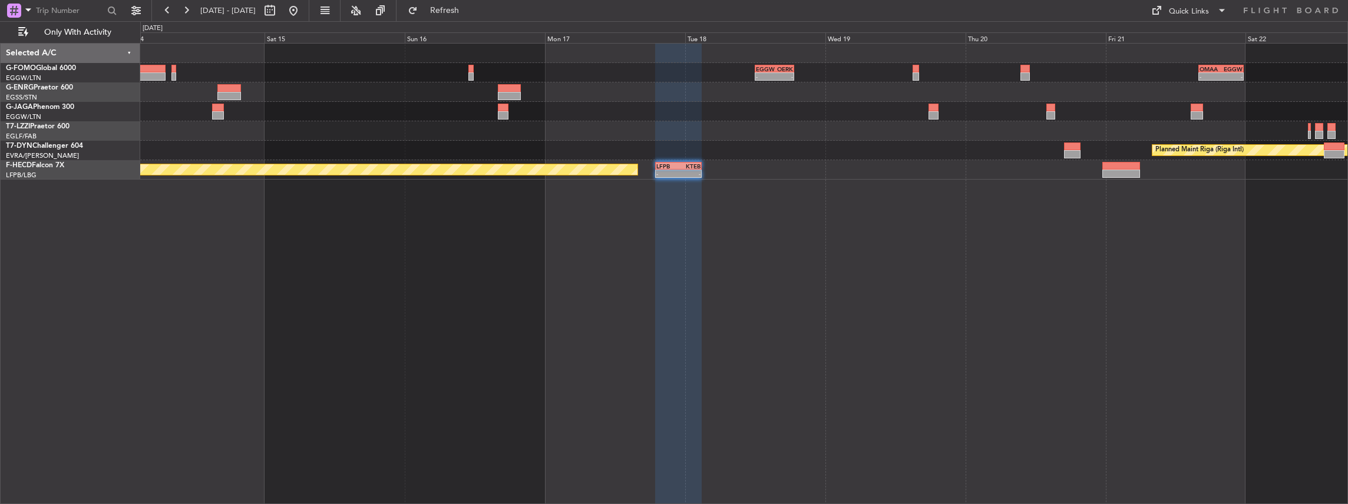
type input "0"
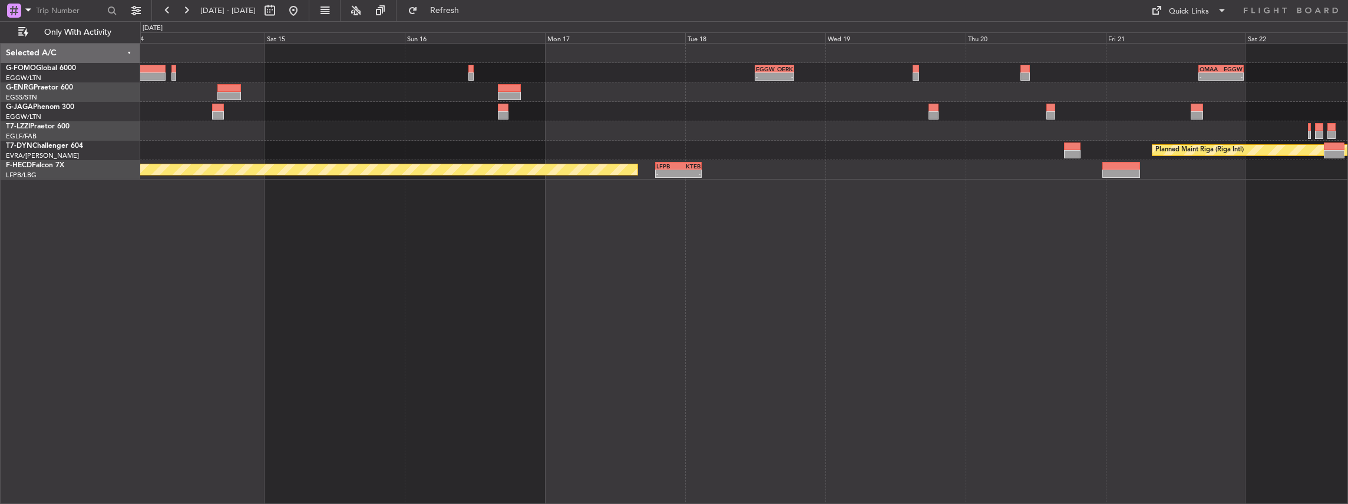
click at [303, 12] on button at bounding box center [293, 10] width 19 height 19
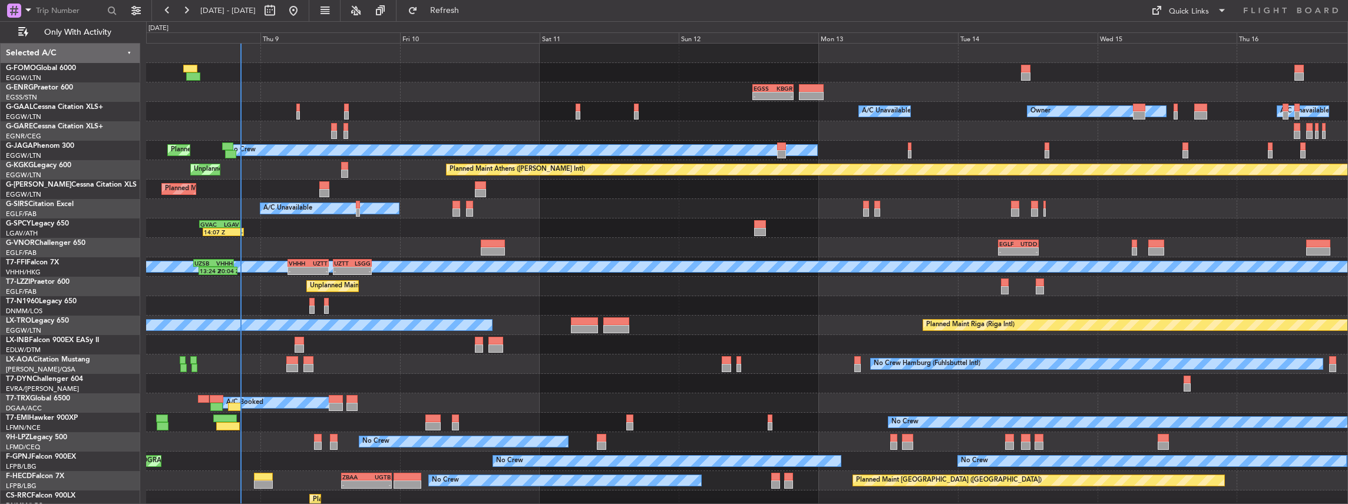
click at [582, 333] on div "- - EGSS 12:45 Z KBGR 19:45 Z A/C Unavailable Owner Owner A/C Unavailable Owner…" at bounding box center [747, 277] width 1202 height 467
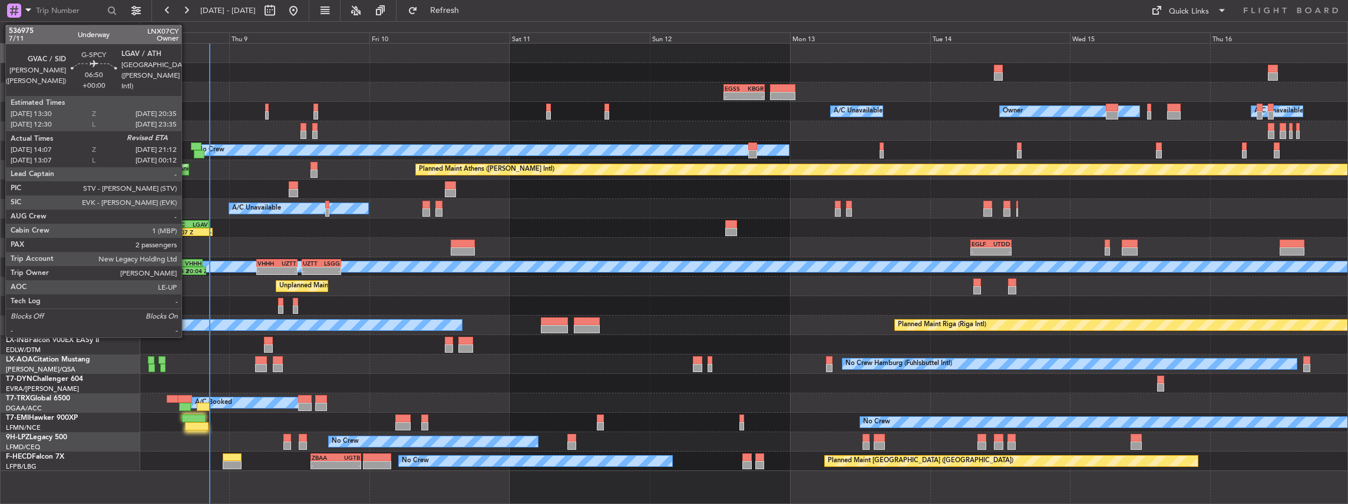
click at [187, 224] on div "GVAC" at bounding box center [177, 224] width 19 height 7
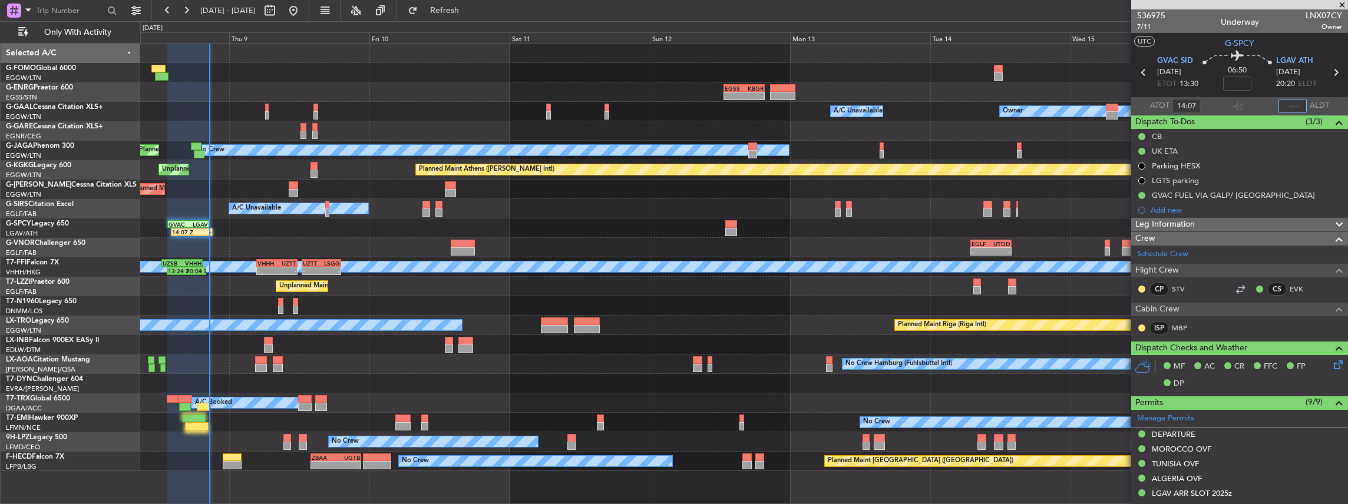
click at [1285, 101] on input "text" at bounding box center [1292, 106] width 28 height 14
click at [1293, 106] on input "text" at bounding box center [1292, 106] width 28 height 14
type input "20:33"
click at [470, 14] on span "Refresh" at bounding box center [444, 10] width 49 height 8
